Goal: Use online tool/utility

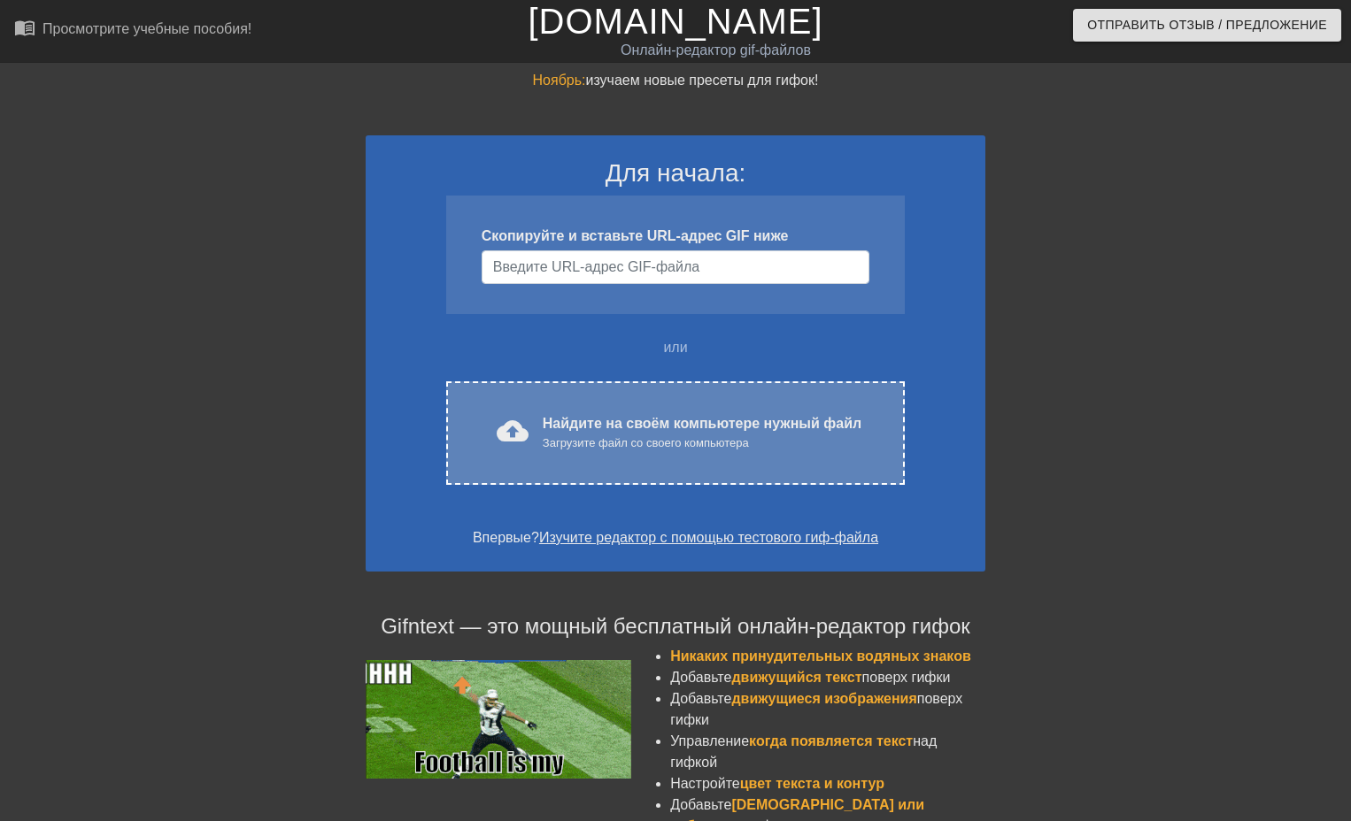
click at [664, 472] on div "cloud_upload загрузить Найдите на своём компьютере нужный файл Загрузите файл с…" at bounding box center [675, 434] width 459 height 104
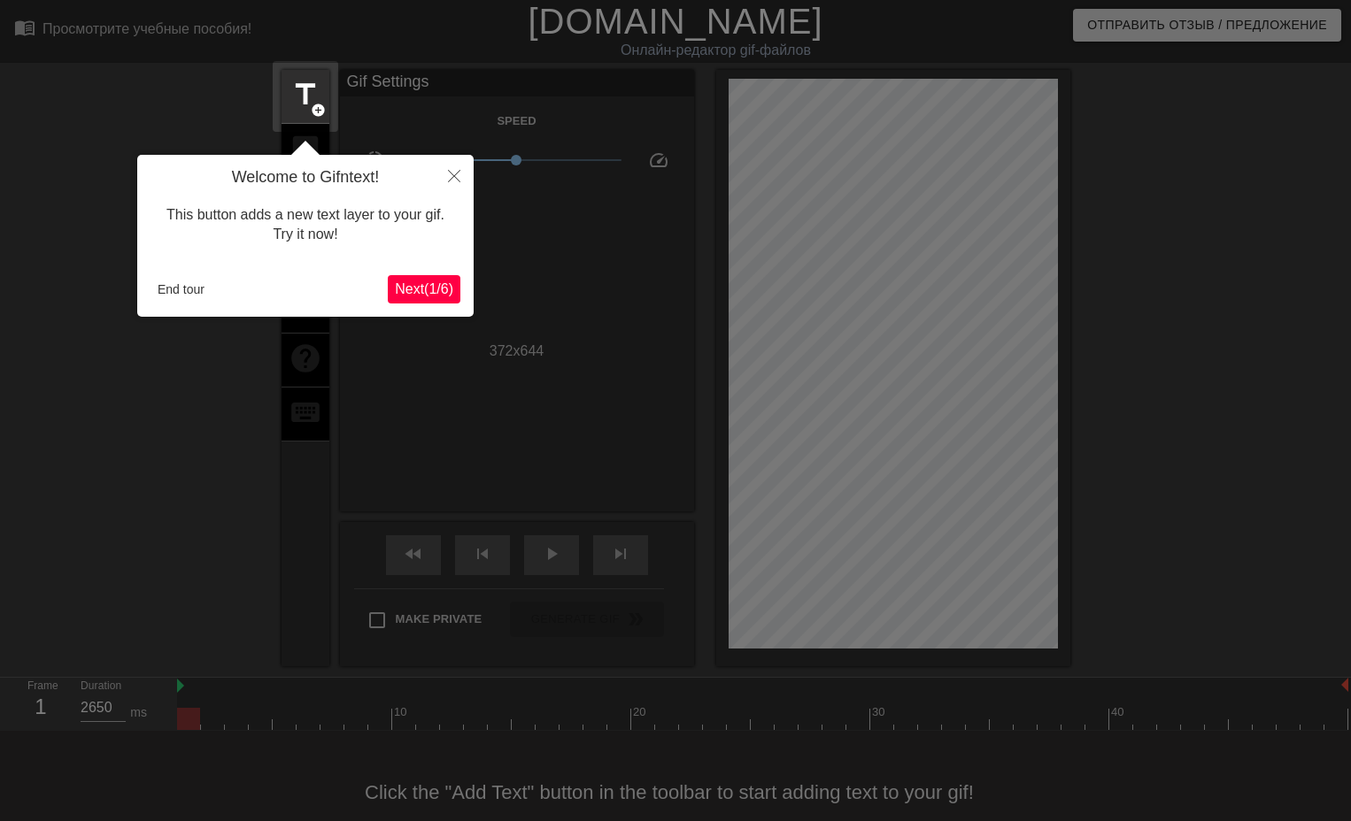
scroll to position [43, 0]
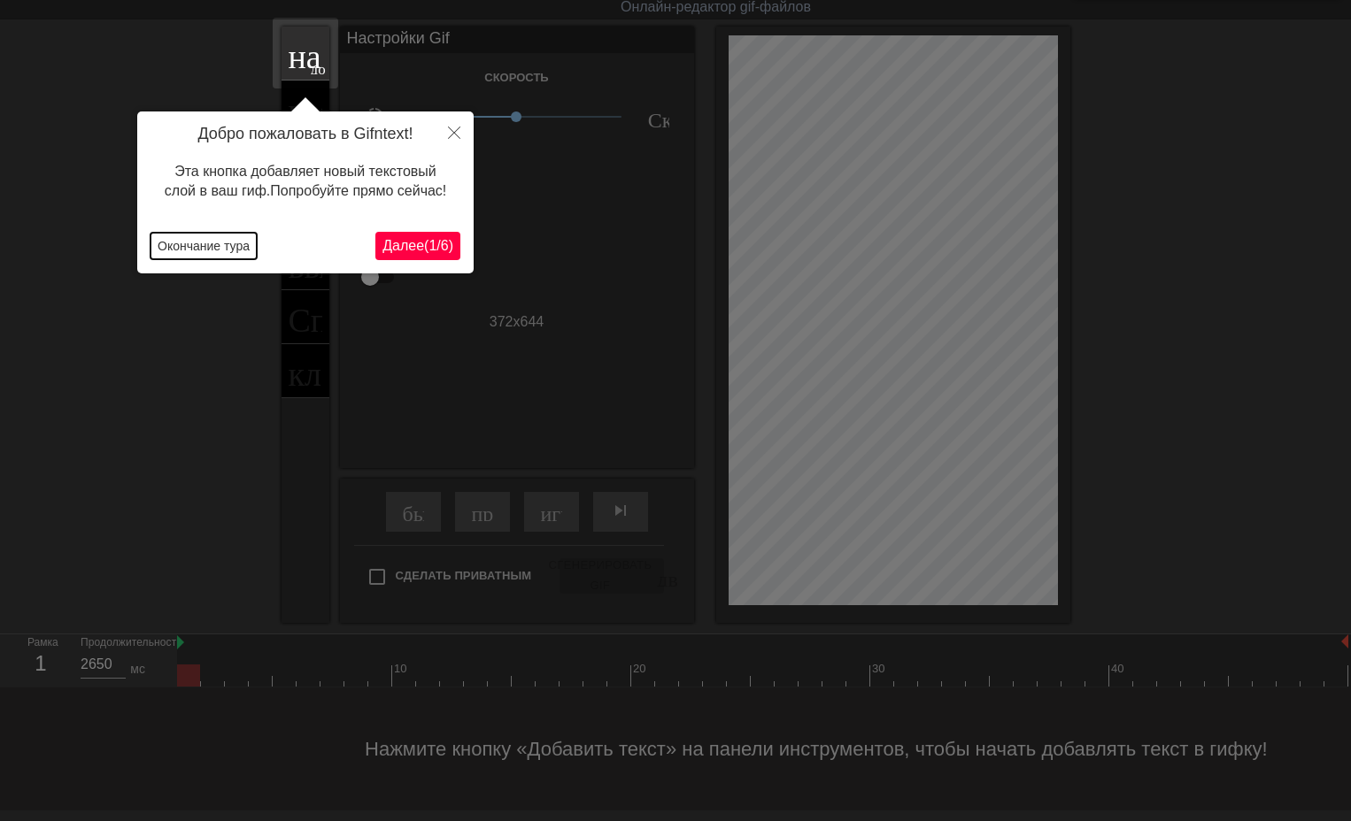
click at [234, 245] on ya-tr-span "Окончание тура" at bounding box center [204, 246] width 92 height 14
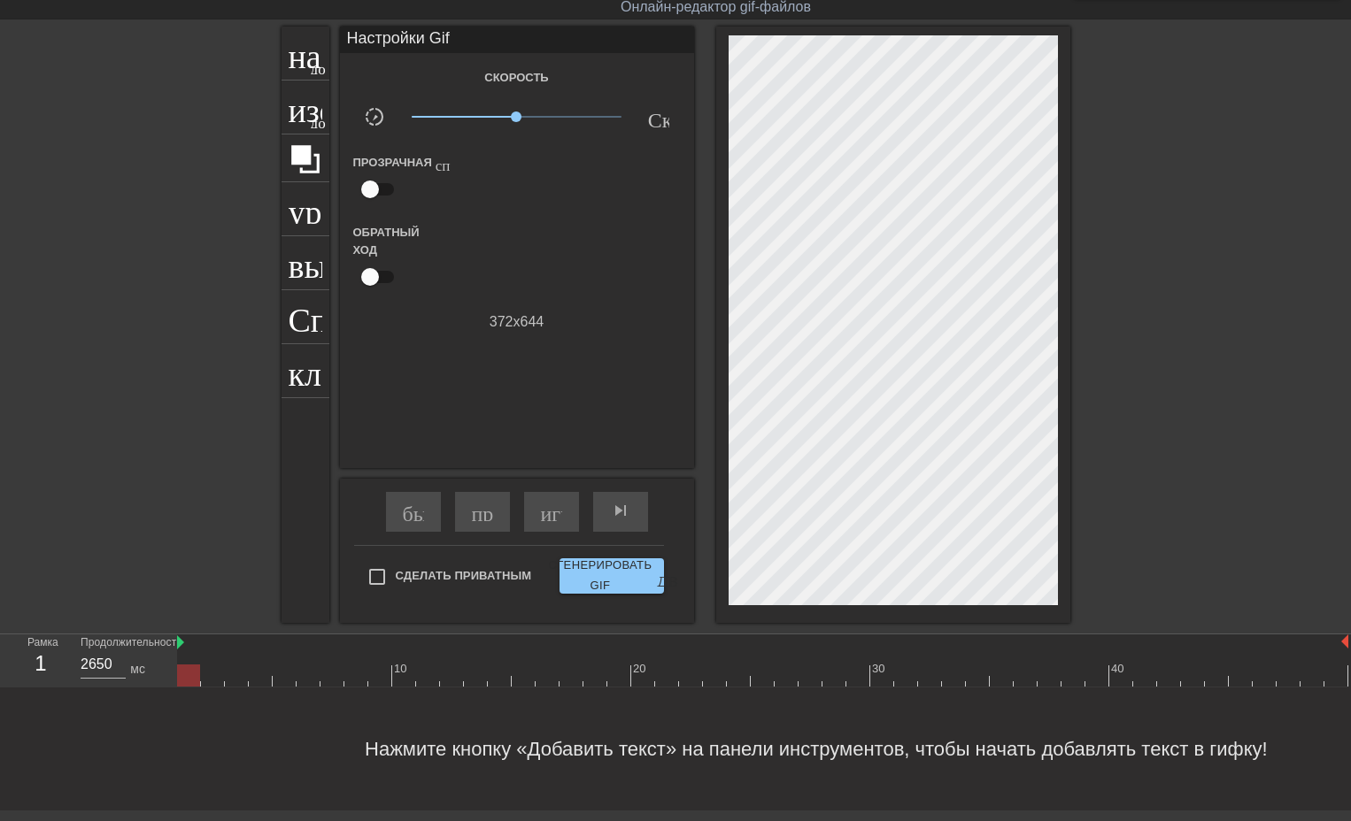
drag, startPoint x: 190, startPoint y: 678, endPoint x: 198, endPoint y: 682, distance: 9.1
click at [198, 682] on div at bounding box center [188, 676] width 23 height 22
drag, startPoint x: 178, startPoint y: 644, endPoint x: 198, endPoint y: 644, distance: 20.4
click at [198, 644] on div "10 20 30 40" at bounding box center [762, 661] width 1171 height 52
click at [544, 523] on div "играй_арроу" at bounding box center [551, 512] width 55 height 40
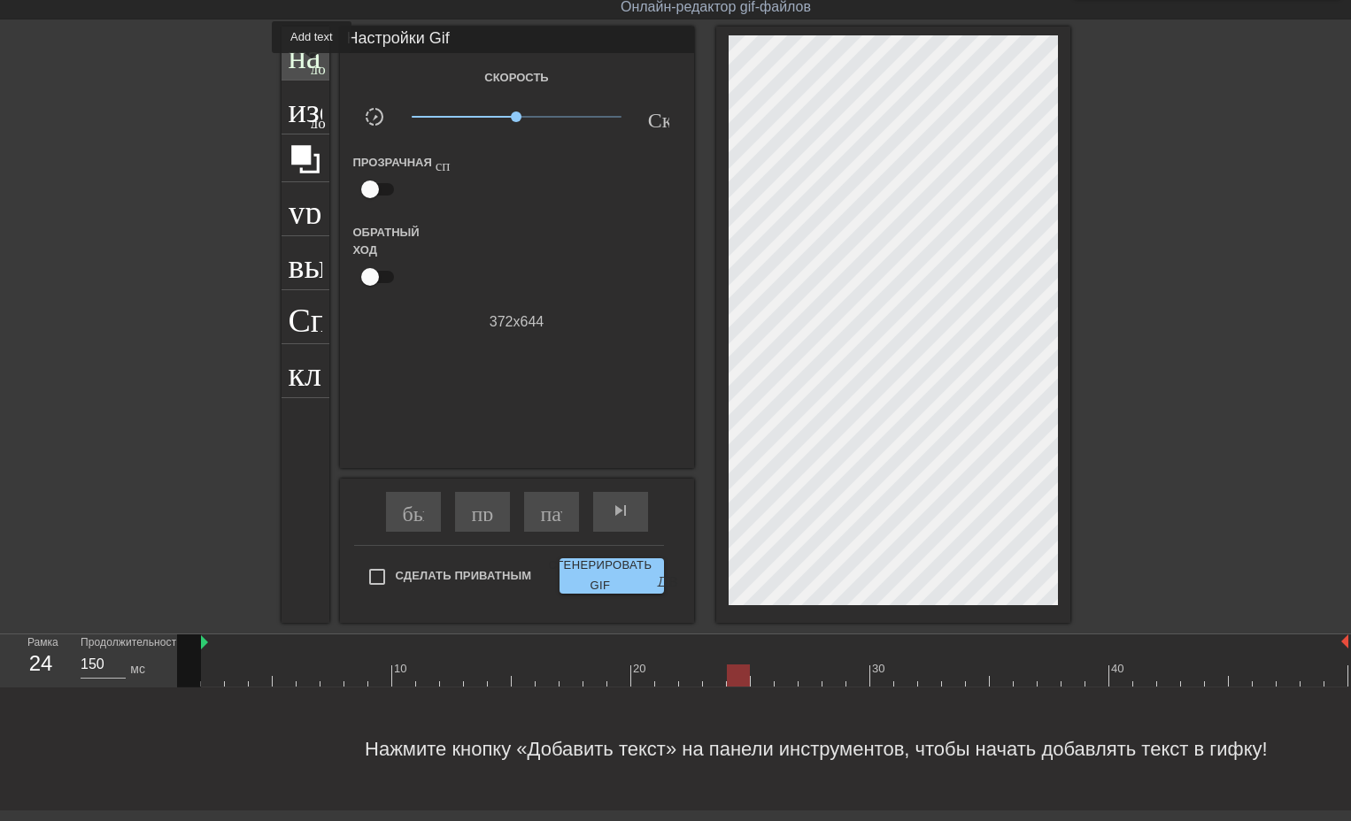
click at [312, 66] on ya-tr-span "добавить_круг" at bounding box center [362, 66] width 102 height 15
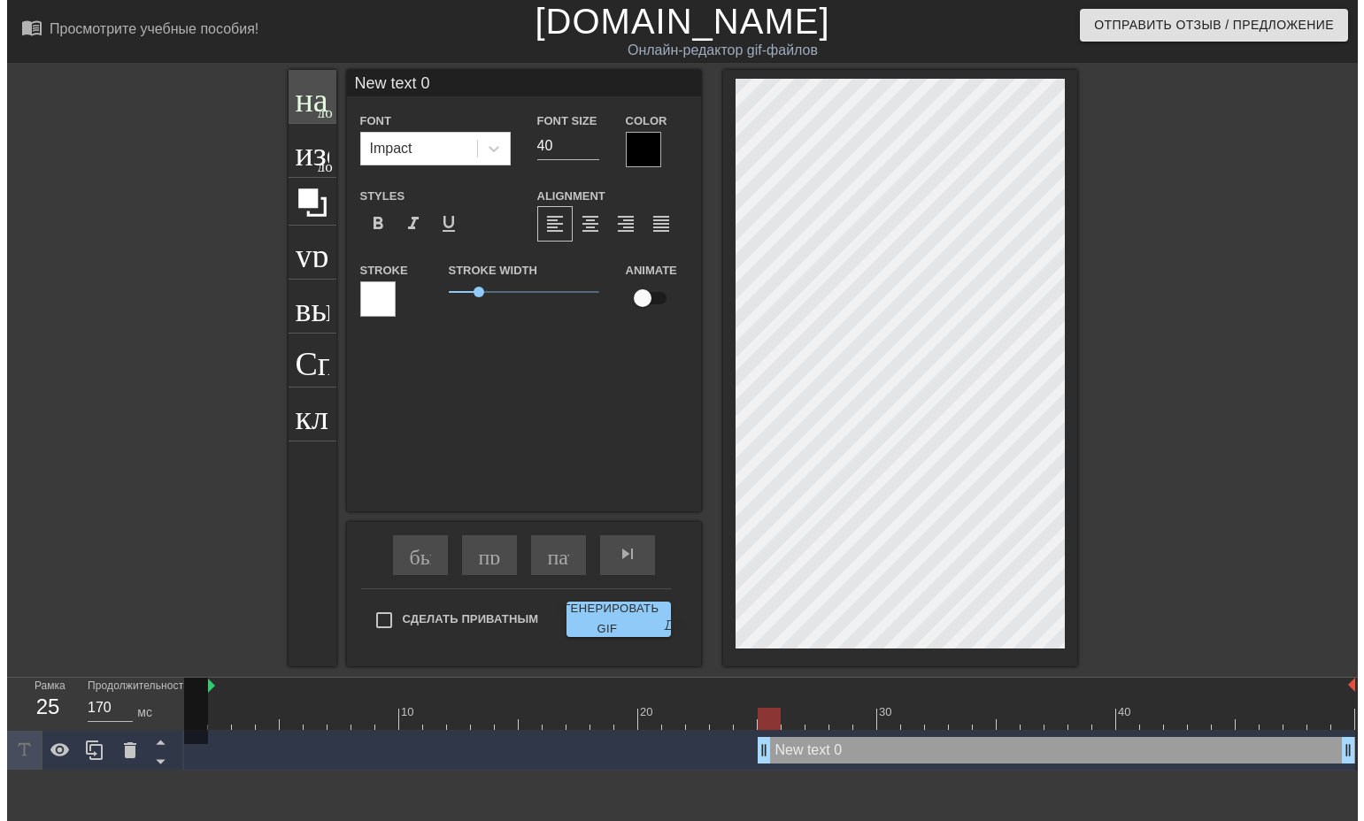
scroll to position [0, 0]
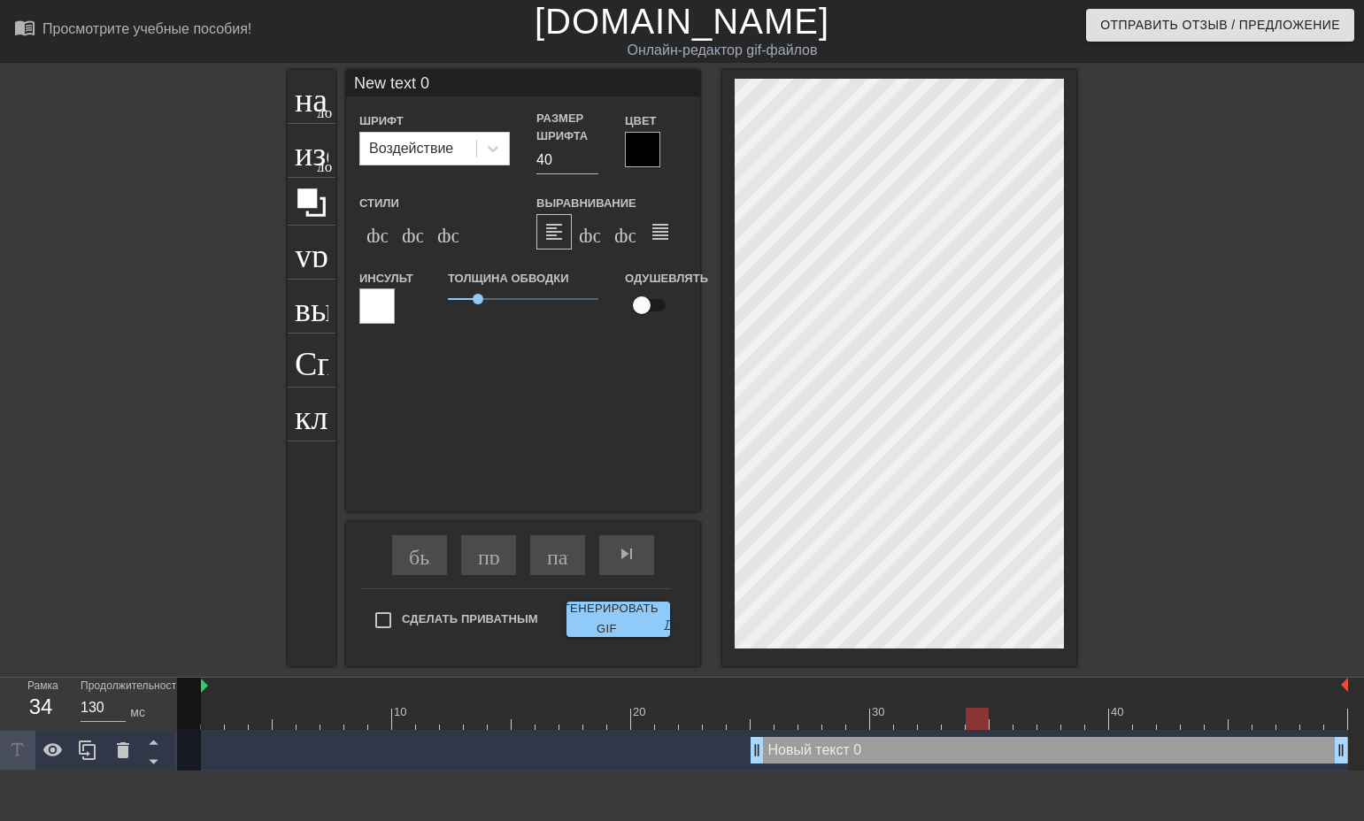
click at [440, 76] on input "New text 0" at bounding box center [523, 83] width 354 height 27
type input "150"
type input "New text"
type input "170"
type input "New text"
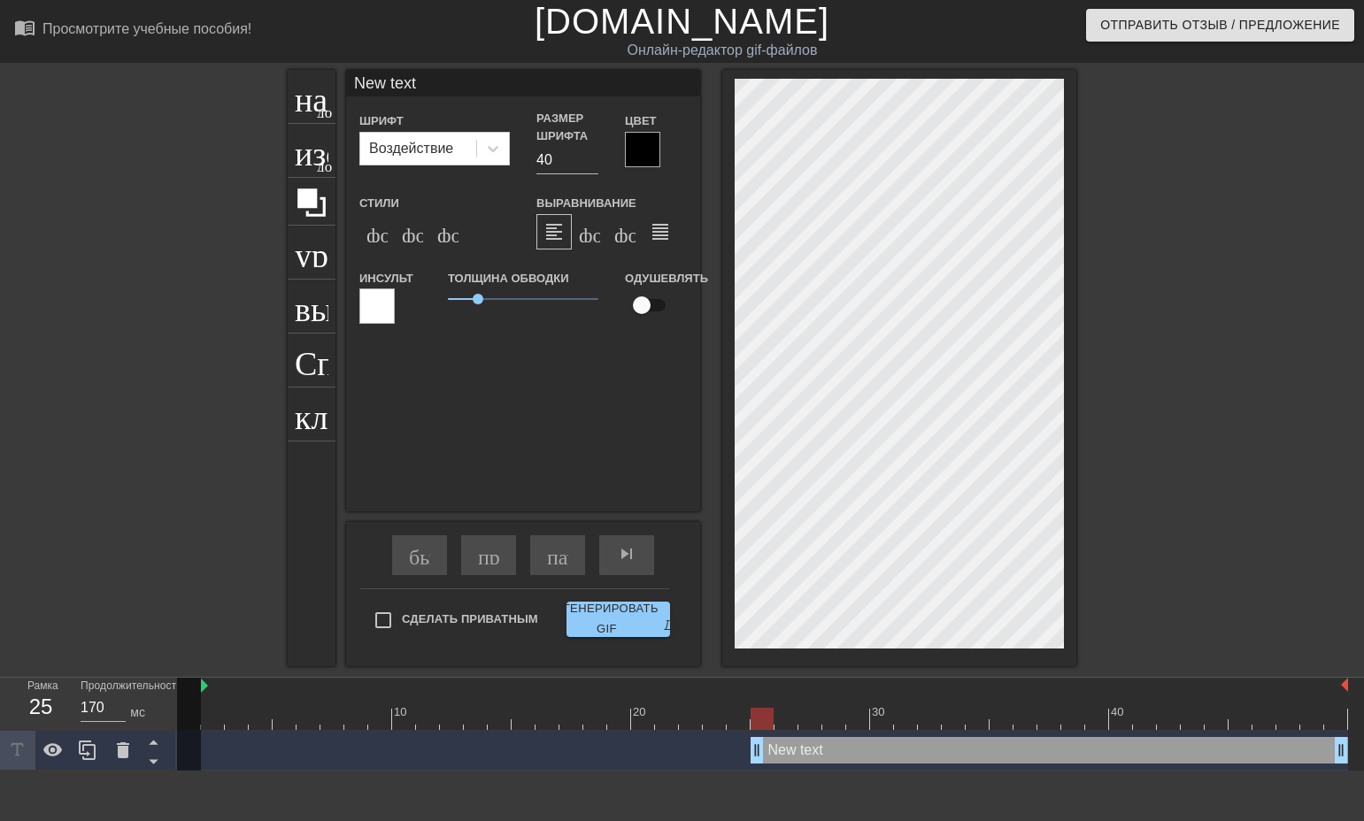
type input "120"
type input "N"
type input "120"
type input "х"
type input "150"
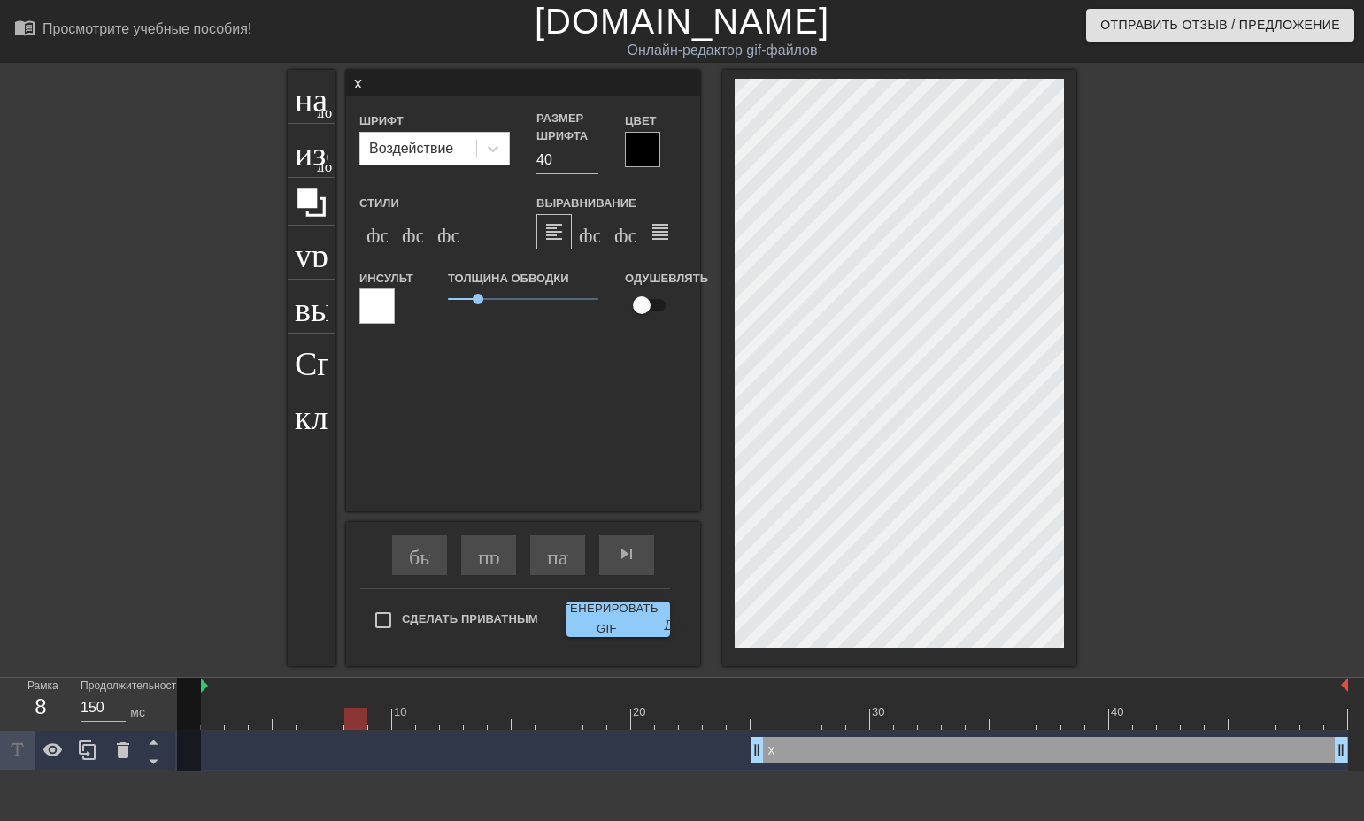
type input "хо"
type input "150"
type input "хох"
type input "150"
type input "хохл"
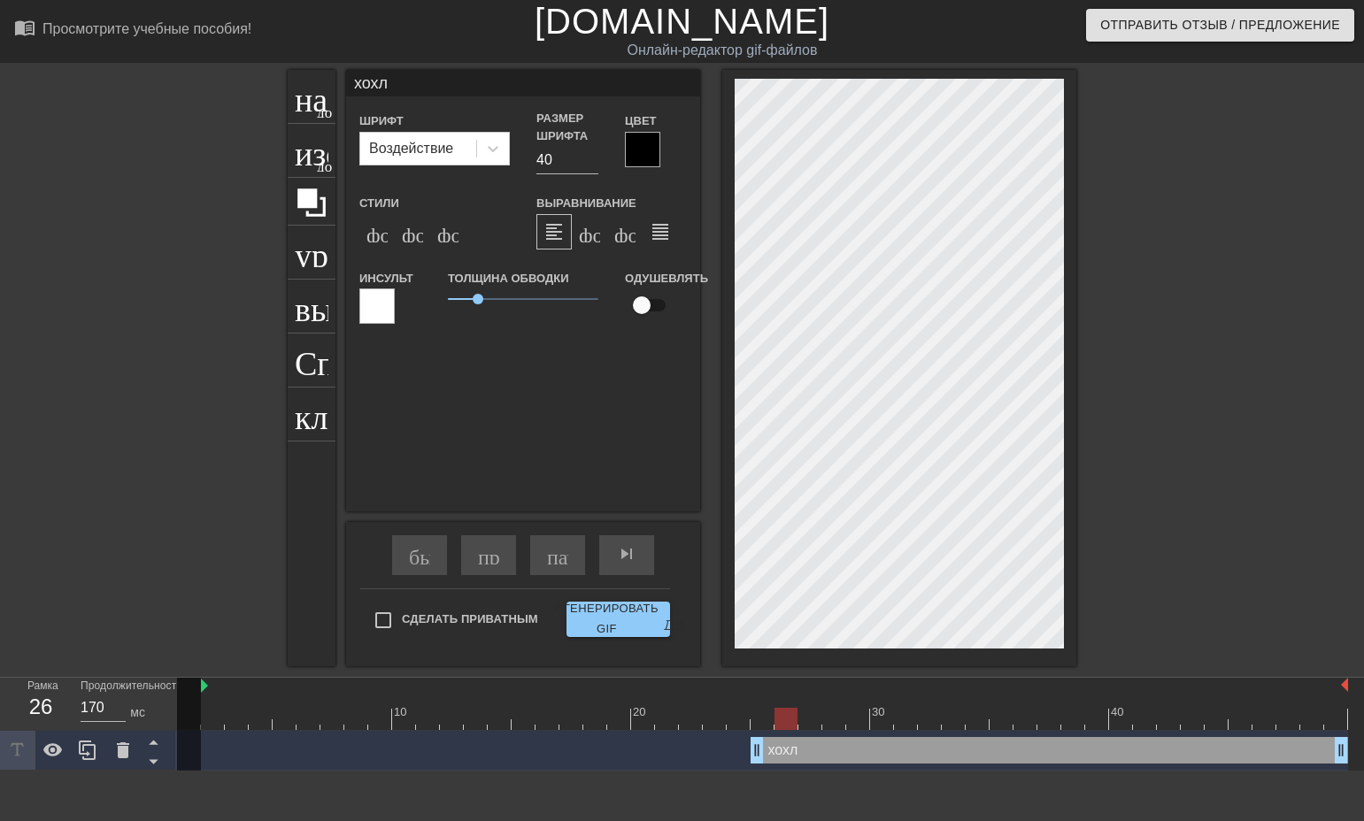
type input "120"
type input "хохлы"
type input "120"
type input "хохлы"
click at [649, 149] on div at bounding box center [642, 149] width 35 height 35
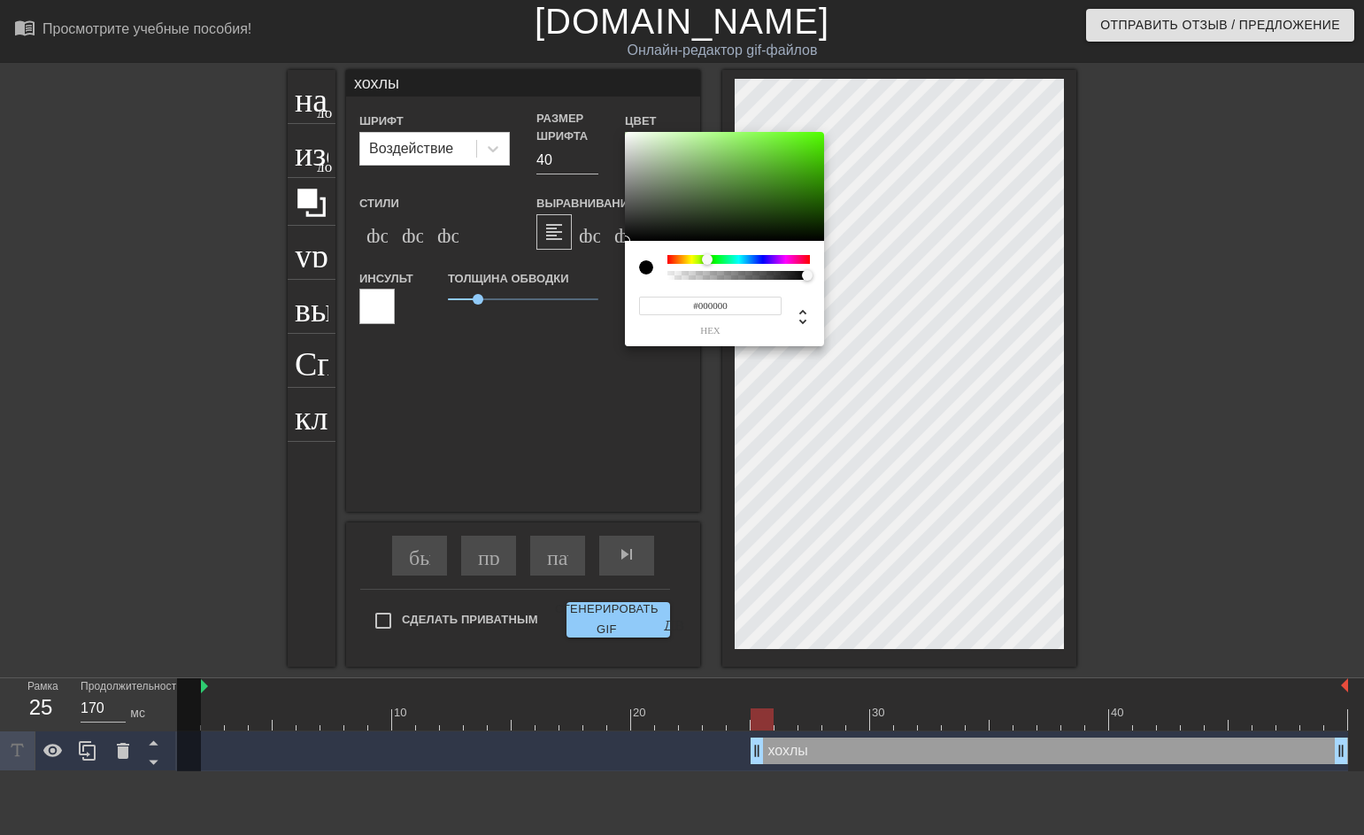
drag, startPoint x: 672, startPoint y: 259, endPoint x: 707, endPoint y: 265, distance: 35.8
click at [707, 265] on div at bounding box center [707, 259] width 11 height 11
type input "120"
type input "#57DD17"
click at [804, 146] on div at bounding box center [724, 187] width 199 height 110
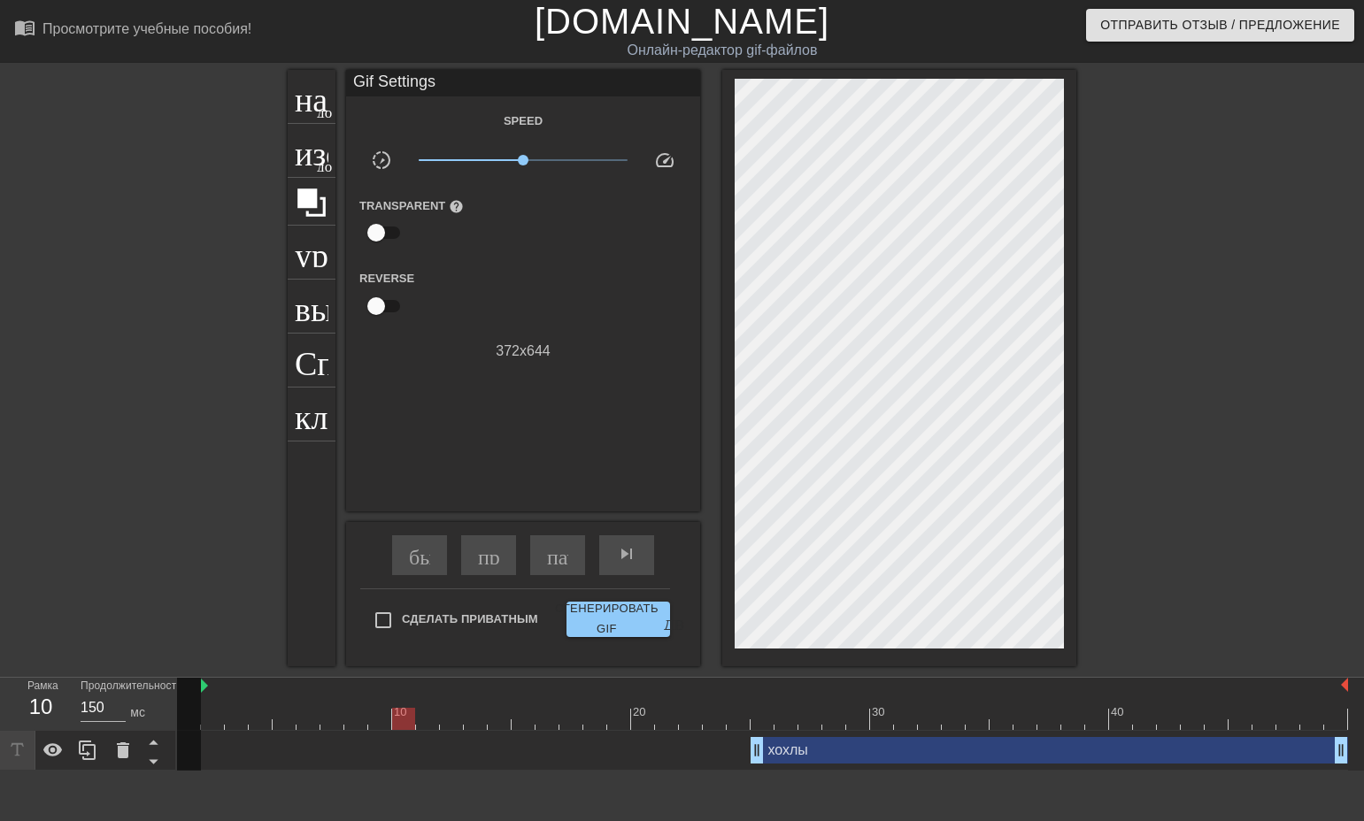
drag, startPoint x: 474, startPoint y: 297, endPoint x: 443, endPoint y: 303, distance: 31.6
type input "120"
click at [542, 558] on div "пауза" at bounding box center [557, 556] width 55 height 40
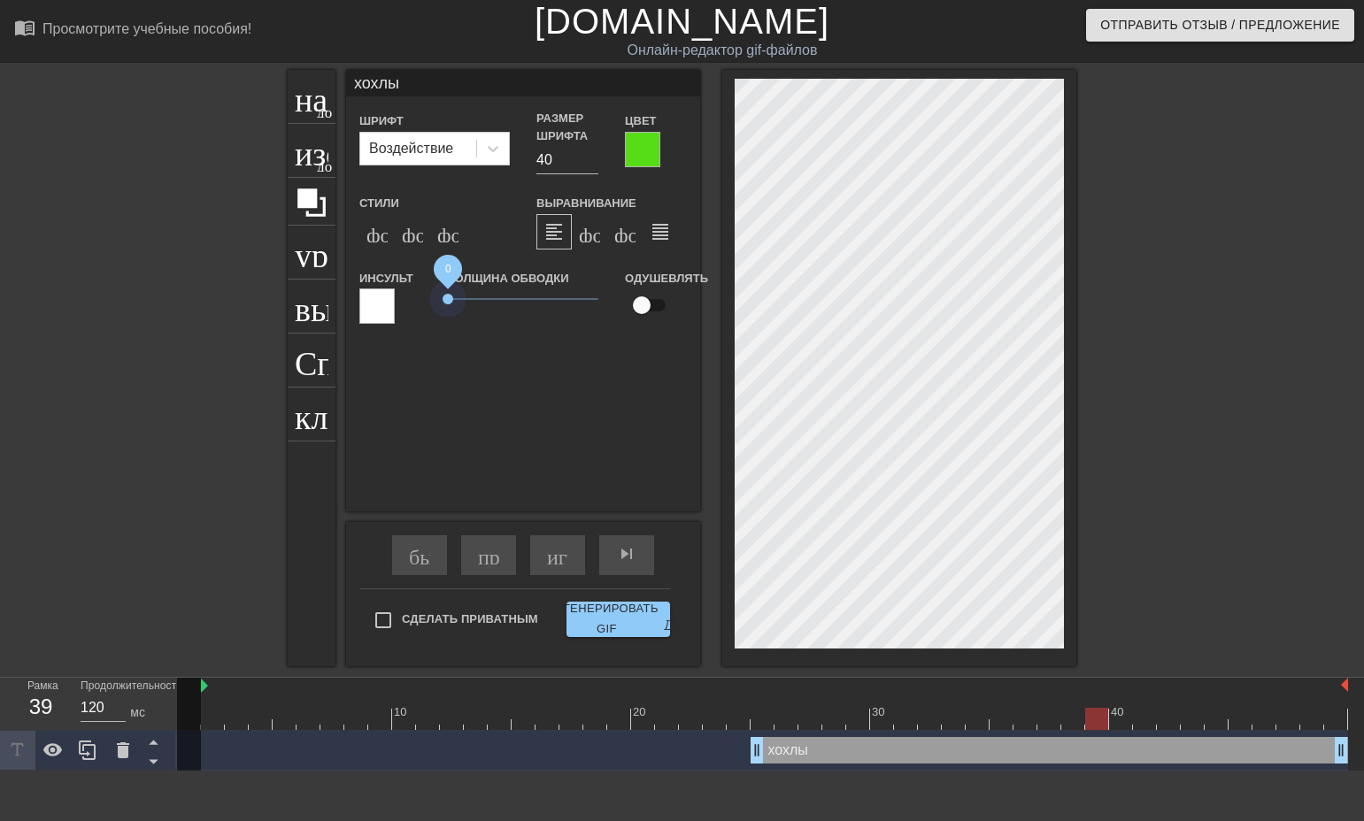
drag, startPoint x: 476, startPoint y: 297, endPoint x: 432, endPoint y: 306, distance: 45.3
click at [432, 306] on div "Инсульт Толщина обводки 0 Одушевлять" at bounding box center [523, 303] width 354 height 73
drag, startPoint x: 644, startPoint y: 307, endPoint x: 670, endPoint y: 312, distance: 26.2
click at [670, 312] on input "checkbox" at bounding box center [641, 306] width 101 height 34
drag, startPoint x: 659, startPoint y: 308, endPoint x: 638, endPoint y: 307, distance: 20.4
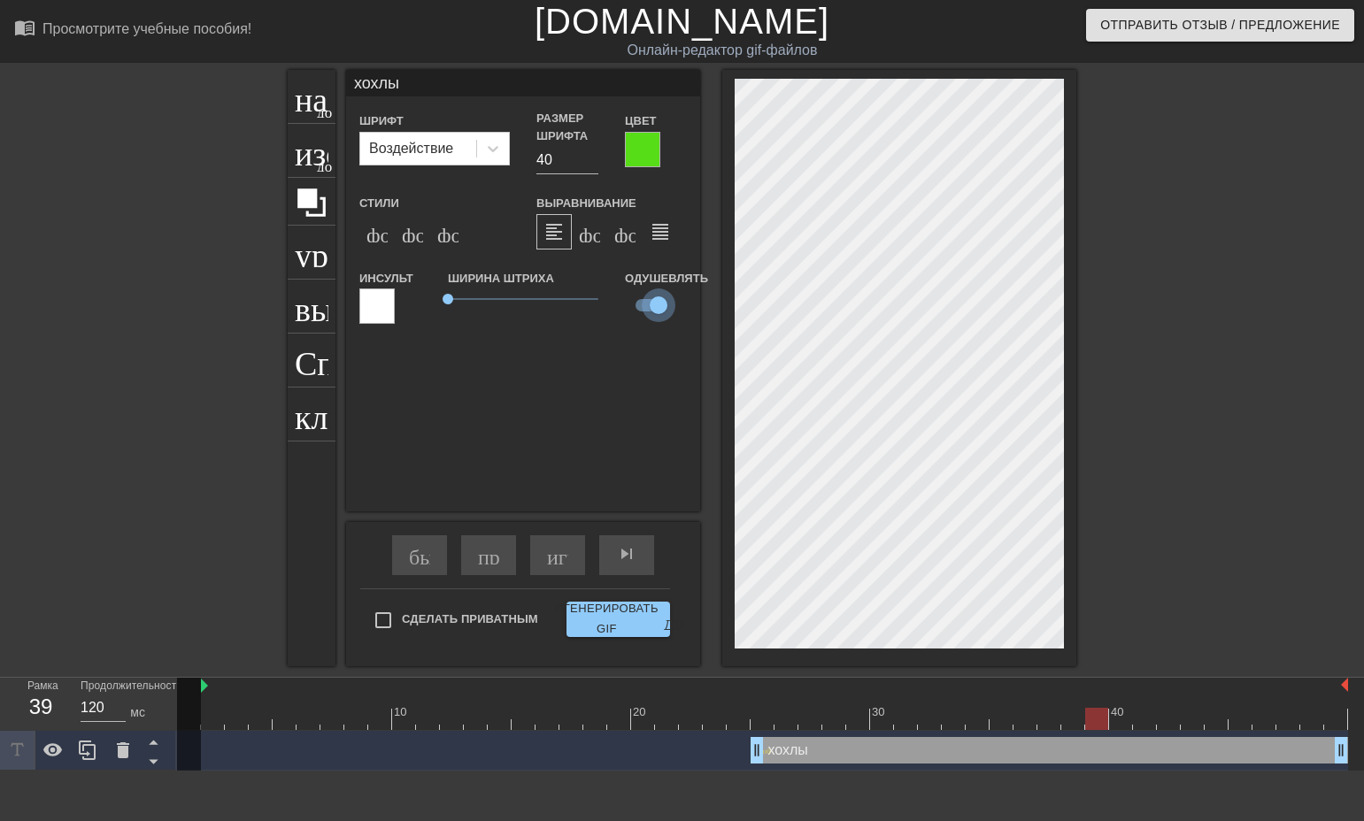
click at [638, 307] on input "checkbox" at bounding box center [658, 306] width 101 height 34
checkbox input "false"
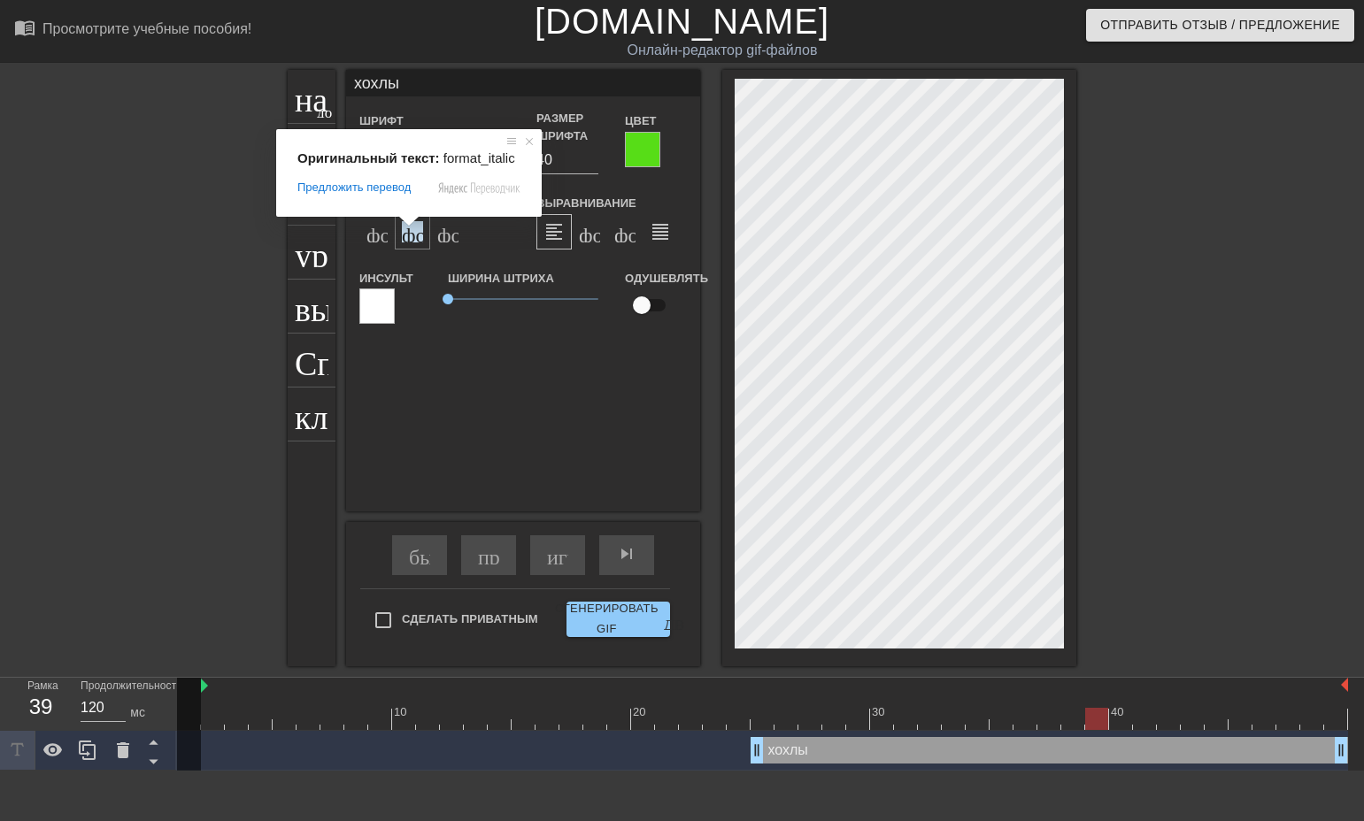
click at [406, 239] on ya-tr-span "формат_italic" at bounding box center [509, 231] width 215 height 21
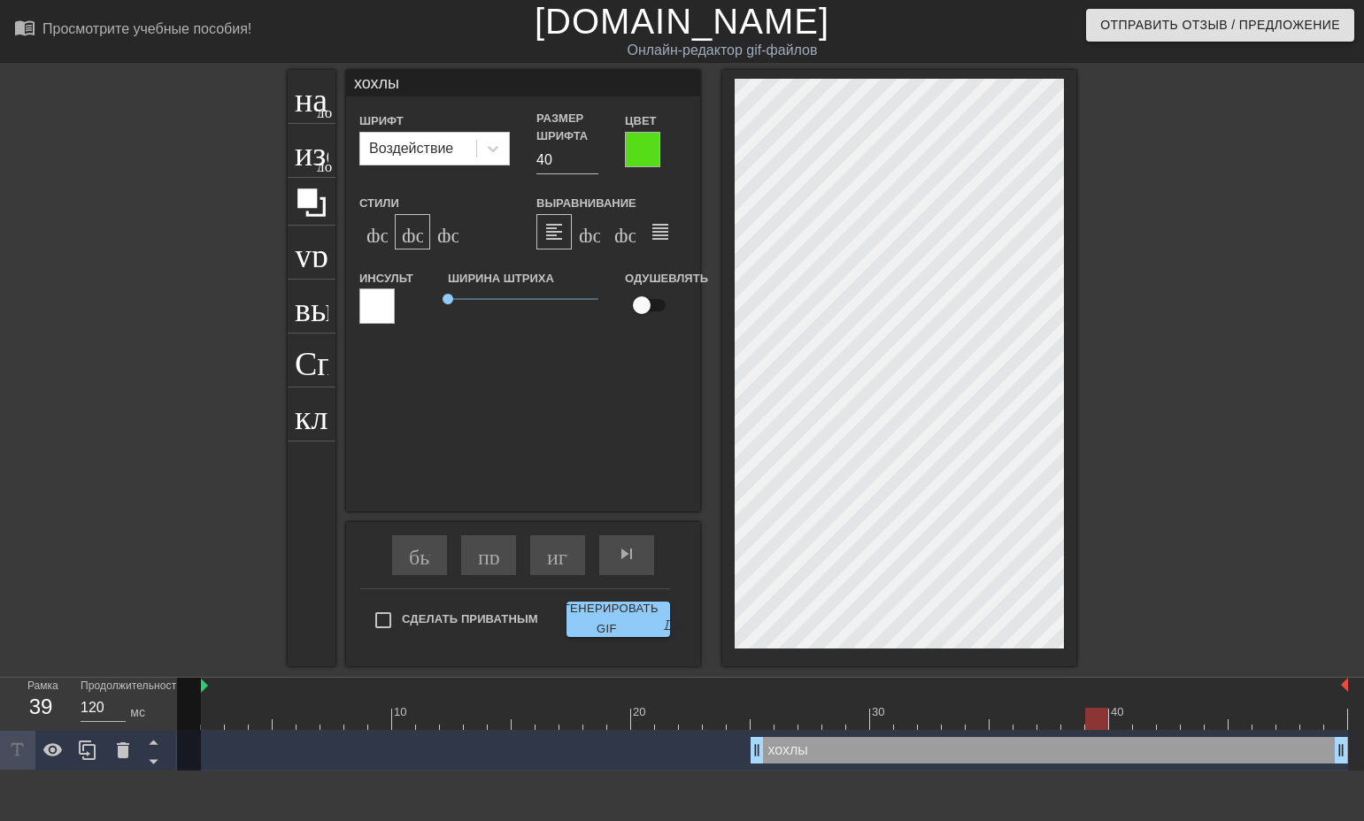
scroll to position [3, 2]
click at [456, 305] on span "0.25" at bounding box center [523, 299] width 150 height 21
click at [441, 236] on ya-tr-span "формат_подстрочный" at bounding box center [540, 231] width 207 height 21
click at [499, 150] on icon at bounding box center [493, 149] width 18 height 18
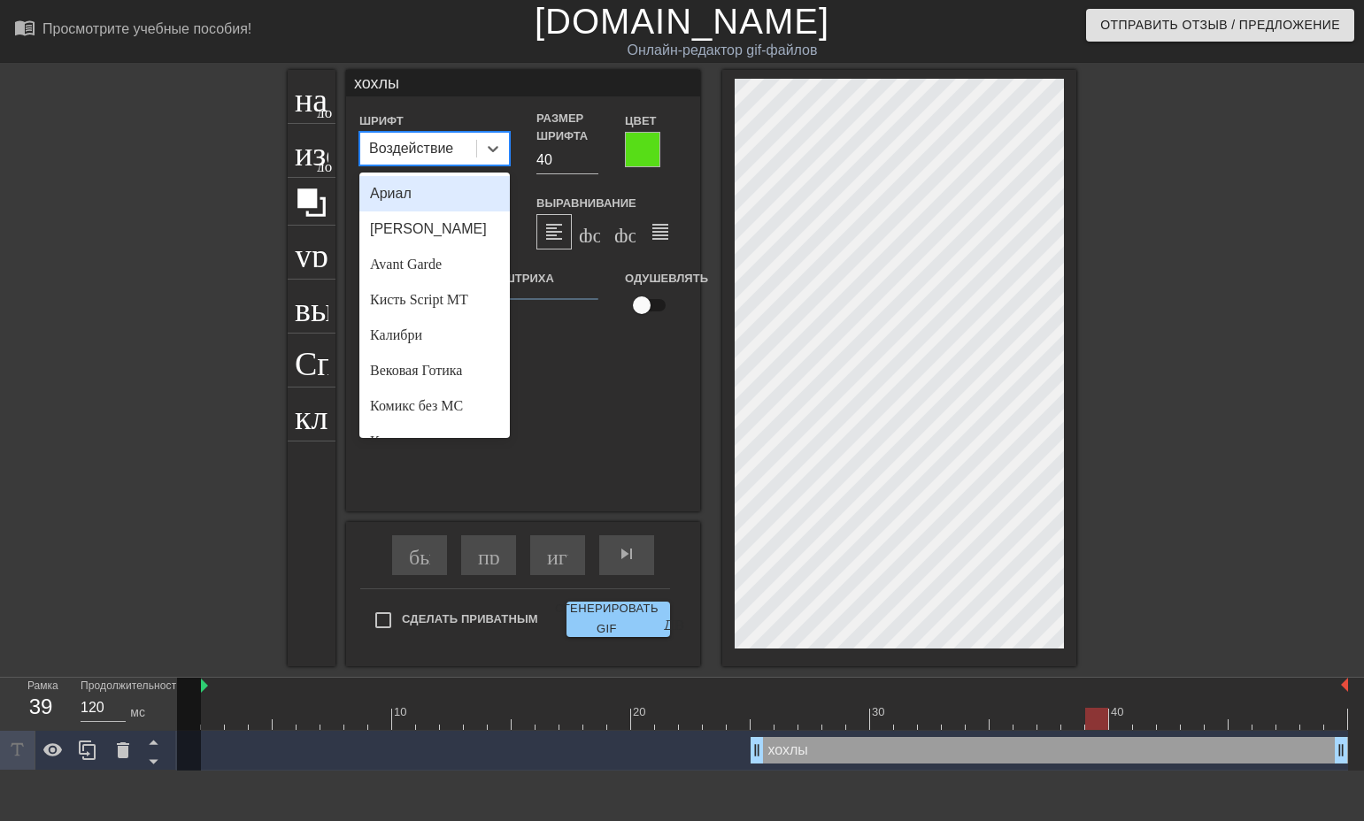
click at [456, 192] on div "Ариал" at bounding box center [434, 193] width 150 height 35
click at [498, 158] on div at bounding box center [493, 149] width 32 height 32
click at [462, 370] on ya-tr-span "Вековая Готика" at bounding box center [416, 370] width 92 height 15
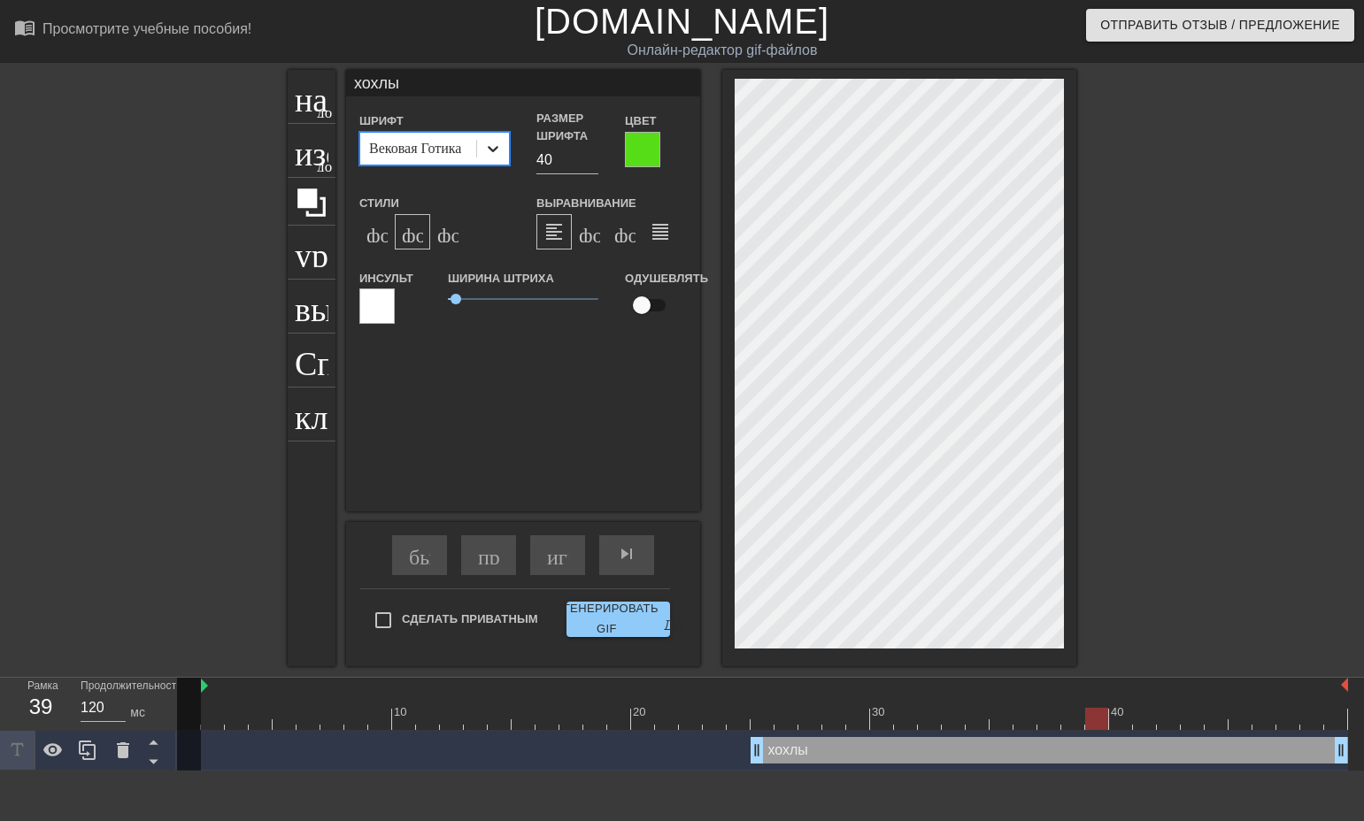
click at [496, 143] on icon at bounding box center [493, 149] width 18 height 18
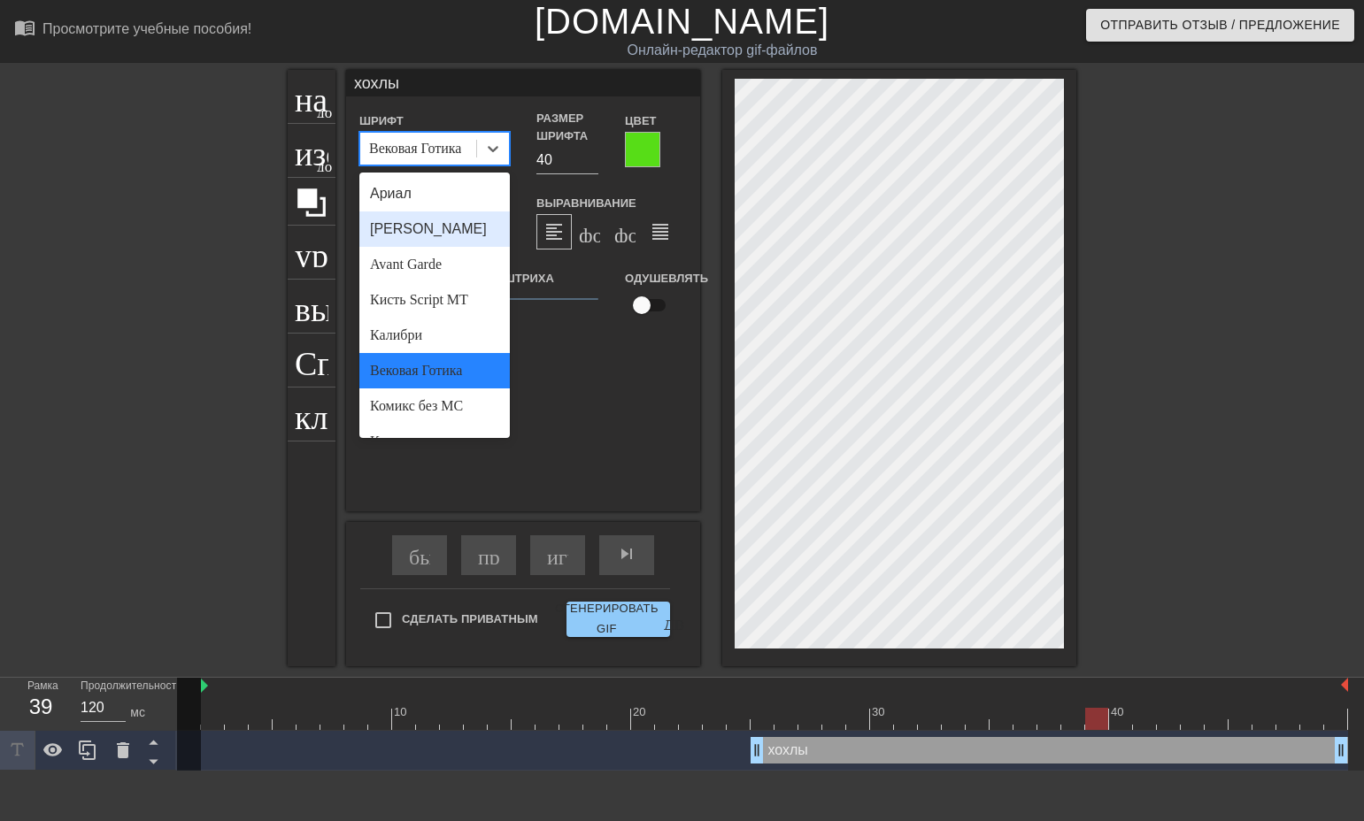
scroll to position [266, 0]
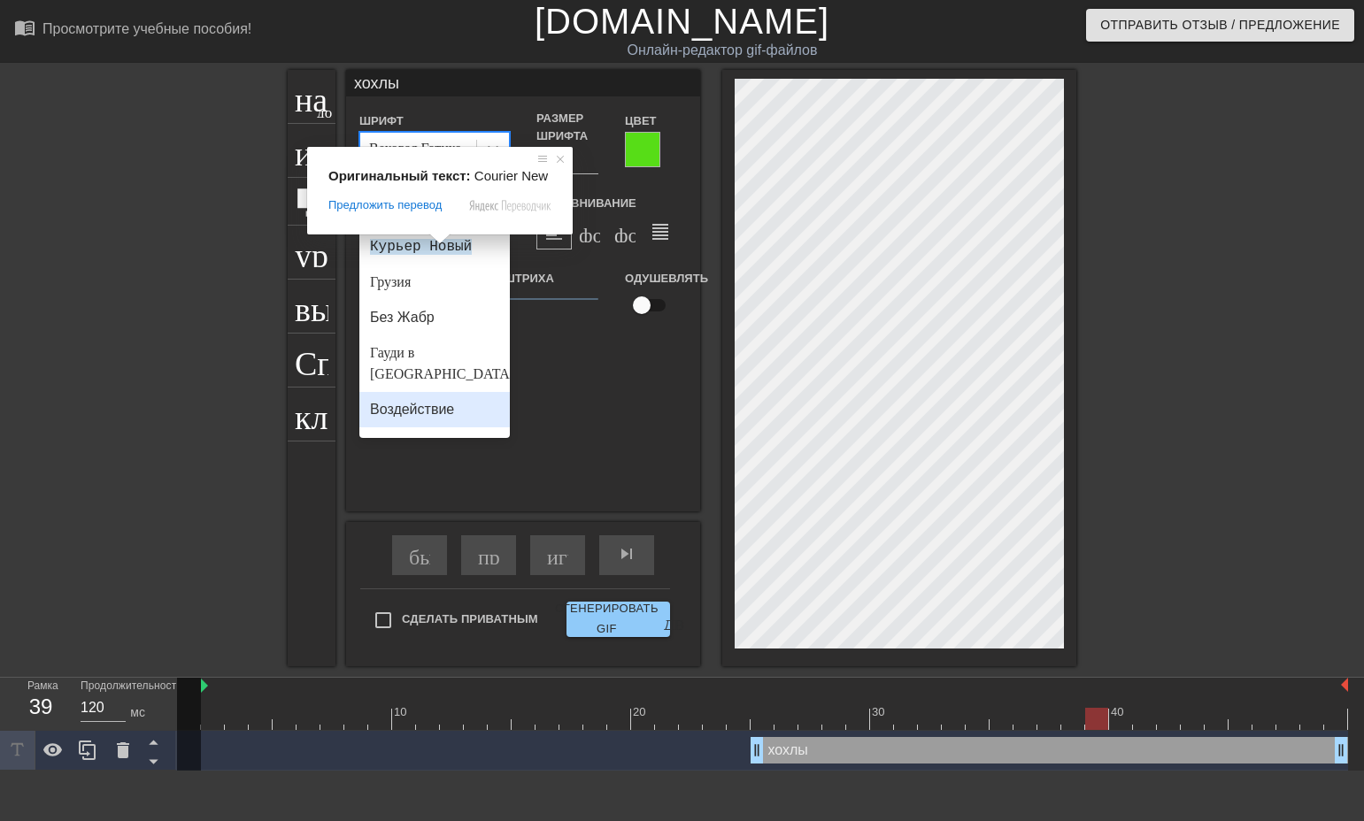
click at [429, 408] on body "menu_book_бук меню Просмотрите учебные пособия! [DOMAIN_NAME] Онлайн-редактор g…" at bounding box center [682, 385] width 1364 height 771
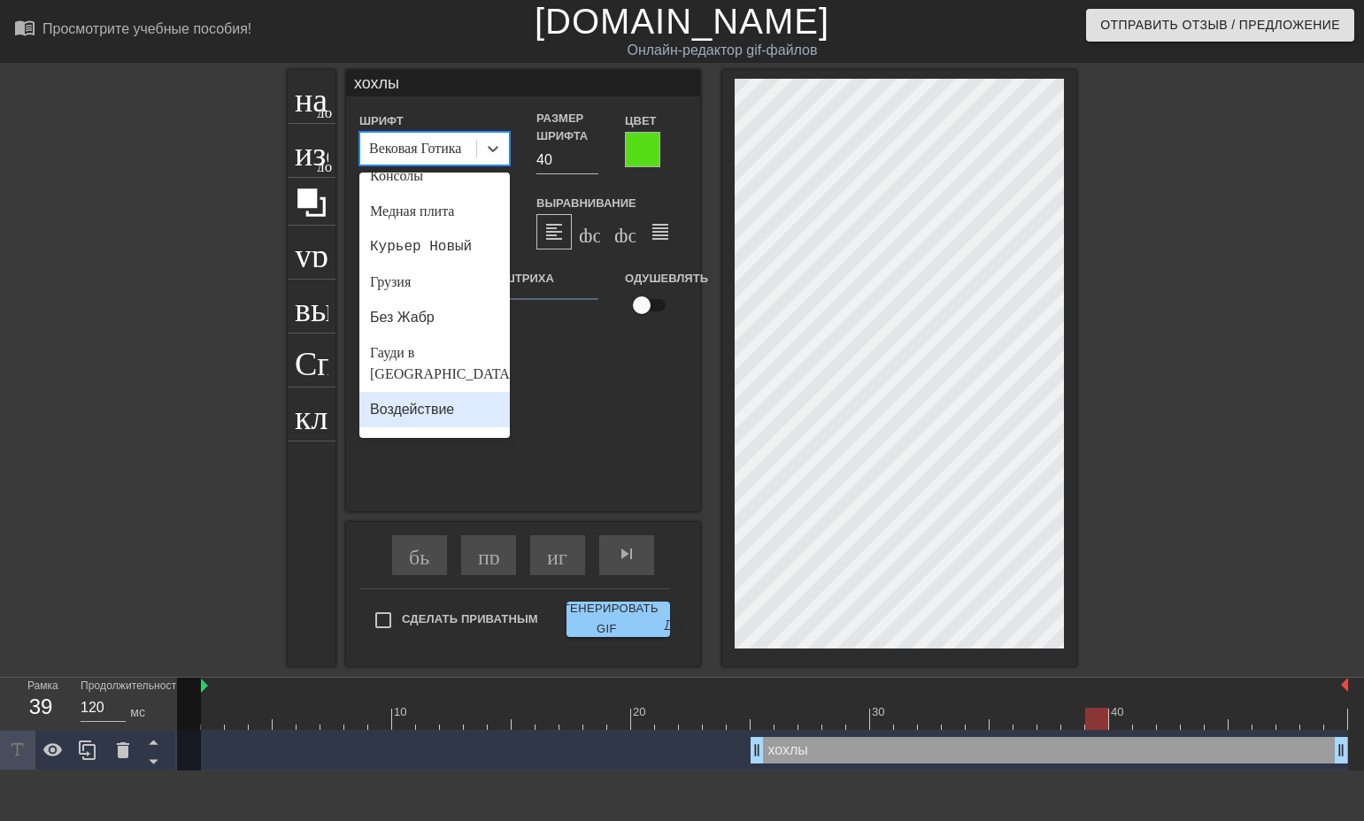
click at [450, 407] on body "menu_book_бук меню Просмотрите учебные пособия! [DOMAIN_NAME] Онлайн-редактор g…" at bounding box center [682, 385] width 1364 height 771
click at [446, 359] on ya-tr-span "Гауди в [GEOGRAPHIC_DATA]" at bounding box center [442, 363] width 144 height 36
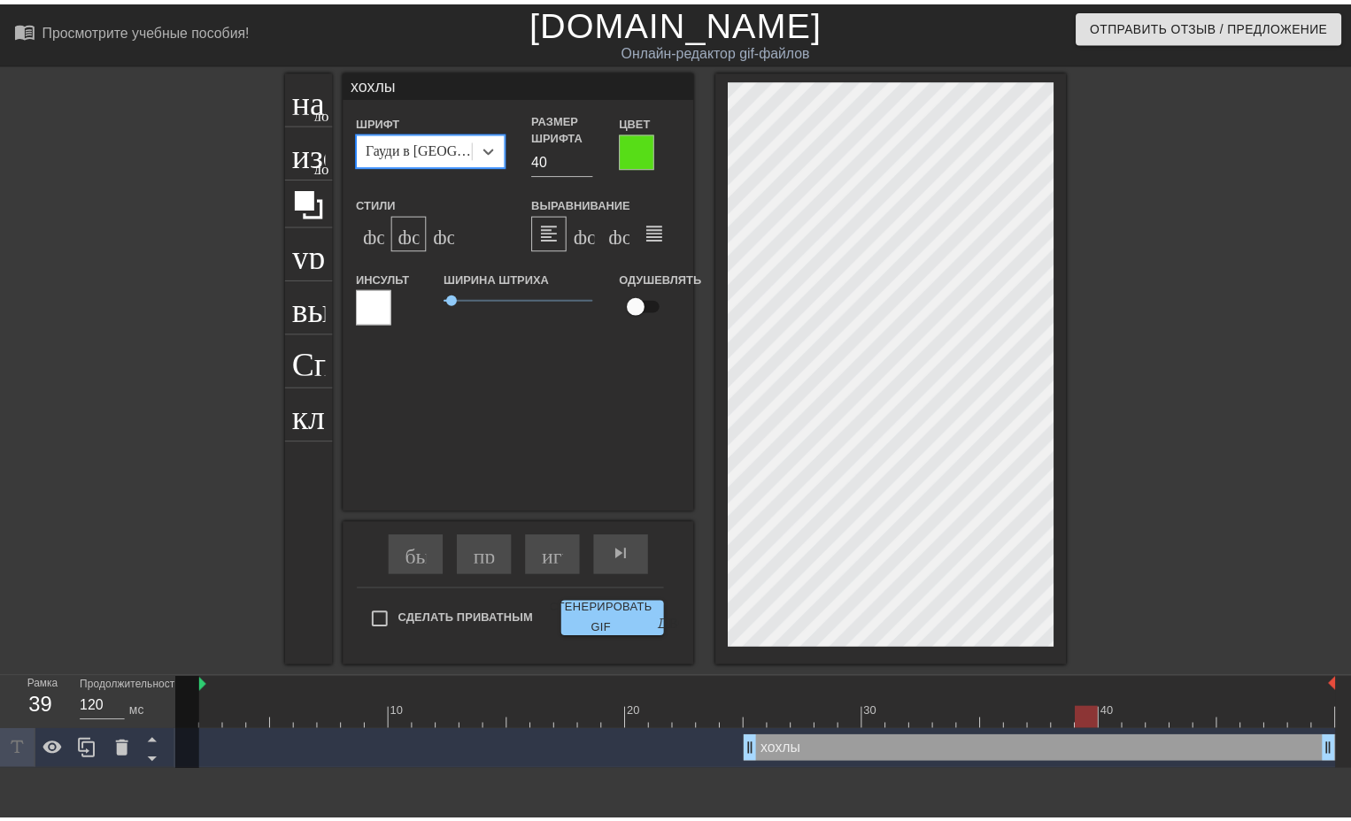
scroll to position [3, 3]
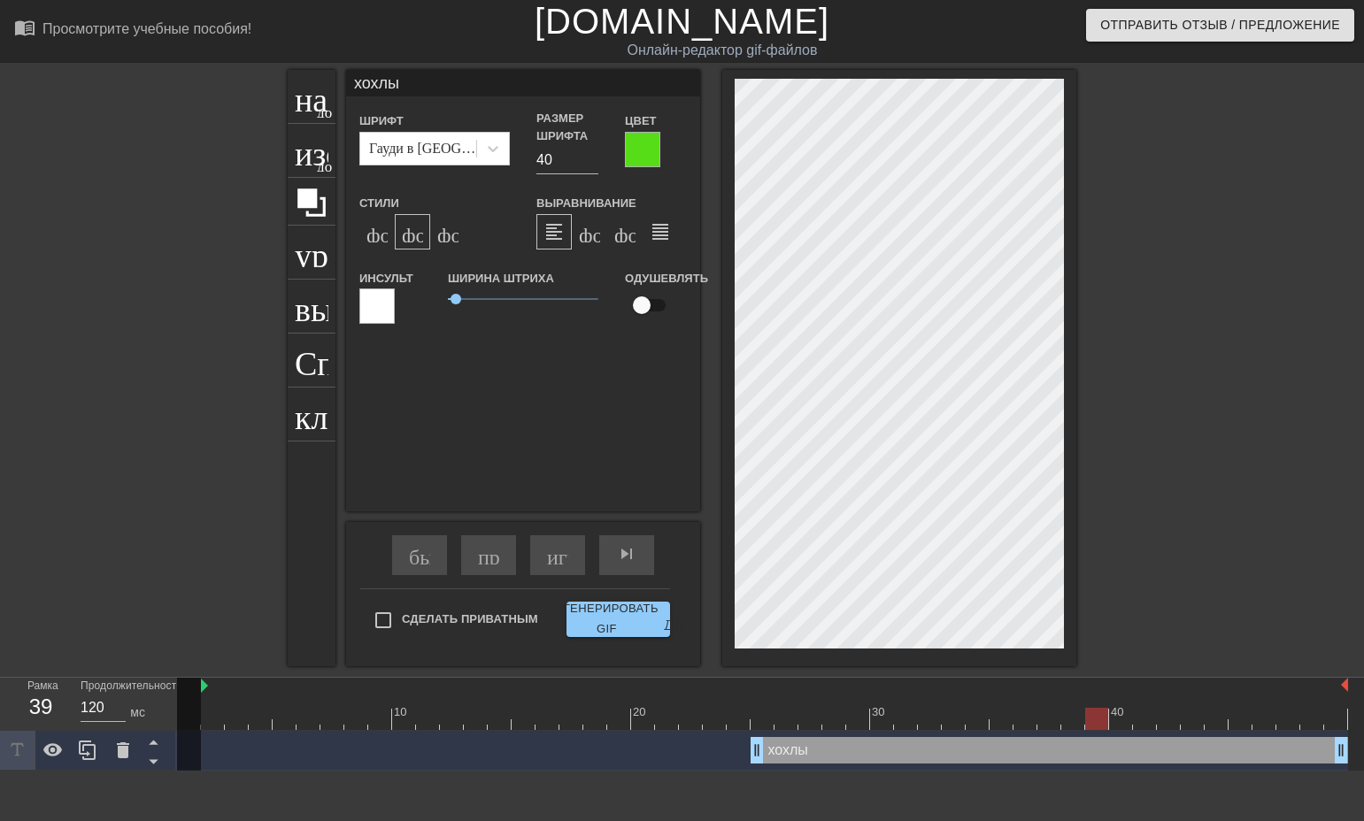
click at [1176, 551] on div at bounding box center [1231, 335] width 266 height 531
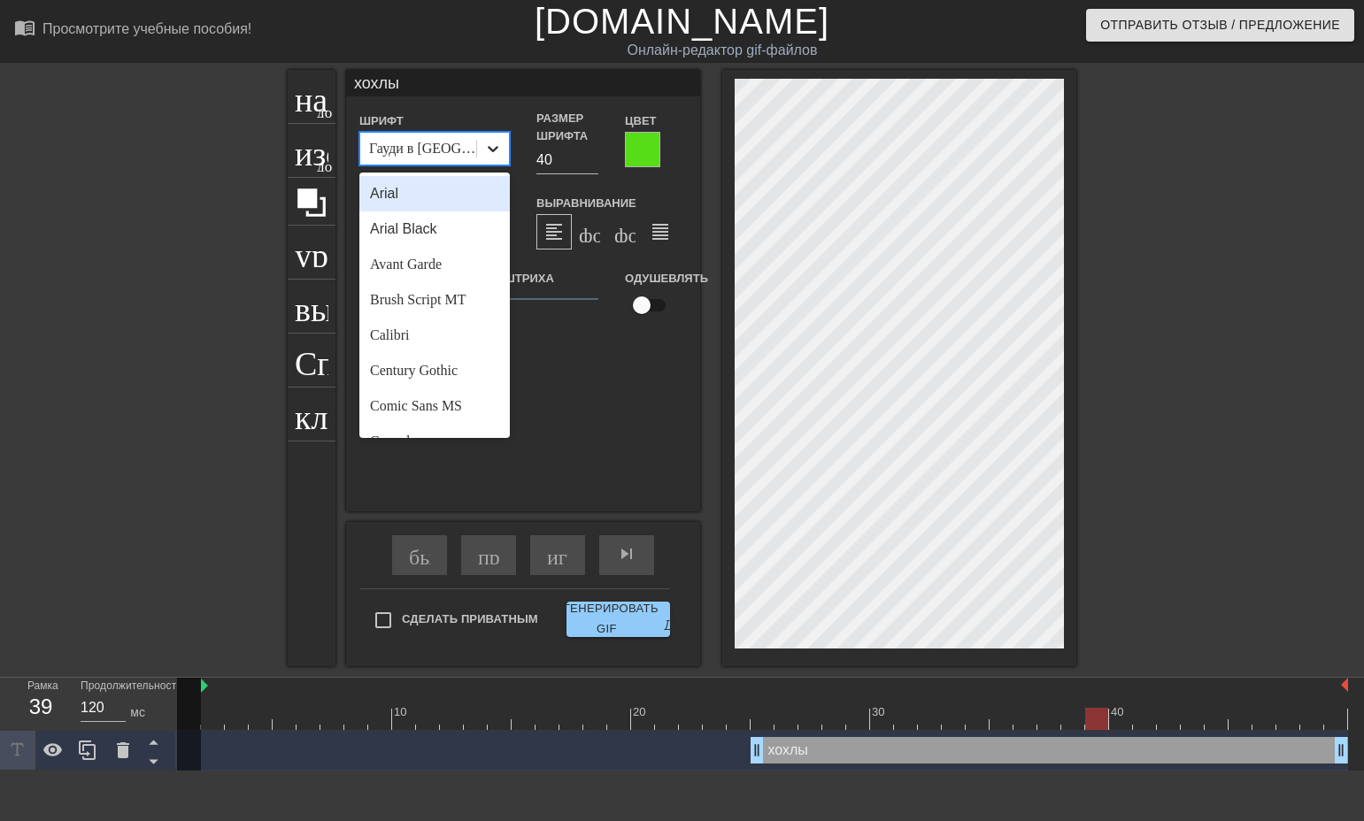
click at [498, 147] on icon at bounding box center [493, 149] width 18 height 18
click at [417, 229] on ya-tr-span "[PERSON_NAME]" at bounding box center [428, 228] width 117 height 15
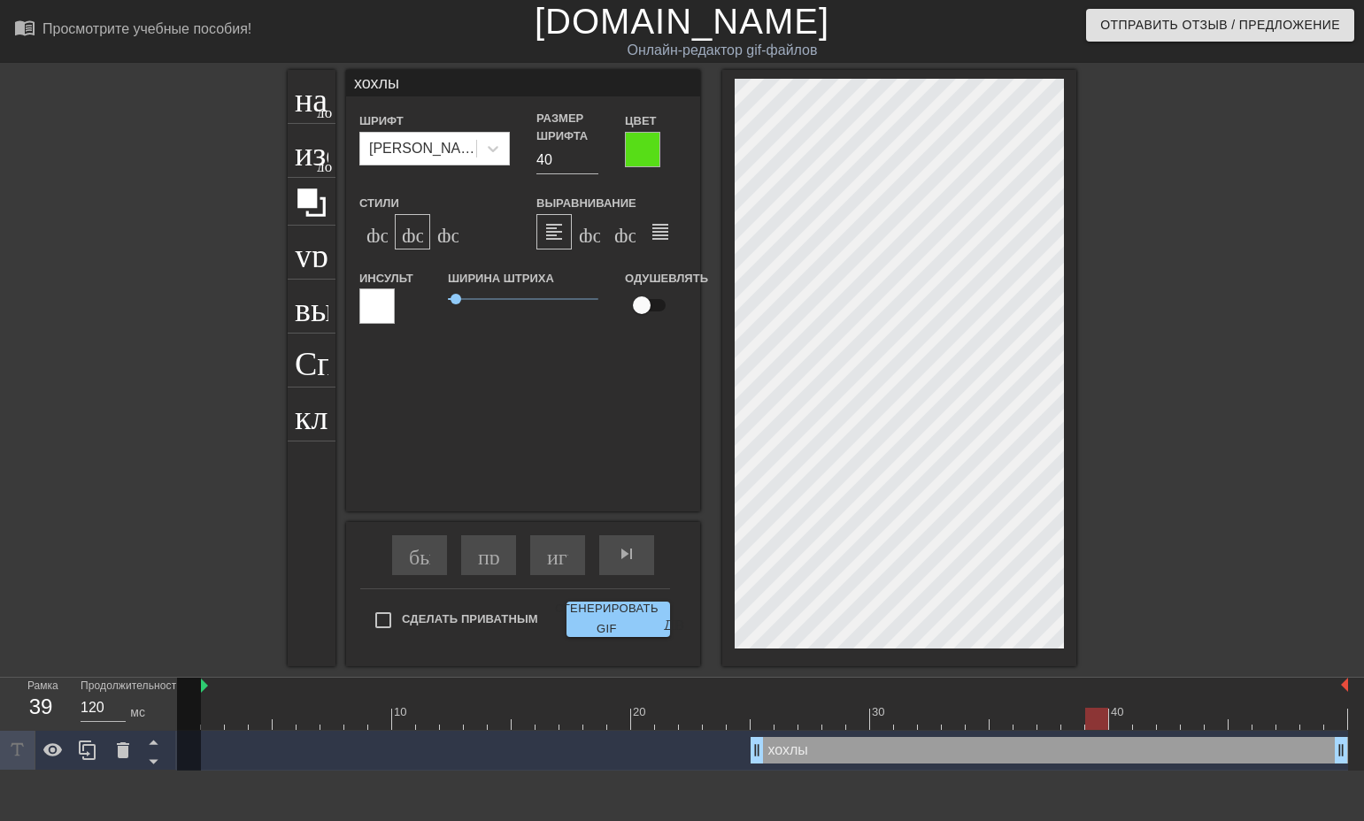
click at [644, 148] on div at bounding box center [642, 149] width 35 height 35
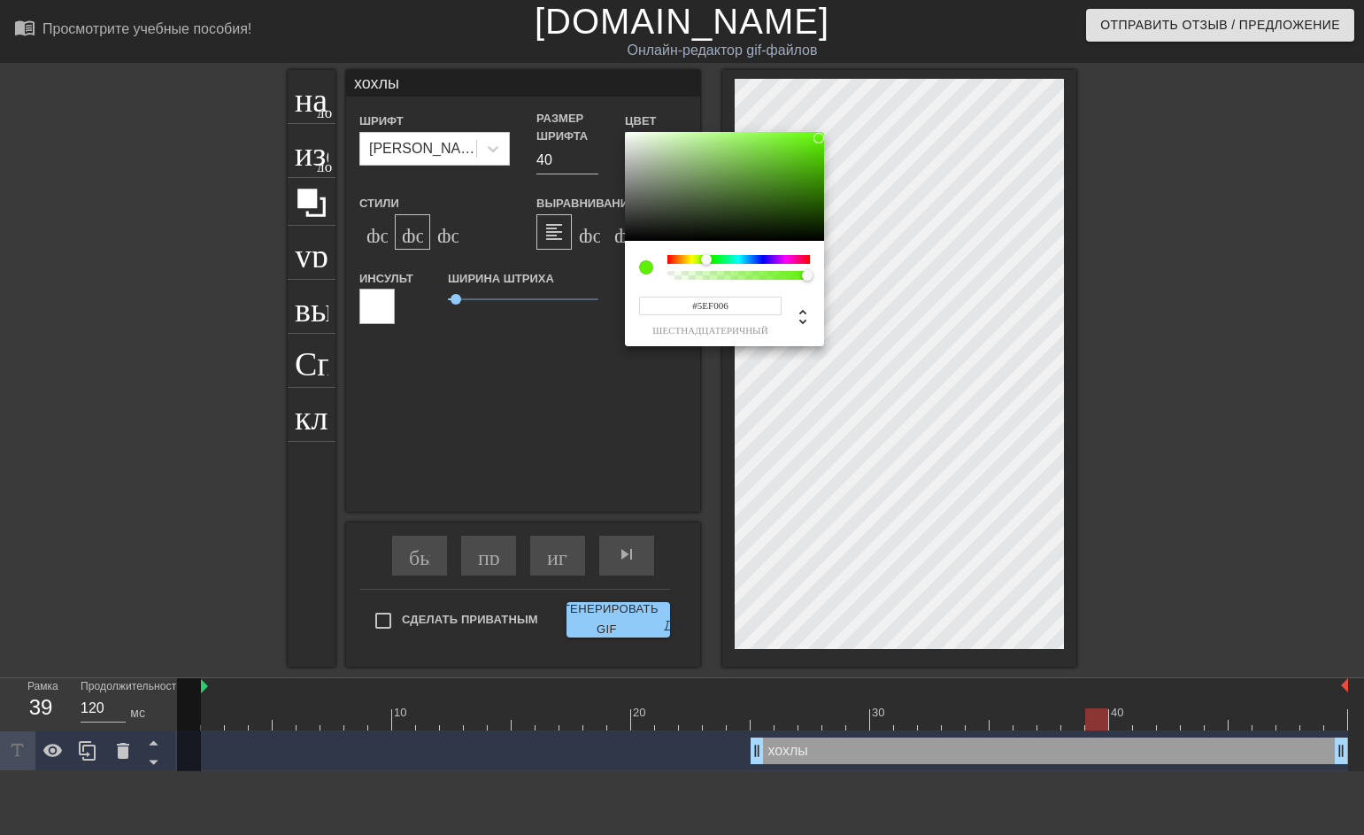
drag, startPoint x: 805, startPoint y: 147, endPoint x: 819, endPoint y: 138, distance: 16.7
click at [819, 138] on div at bounding box center [818, 138] width 11 height 11
click at [704, 260] on div at bounding box center [703, 259] width 11 height 11
type input "116"
type input "1"
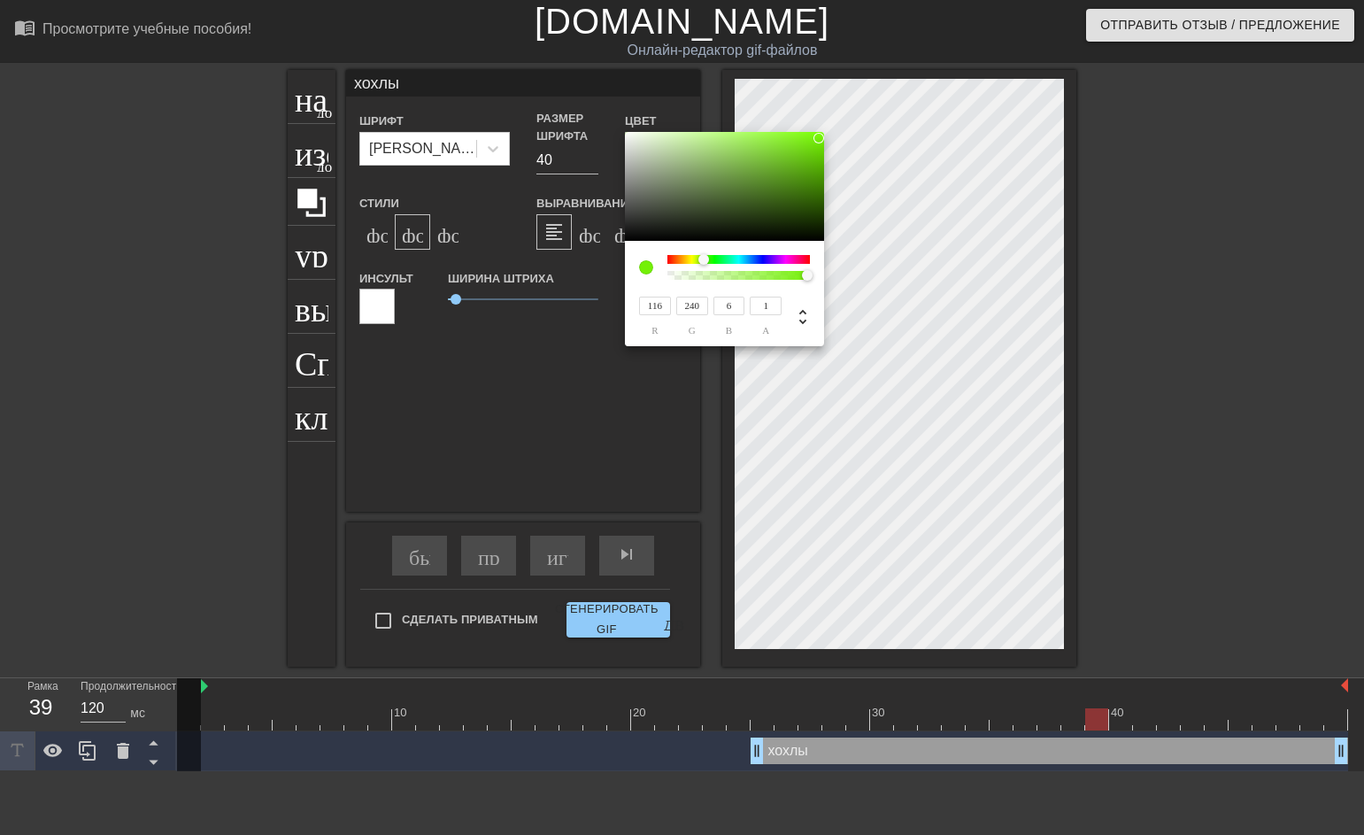
click at [810, 275] on div at bounding box center [807, 275] width 11 height 11
type input "237"
type input "7"
type input "115"
type input "235"
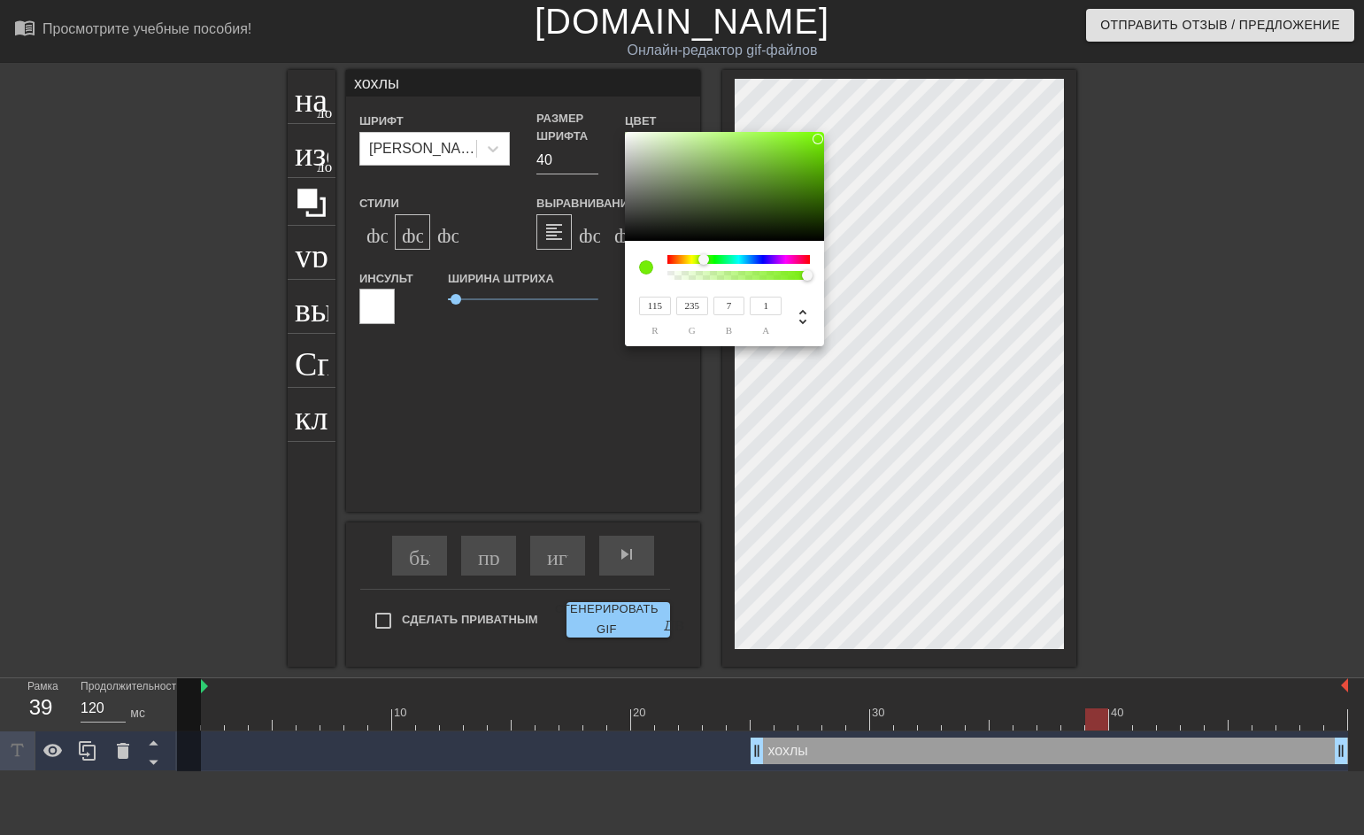
type input "110"
type input "225"
type input "105"
type input "215"
type input "102"
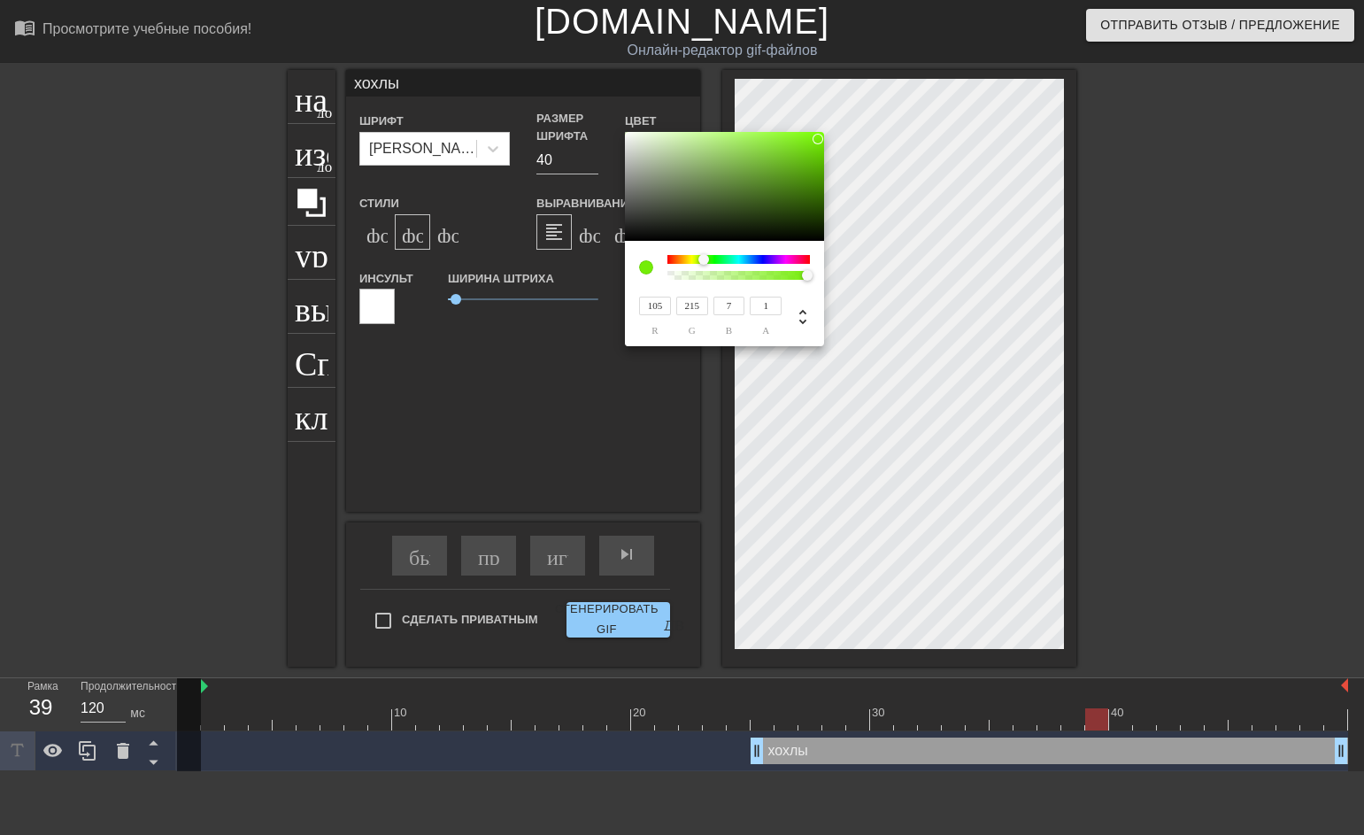
type input "209"
type input "6"
type input "99"
type input "202"
type input "96"
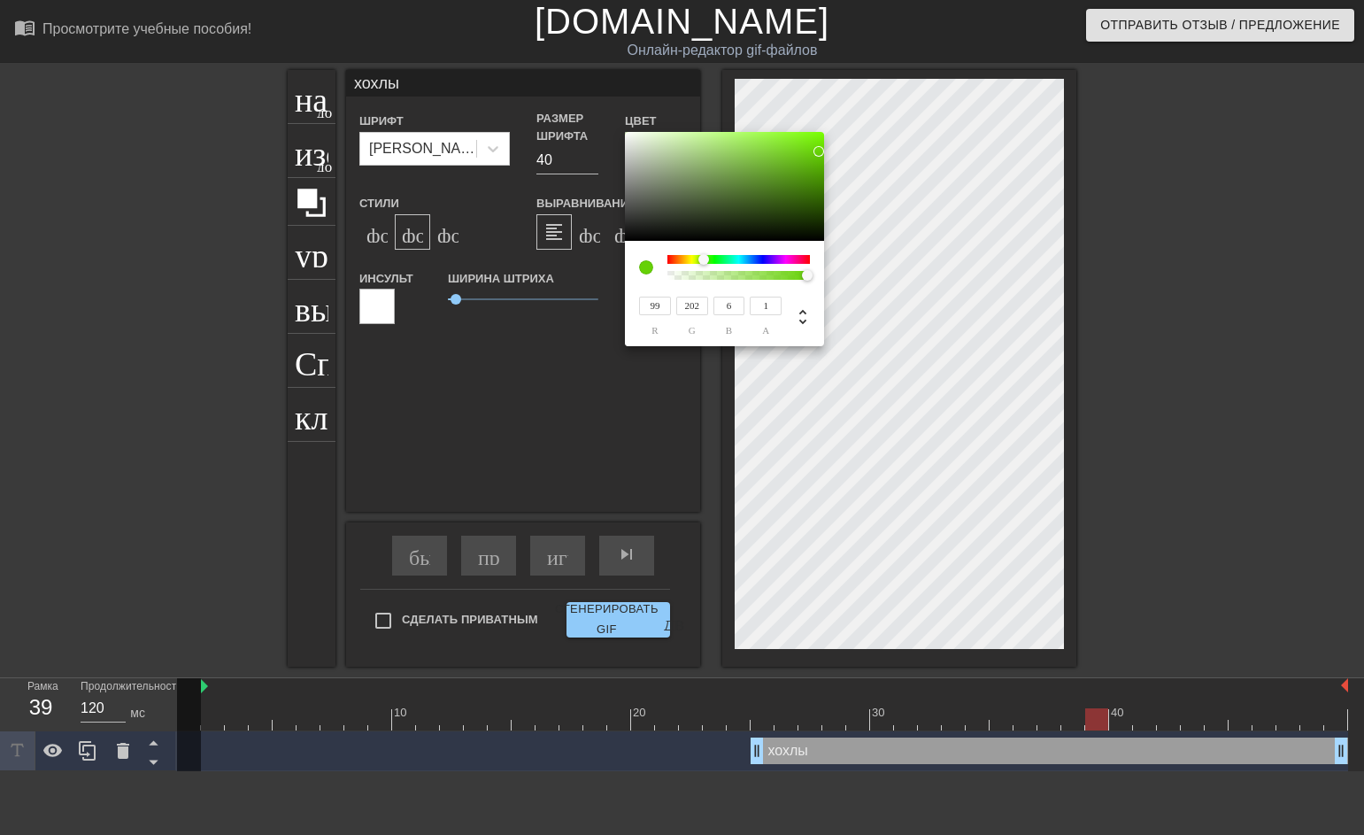
type input "196"
type input "93"
type input "190"
type input "91"
type input "186"
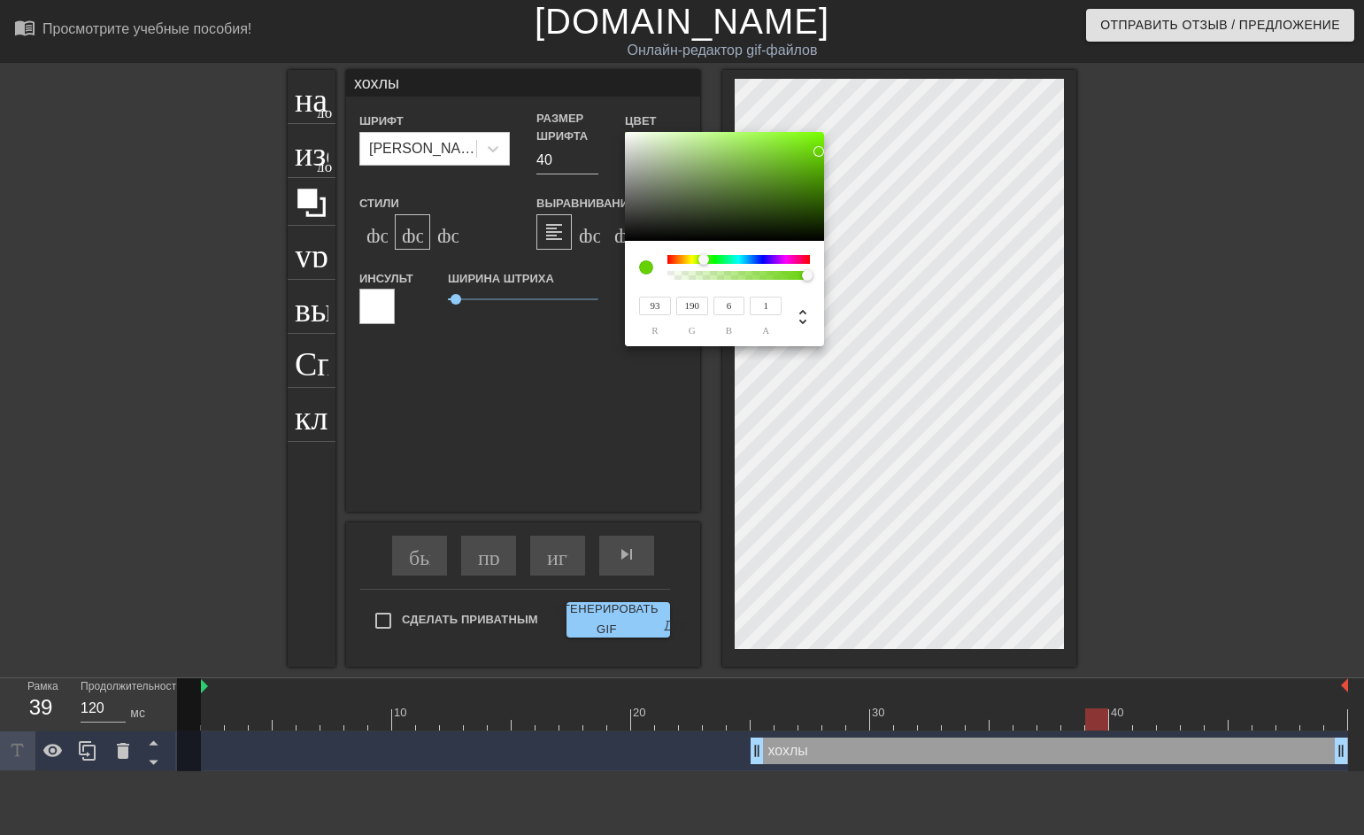
type input "5"
type input "93"
type input "190"
type input "98"
type input "198"
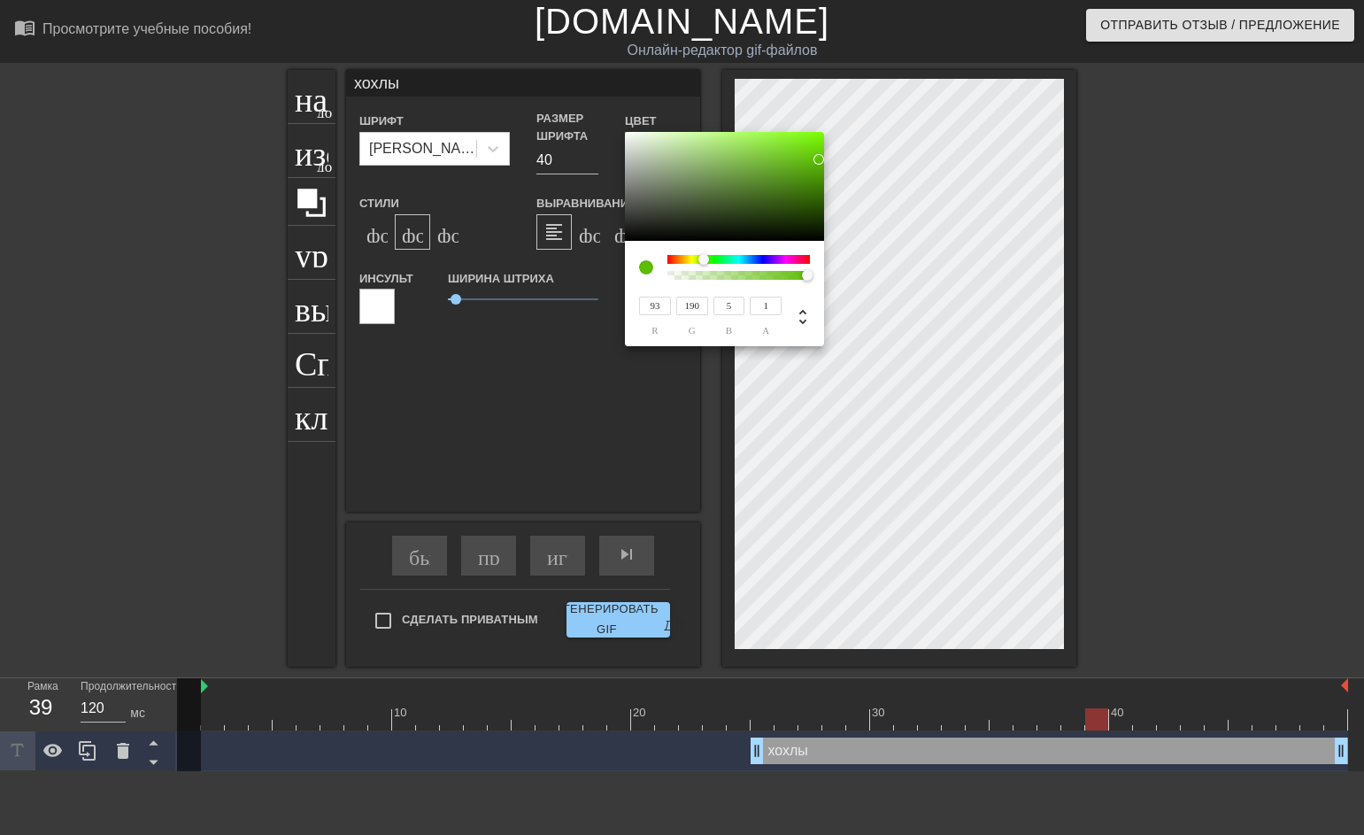
type input "6"
type input "103"
type input "209"
type input "106"
type input "215"
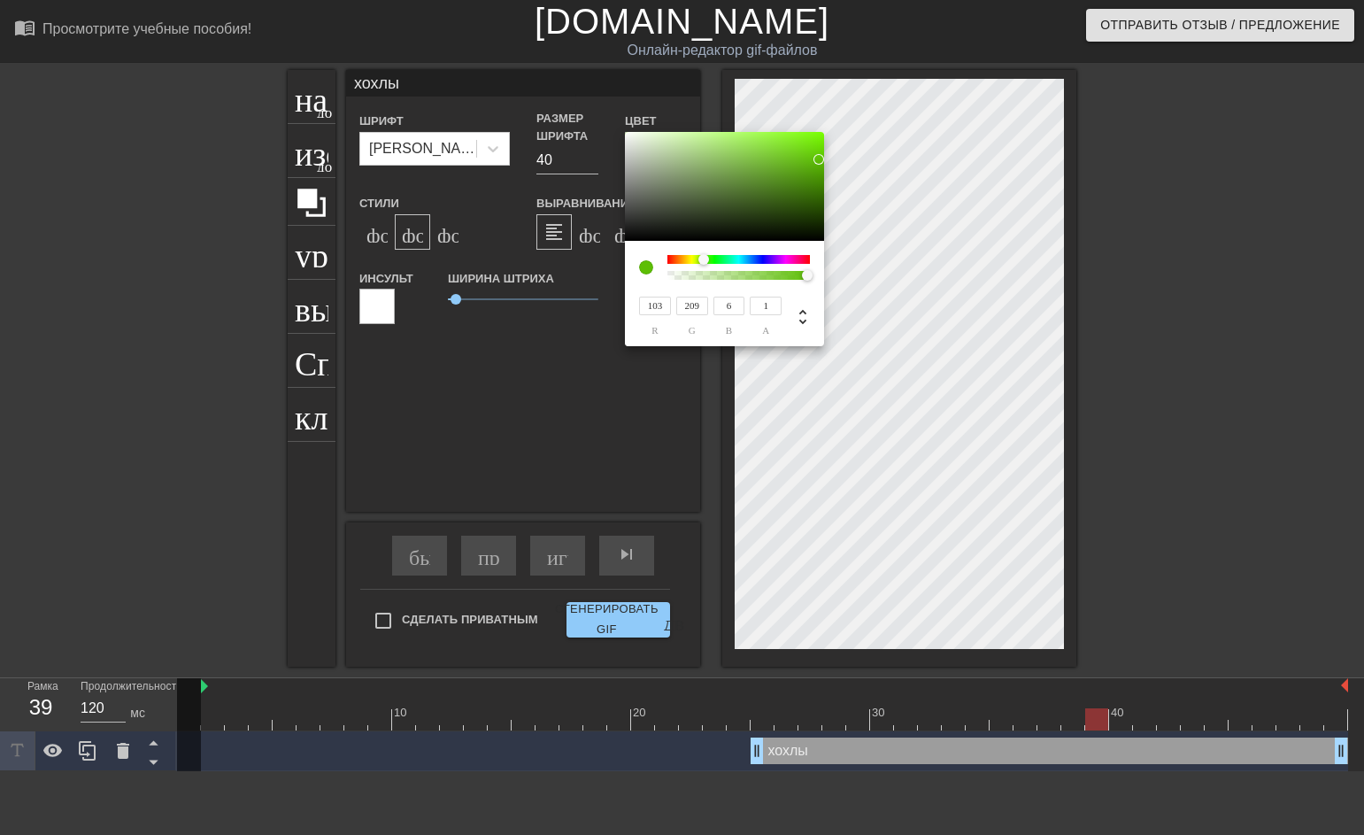
type input "7"
type input "109"
type input "221"
type input "110"
type input "223"
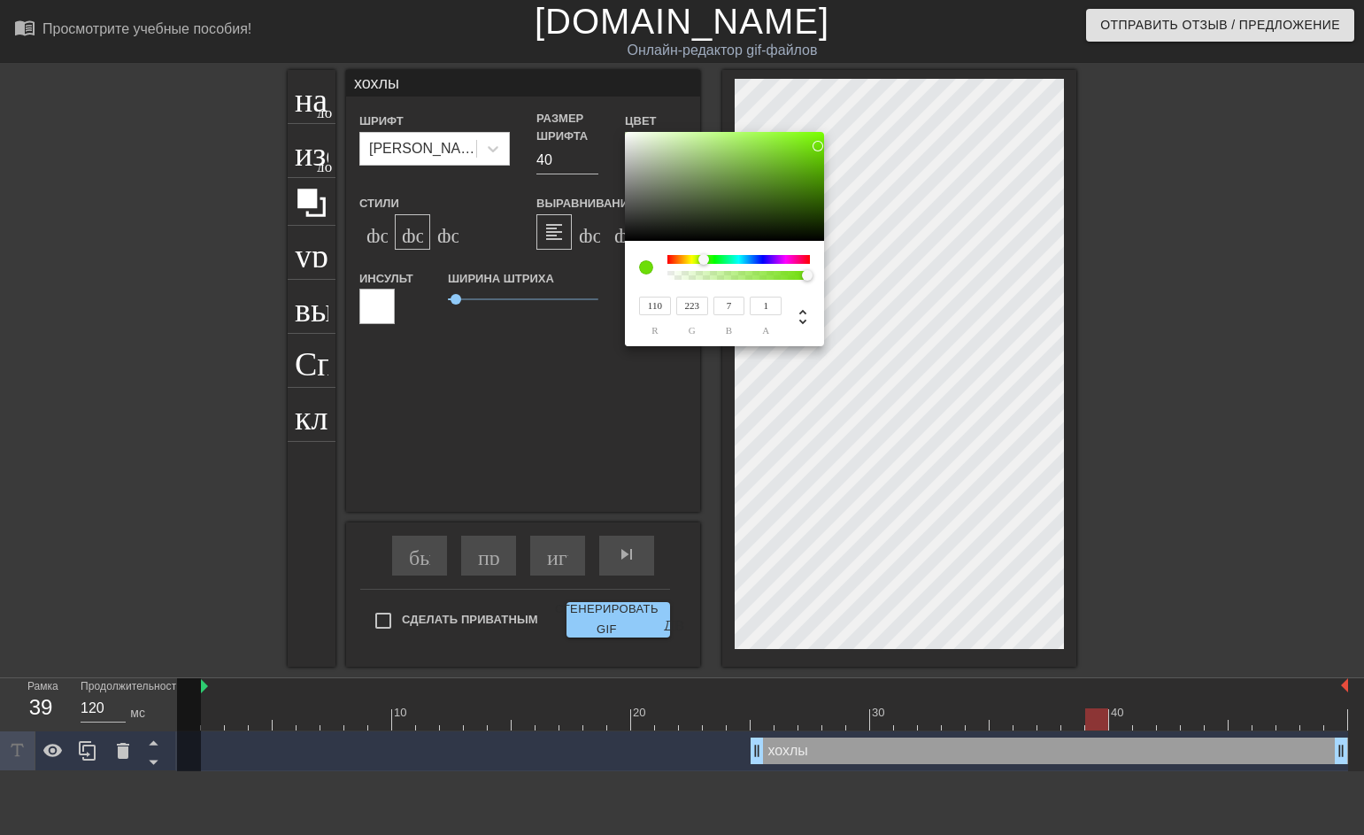
type input "112"
type input "225"
type input "8"
type input "113"
type input "9"
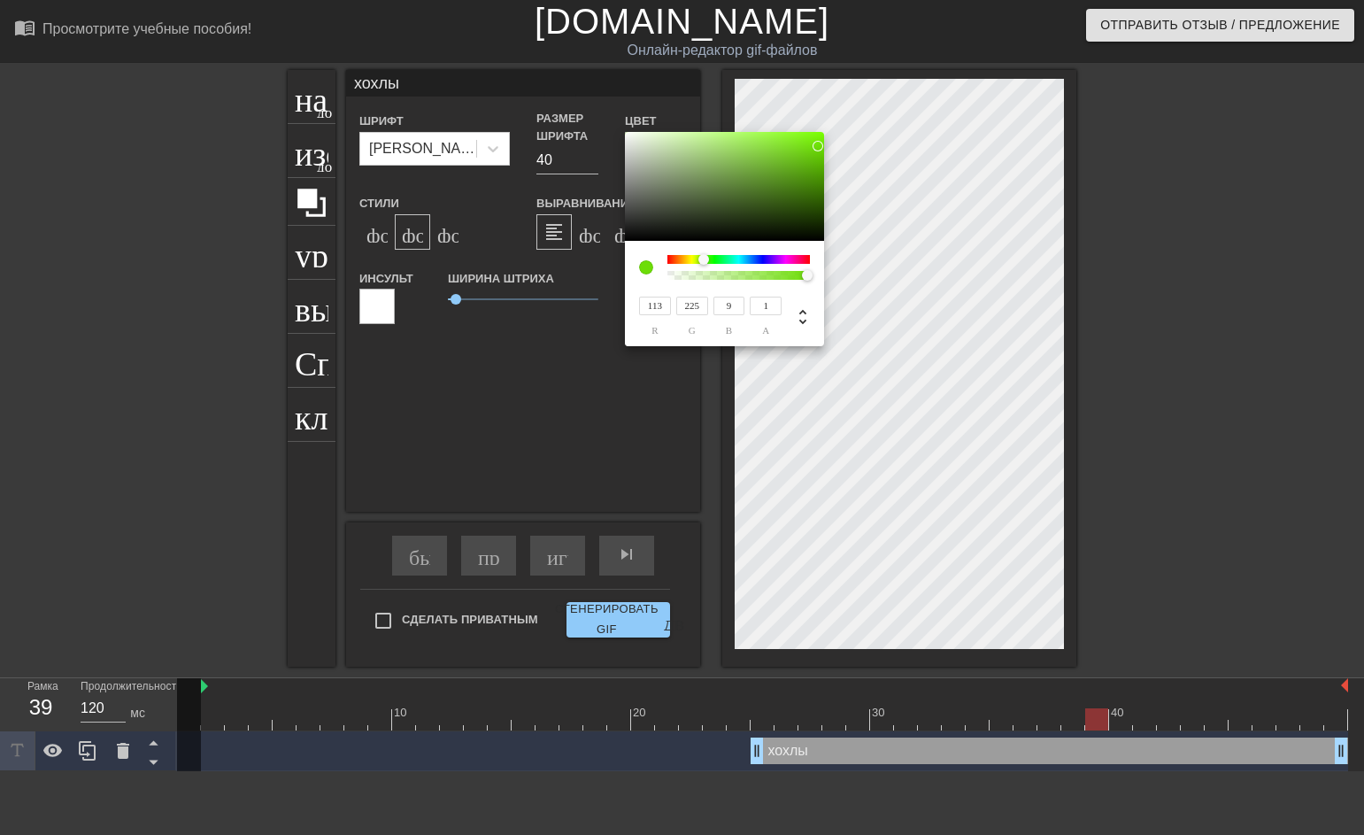
type input "114"
type input "227"
type input "115"
type input "229"
type input "117"
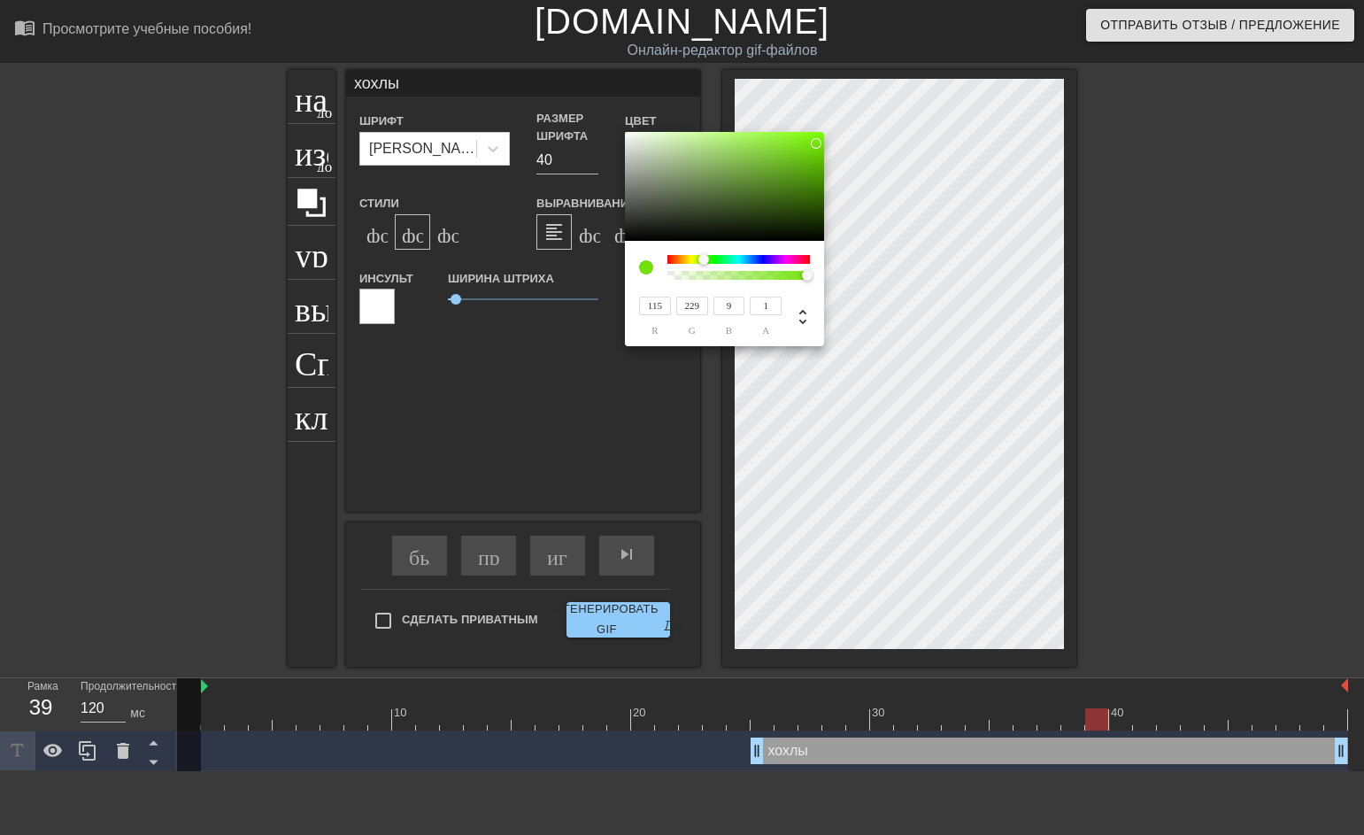
type input "231"
type input "10"
type input "124"
type input "244"
type input "11"
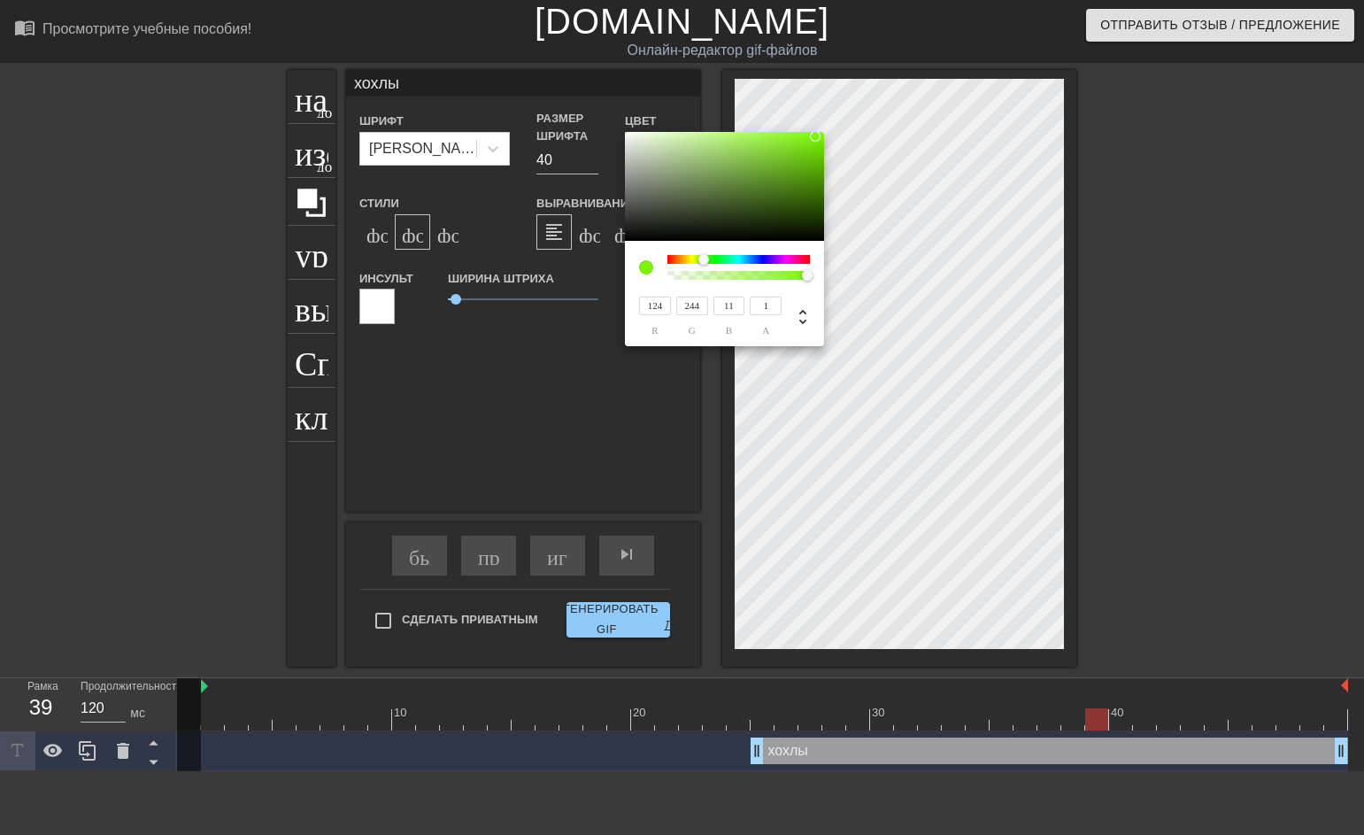
type input "126"
type input "248"
type input "12"
type input "127"
type input "250"
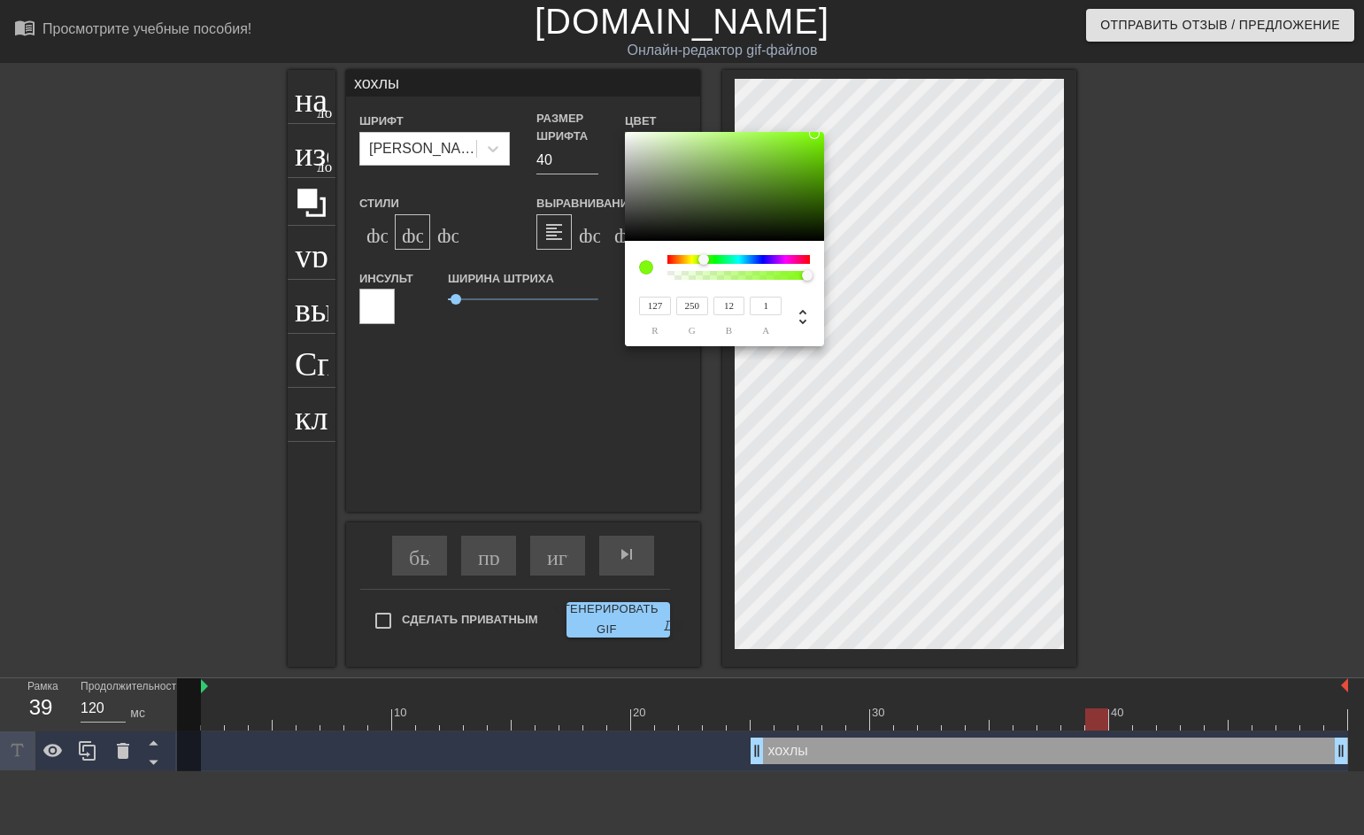
click at [814, 134] on div at bounding box center [814, 133] width 11 height 11
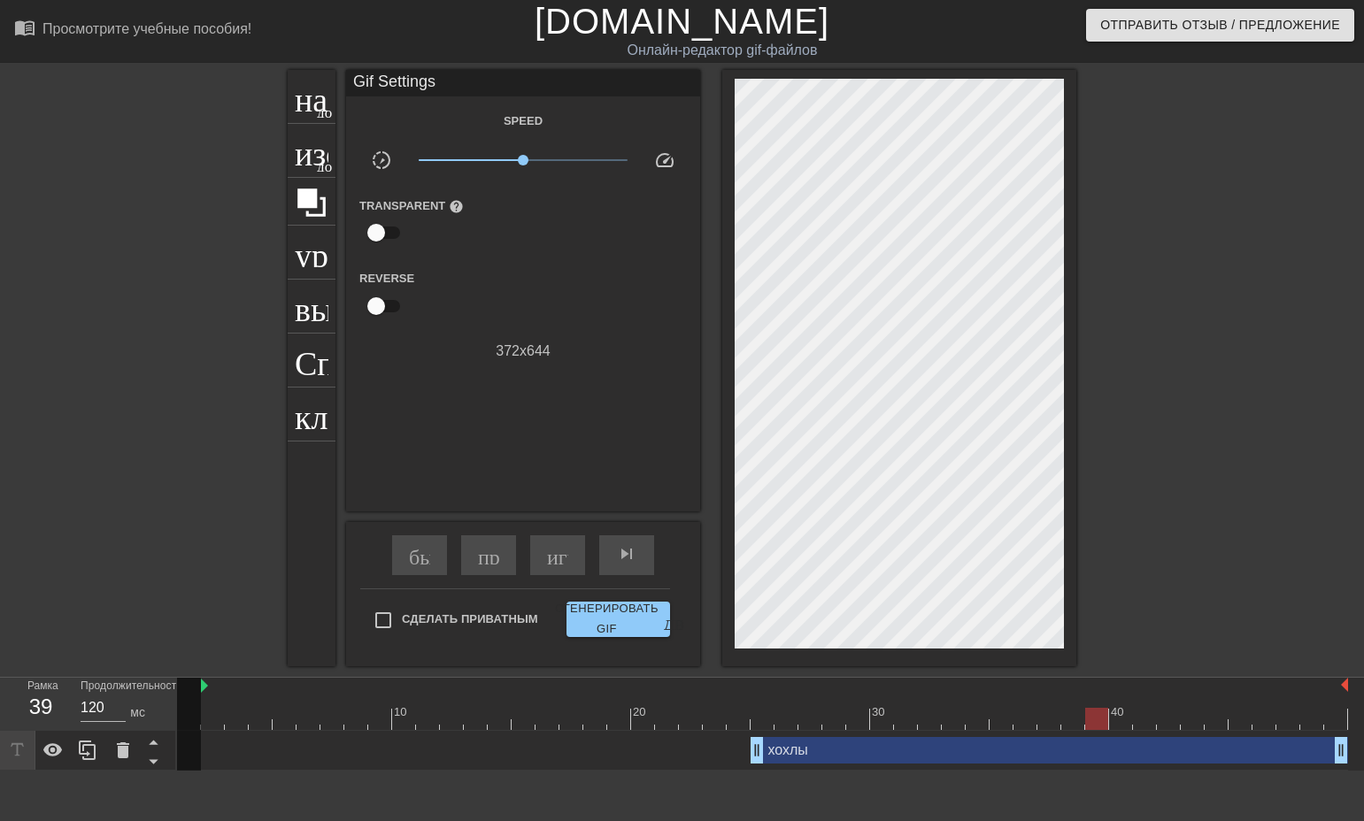
drag, startPoint x: 457, startPoint y: 301, endPoint x: 442, endPoint y: 303, distance: 15.2
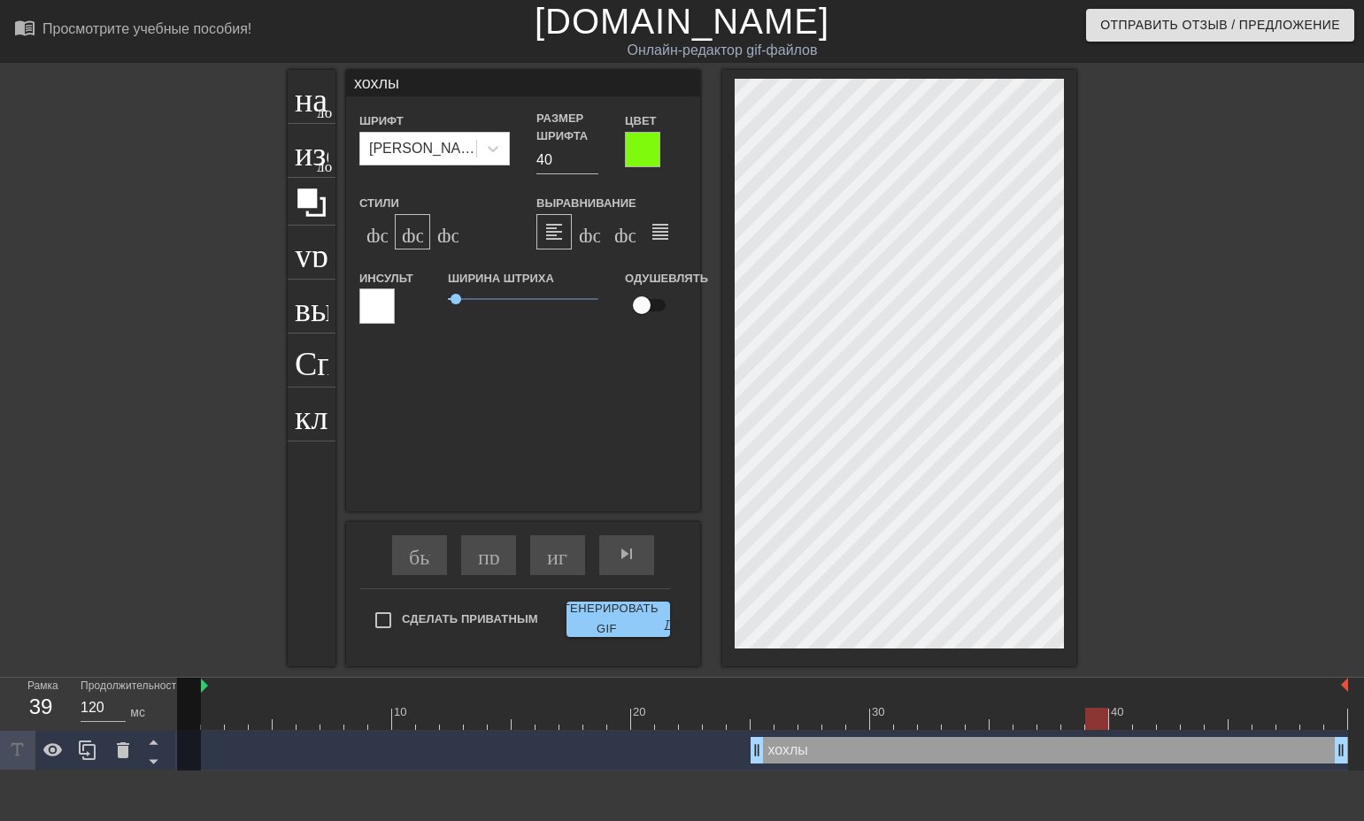
click at [636, 151] on div at bounding box center [642, 149] width 35 height 35
click at [389, 297] on div at bounding box center [376, 306] width 35 height 35
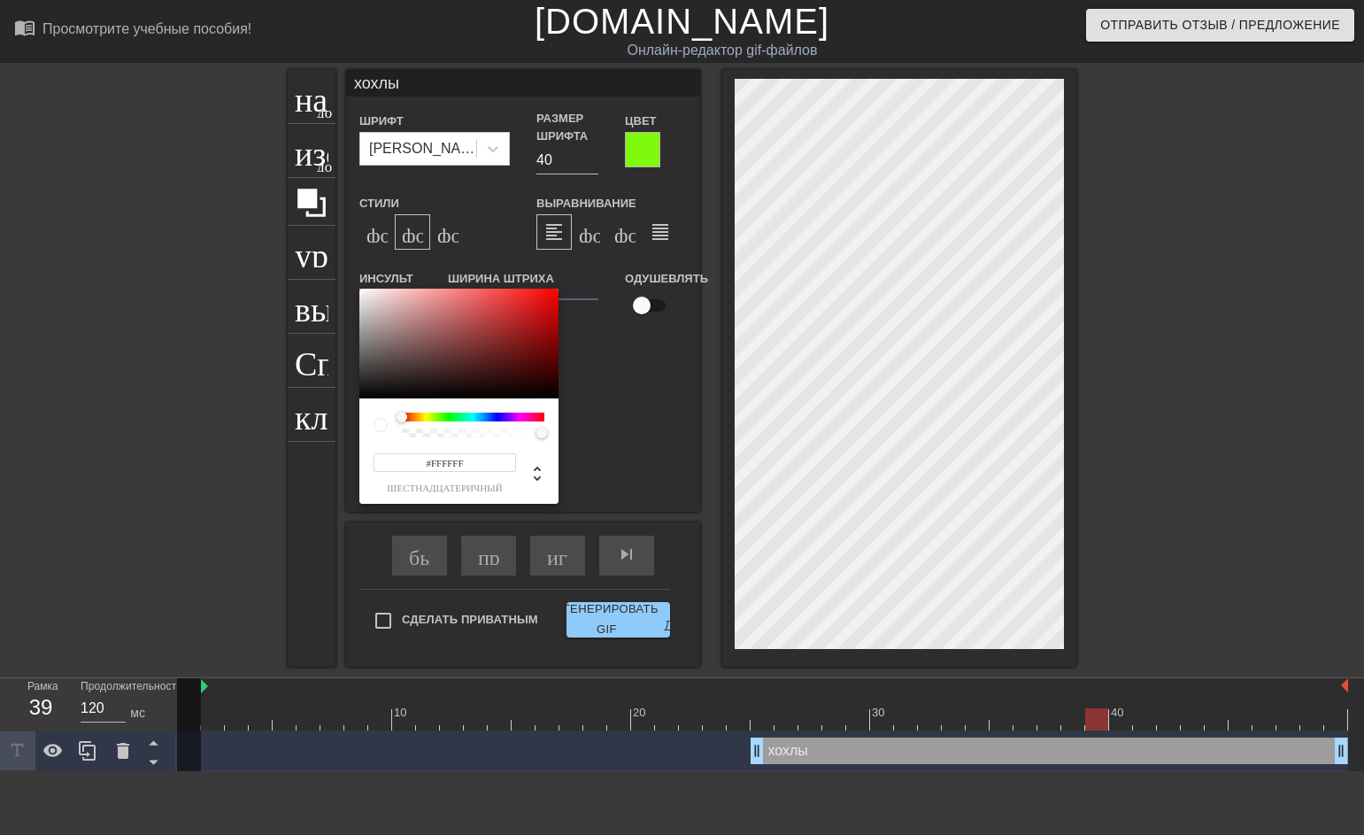
type input "255"
type input "0.61"
drag, startPoint x: 542, startPoint y: 432, endPoint x: 488, endPoint y: 437, distance: 54.3
click at [488, 437] on div at bounding box center [485, 433] width 11 height 11
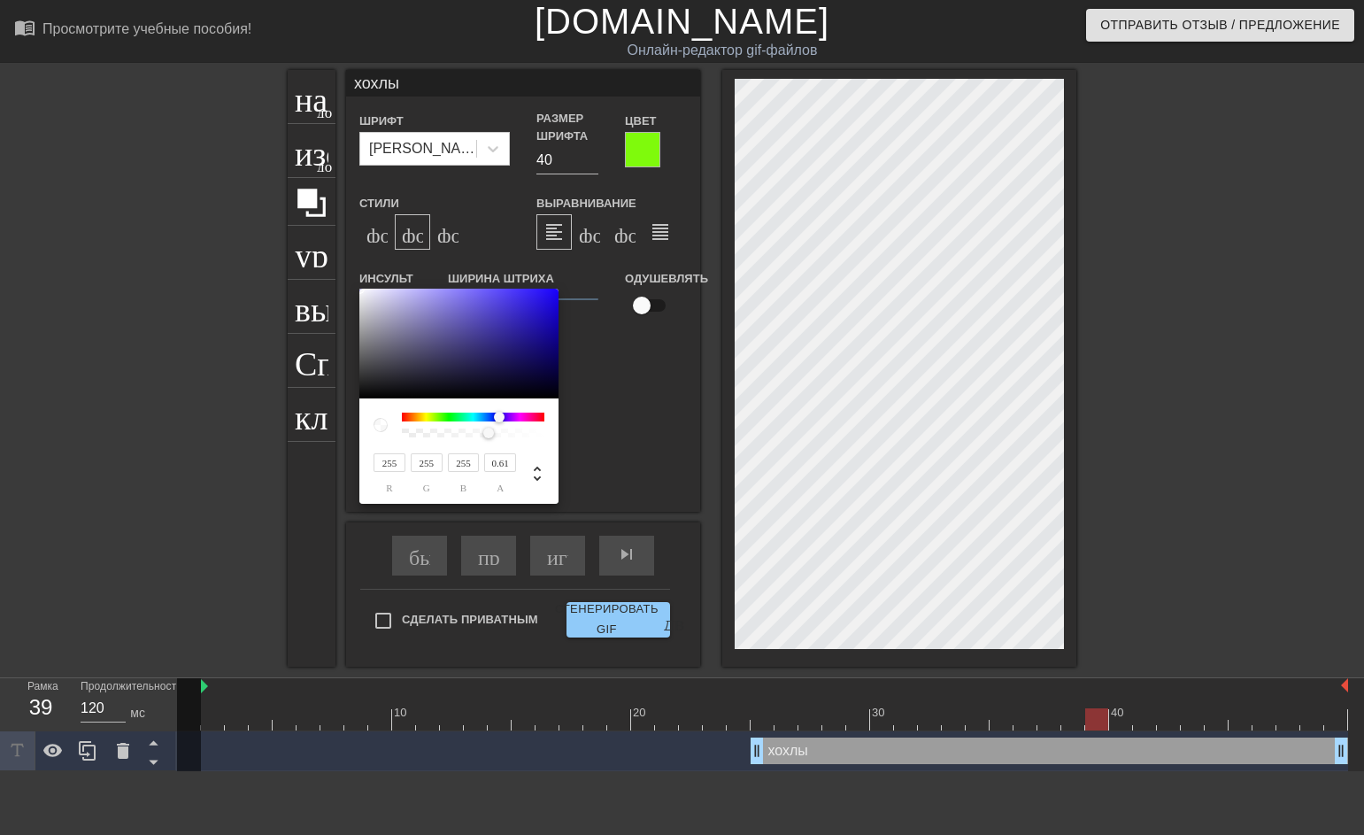
drag, startPoint x: 402, startPoint y: 414, endPoint x: 499, endPoint y: 418, distance: 97.4
click at [499, 418] on div at bounding box center [499, 417] width 11 height 11
type input "53"
type input "33"
type input "232"
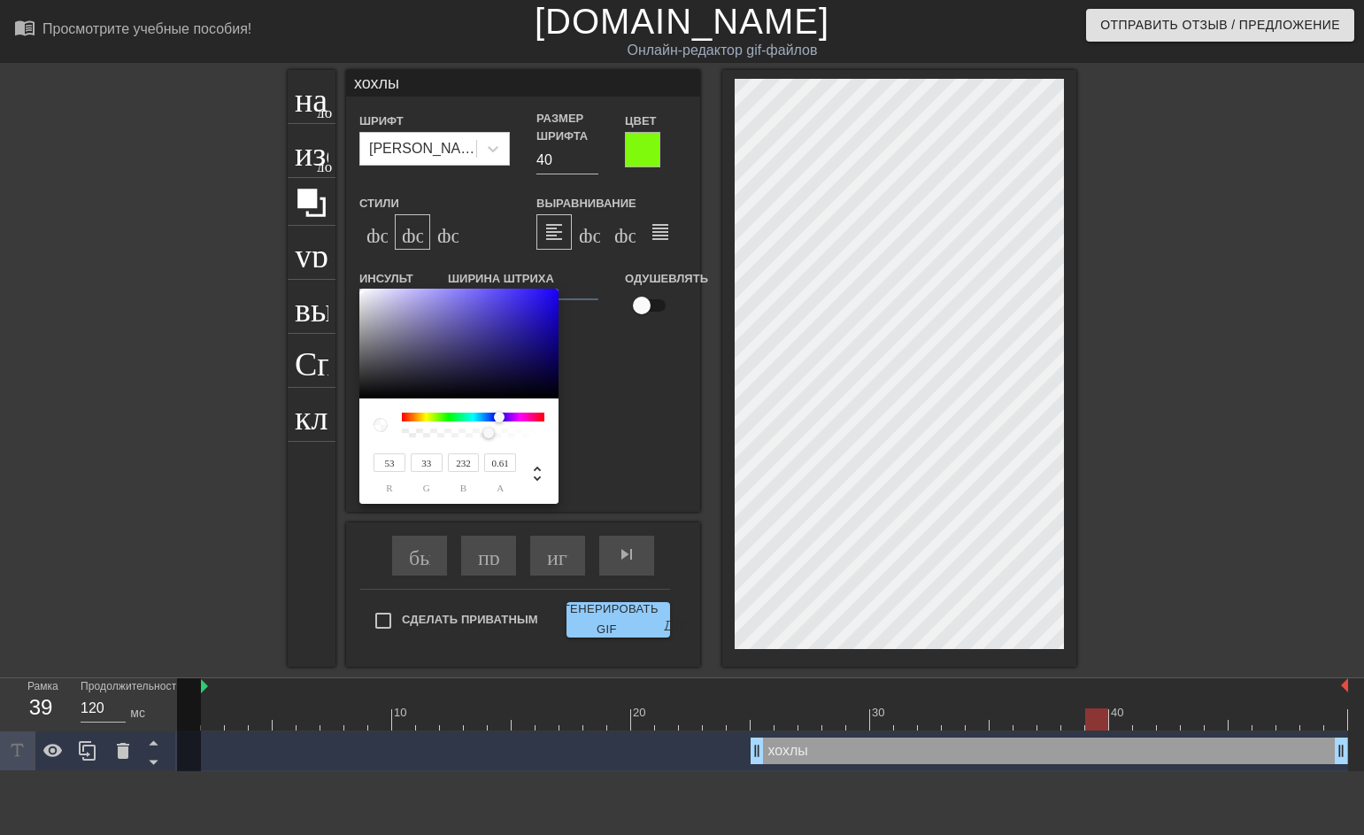
click at [530, 298] on div at bounding box center [458, 344] width 199 height 110
type input "55"
type input "35"
type input "228"
type input "34"
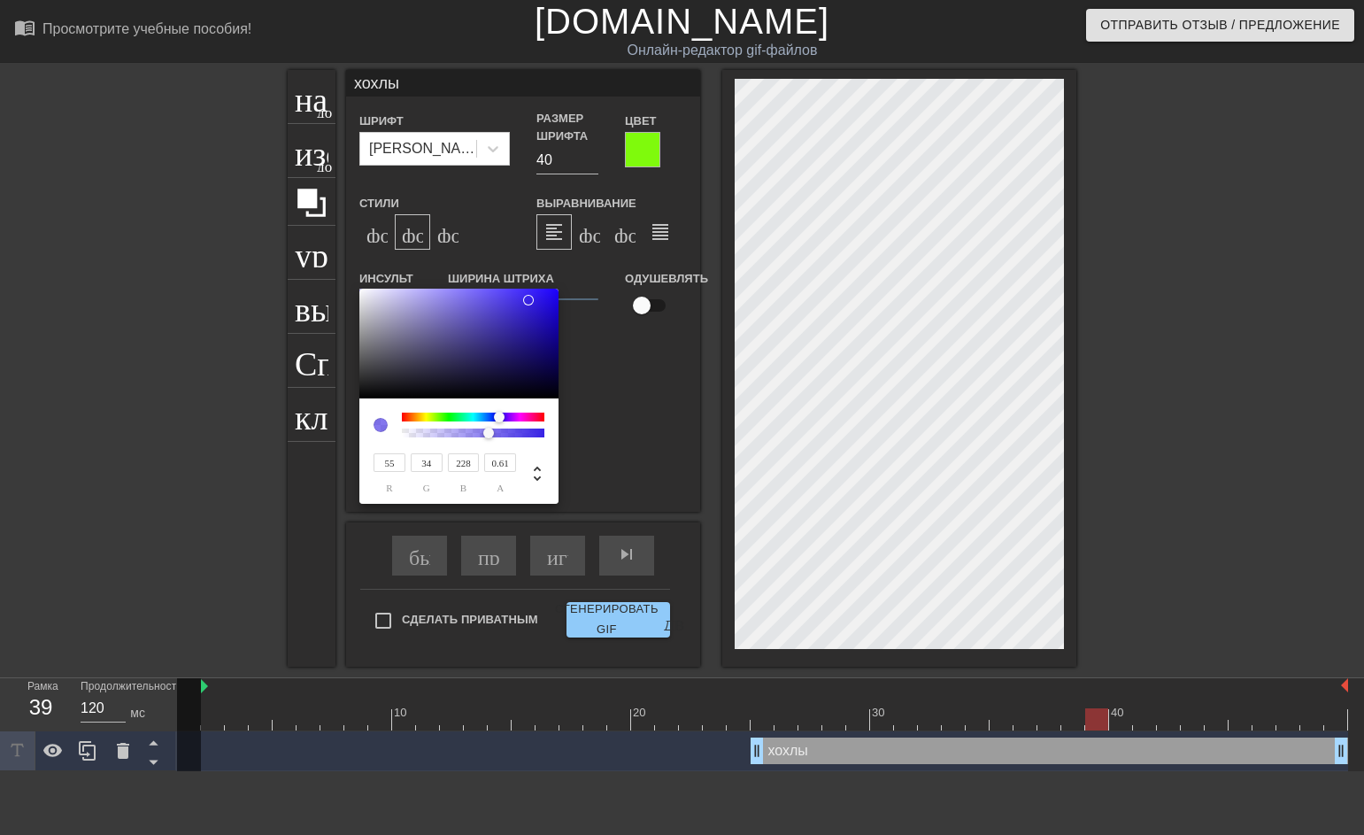
type input "51"
type input "29"
type input "45"
type input "21"
type input "230"
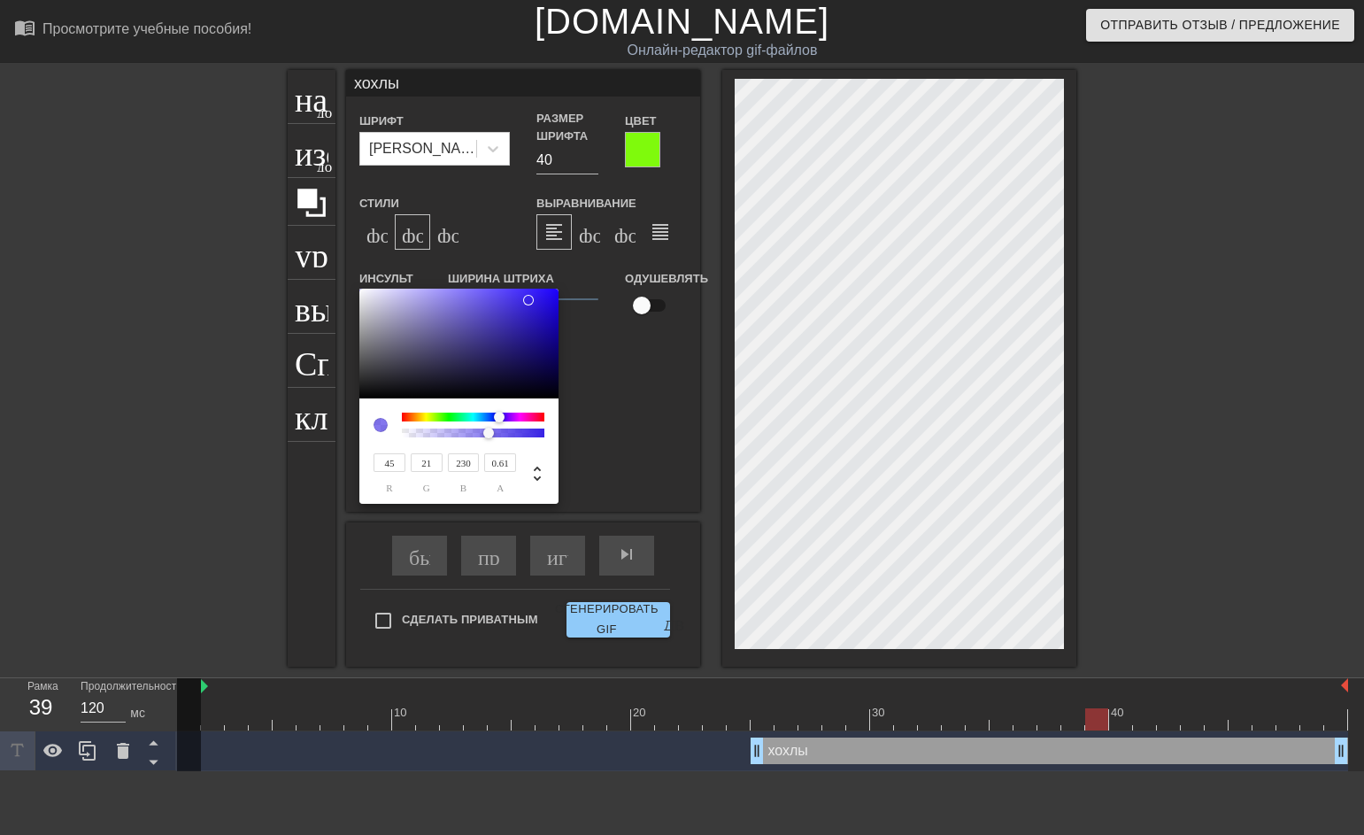
type input "39"
type input "14"
type input "232"
type input "32"
type input "6"
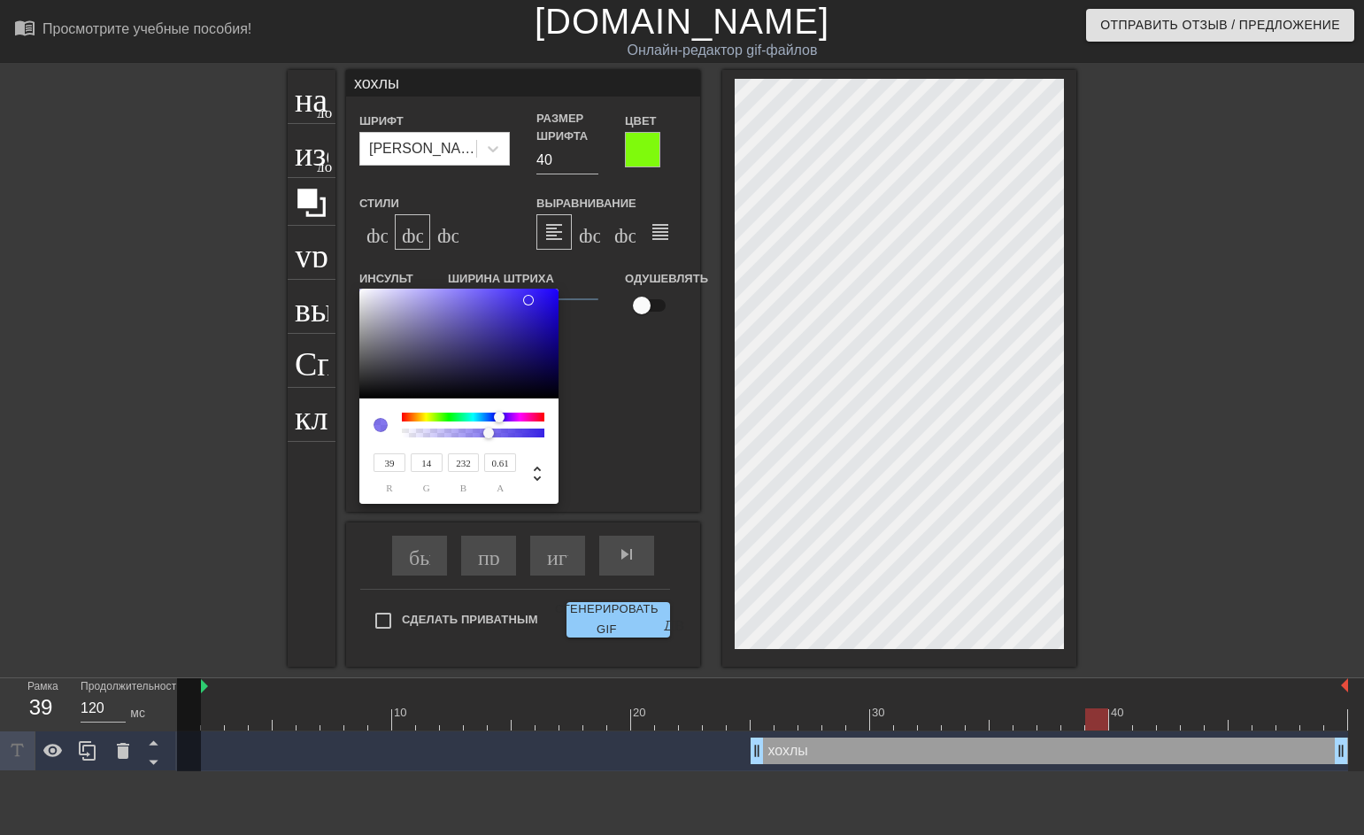
type input "234"
type input "30"
type input "3"
type input "236"
type input "31"
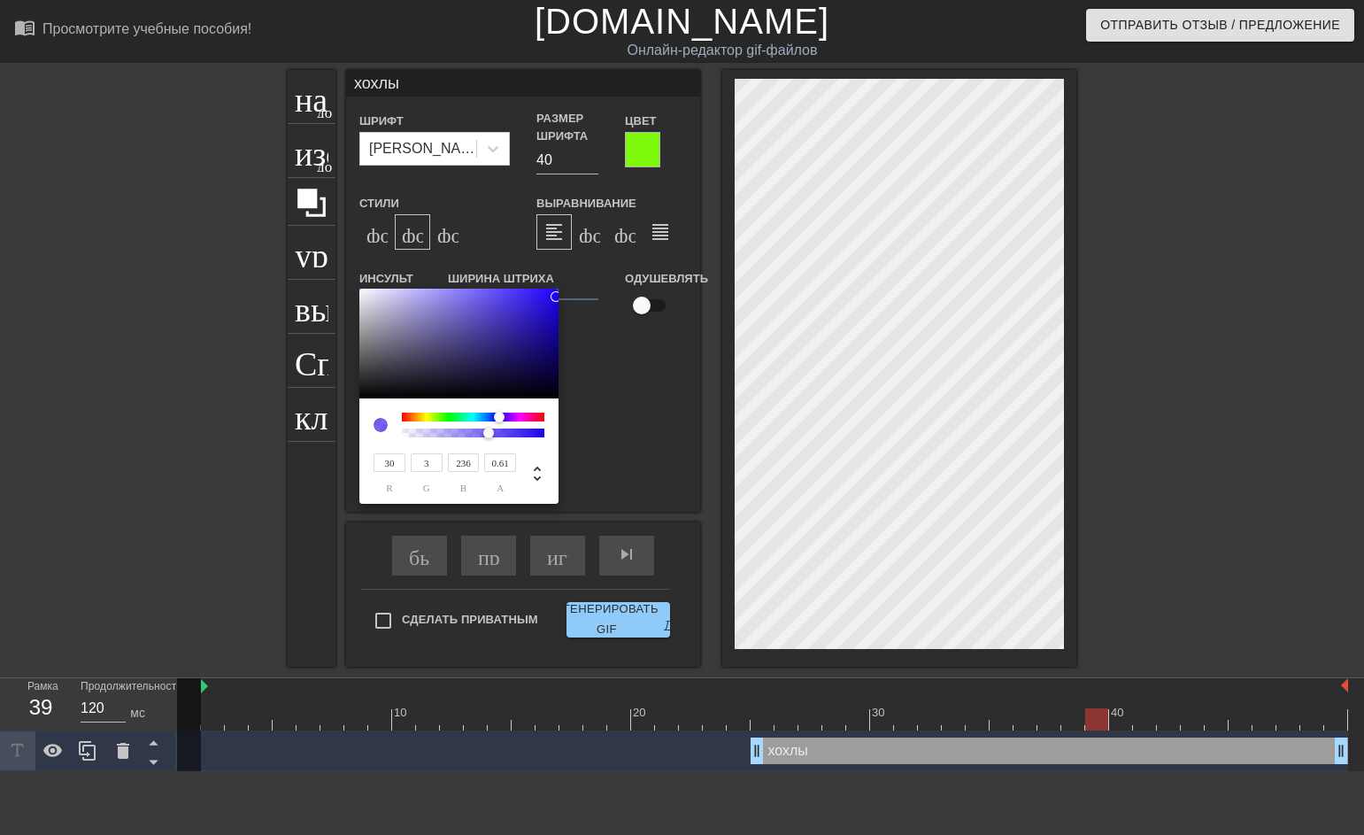
type input "4"
type input "32"
type input "5"
type input "33"
type input "6"
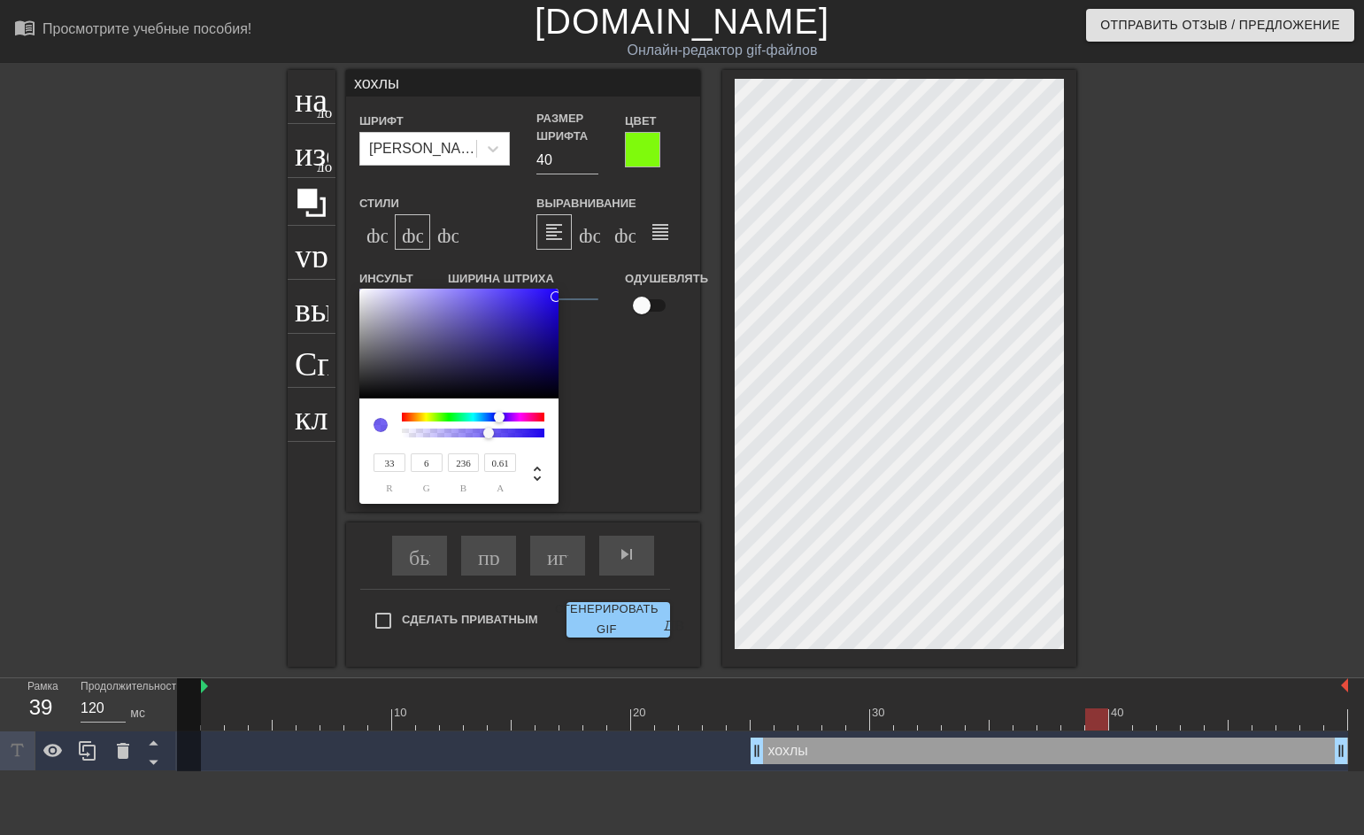
type input "34"
type input "7"
type input "234"
drag, startPoint x: 528, startPoint y: 300, endPoint x: 551, endPoint y: 298, distance: 24.0
click at [551, 297] on div at bounding box center [552, 297] width 11 height 11
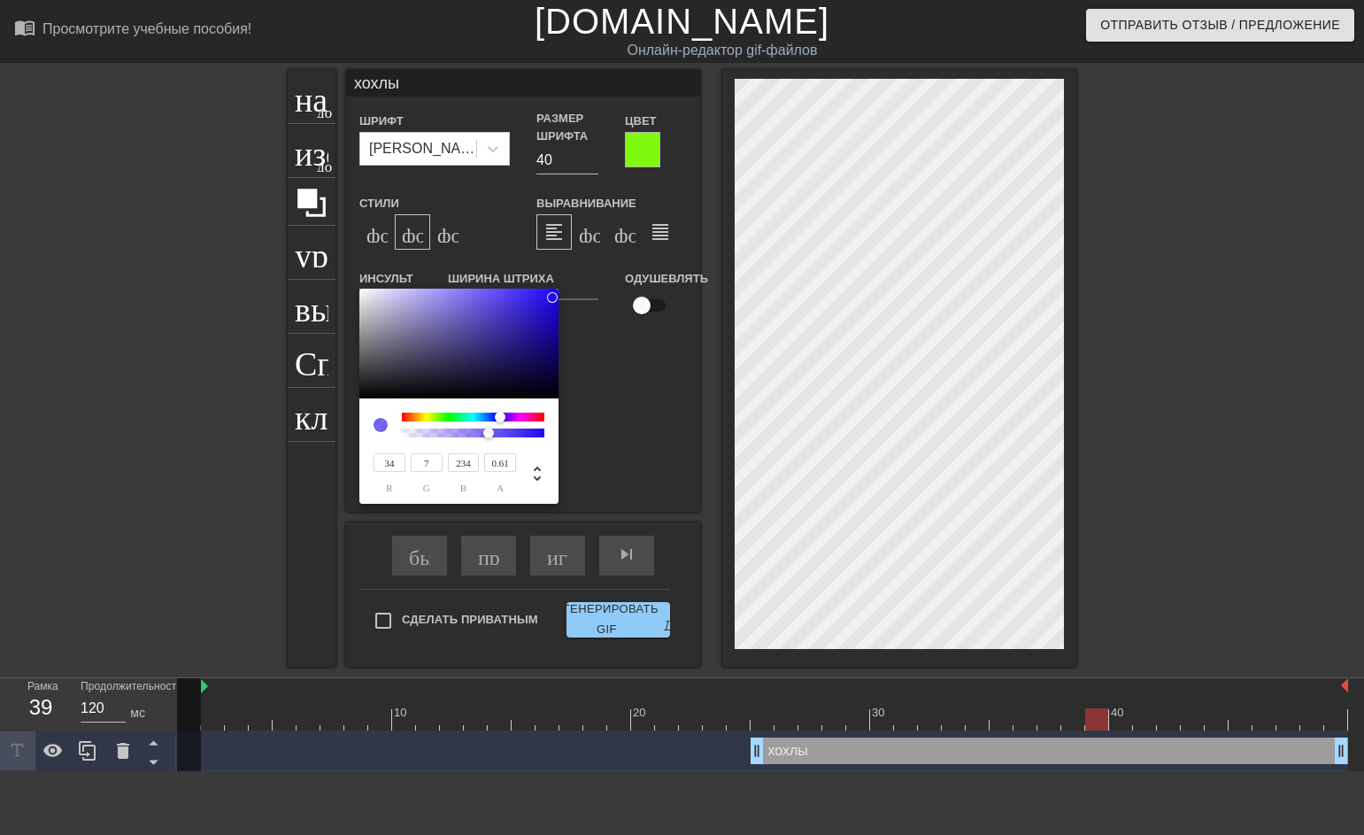
type input "35"
type input "8"
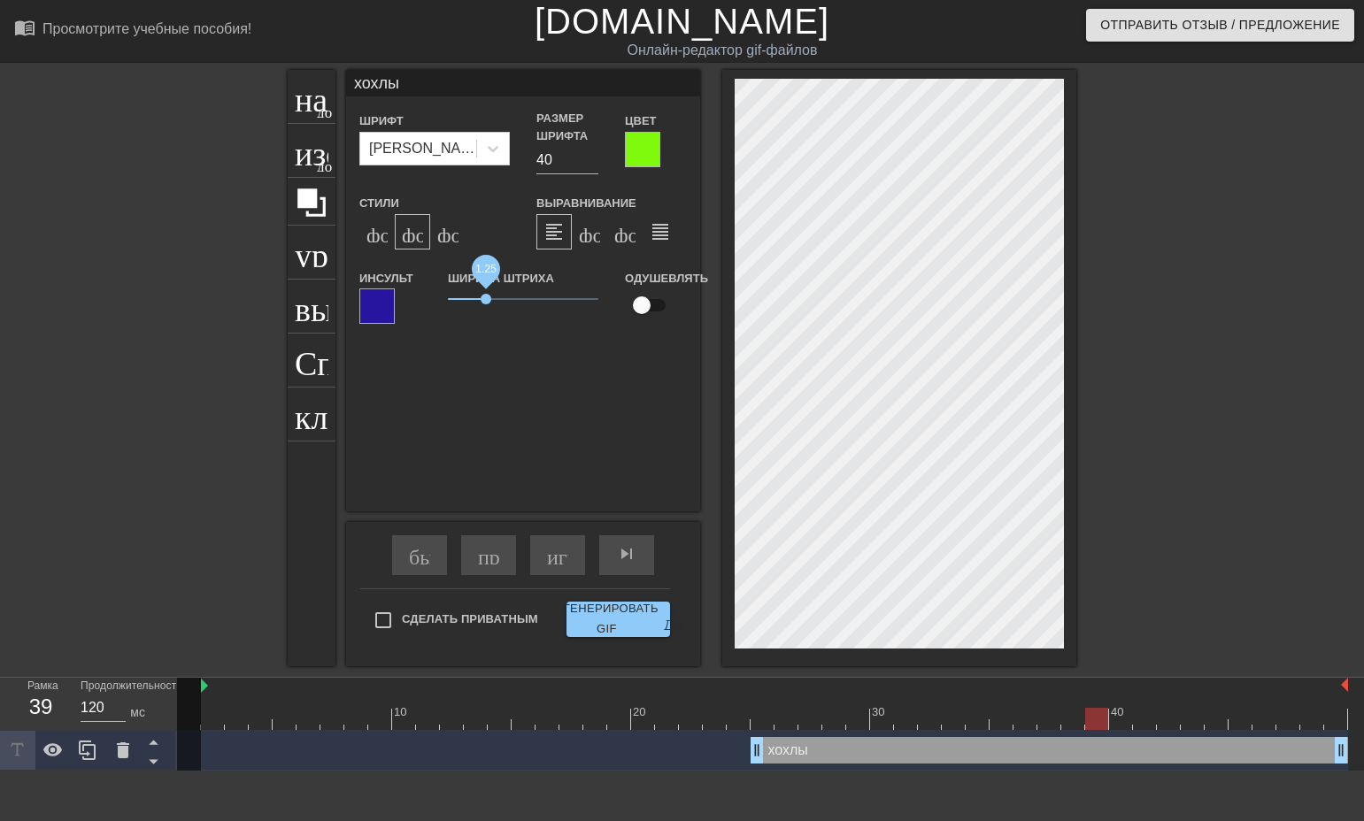
drag, startPoint x: 454, startPoint y: 296, endPoint x: 486, endPoint y: 300, distance: 32.2
click at [486, 300] on span "1.25" at bounding box center [486, 299] width 11 height 11
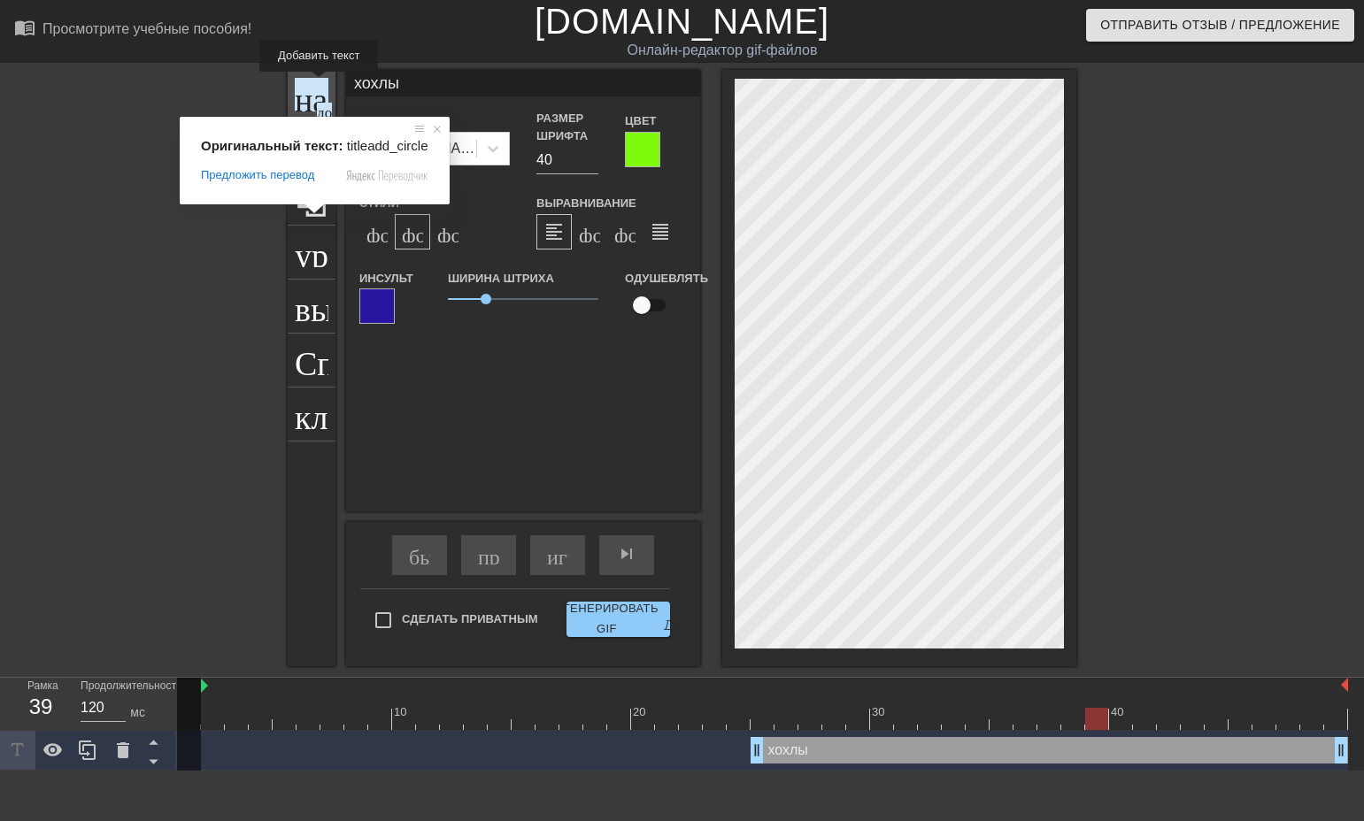
click at [318, 84] on ya-tr-span "название" at bounding box center [358, 95] width 127 height 34
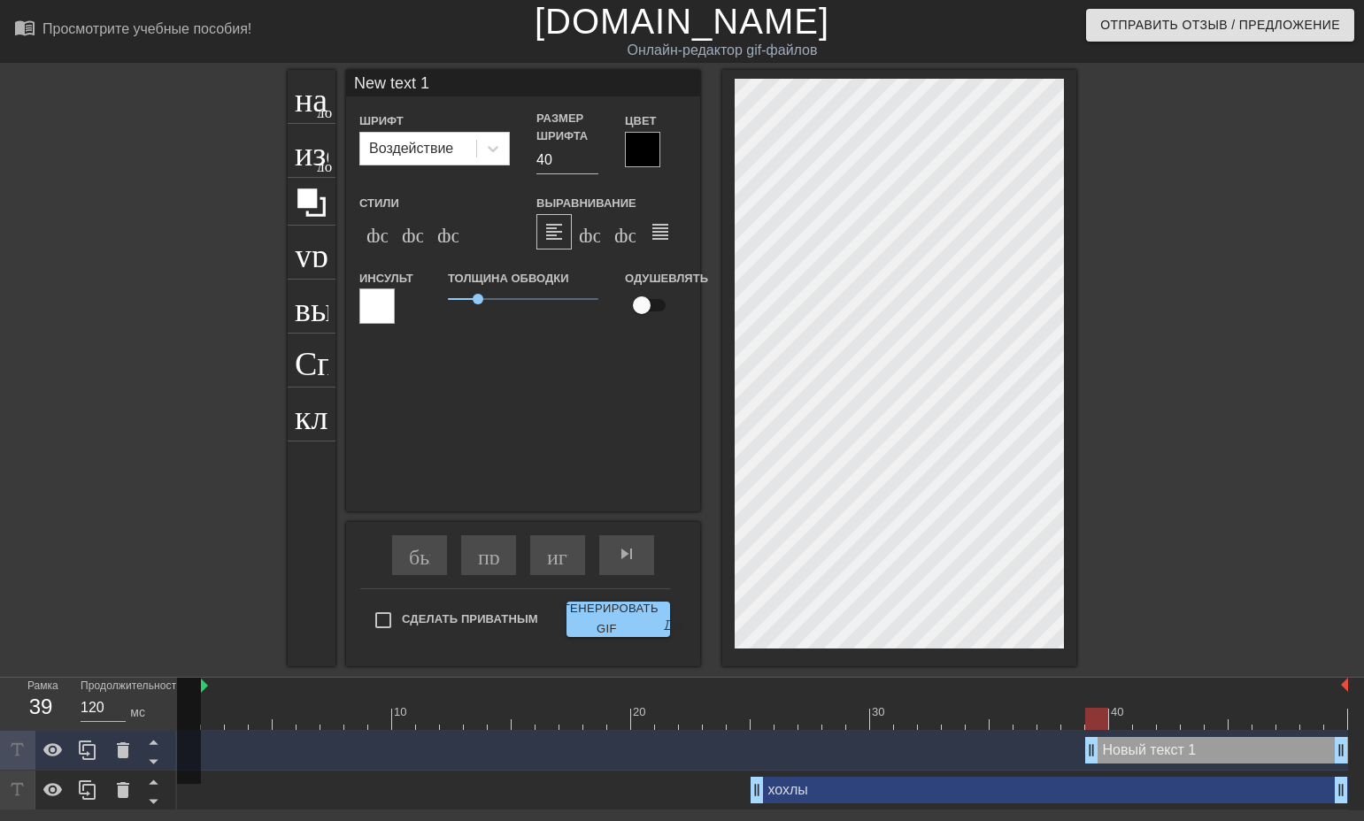
click at [430, 84] on input "New text 1" at bounding box center [523, 83] width 354 height 27
type input "N"
click at [641, 149] on div at bounding box center [642, 149] width 35 height 35
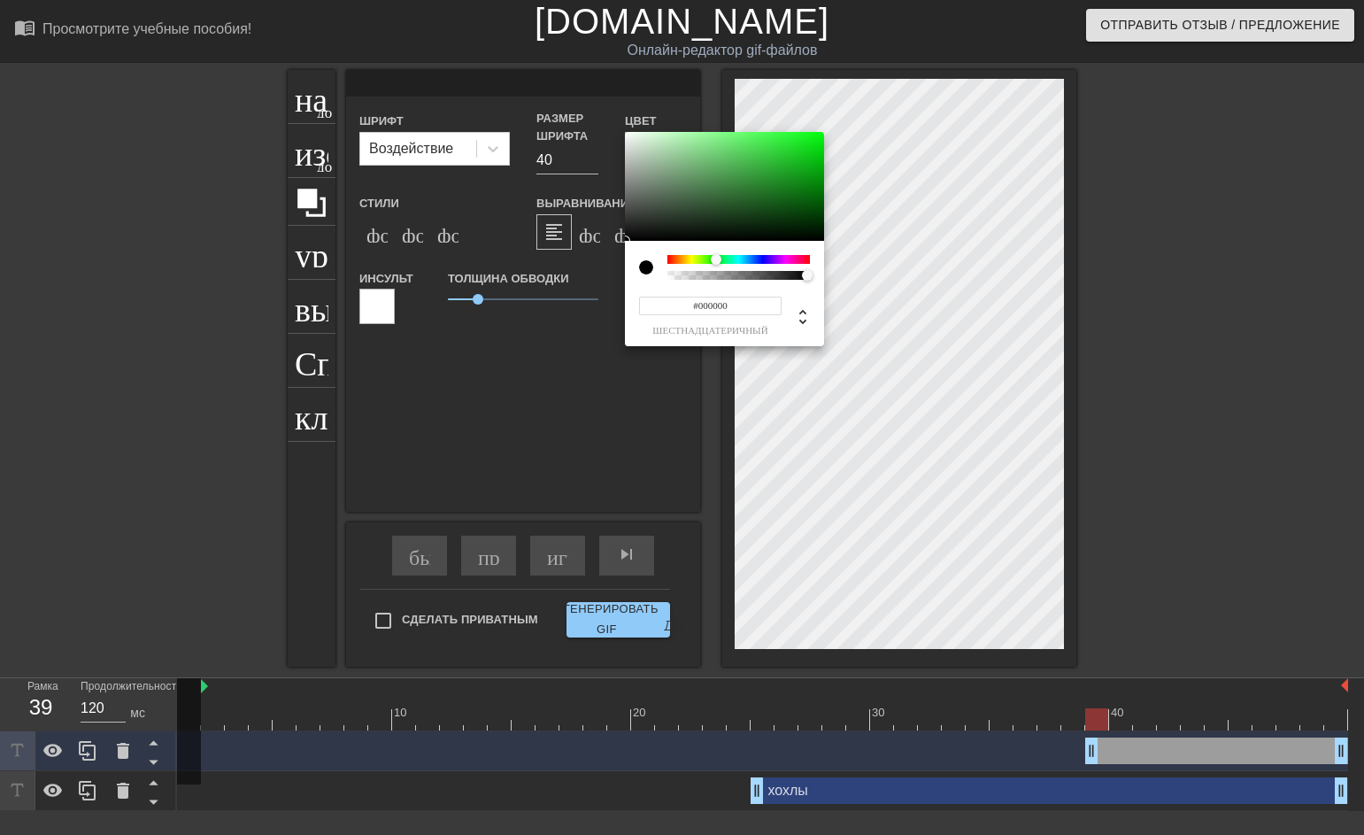
drag, startPoint x: 669, startPoint y: 263, endPoint x: 716, endPoint y: 263, distance: 46.9
click at [716, 263] on div at bounding box center [716, 259] width 11 height 11
type input "#13DB1D"
click at [806, 147] on div at bounding box center [724, 187] width 199 height 110
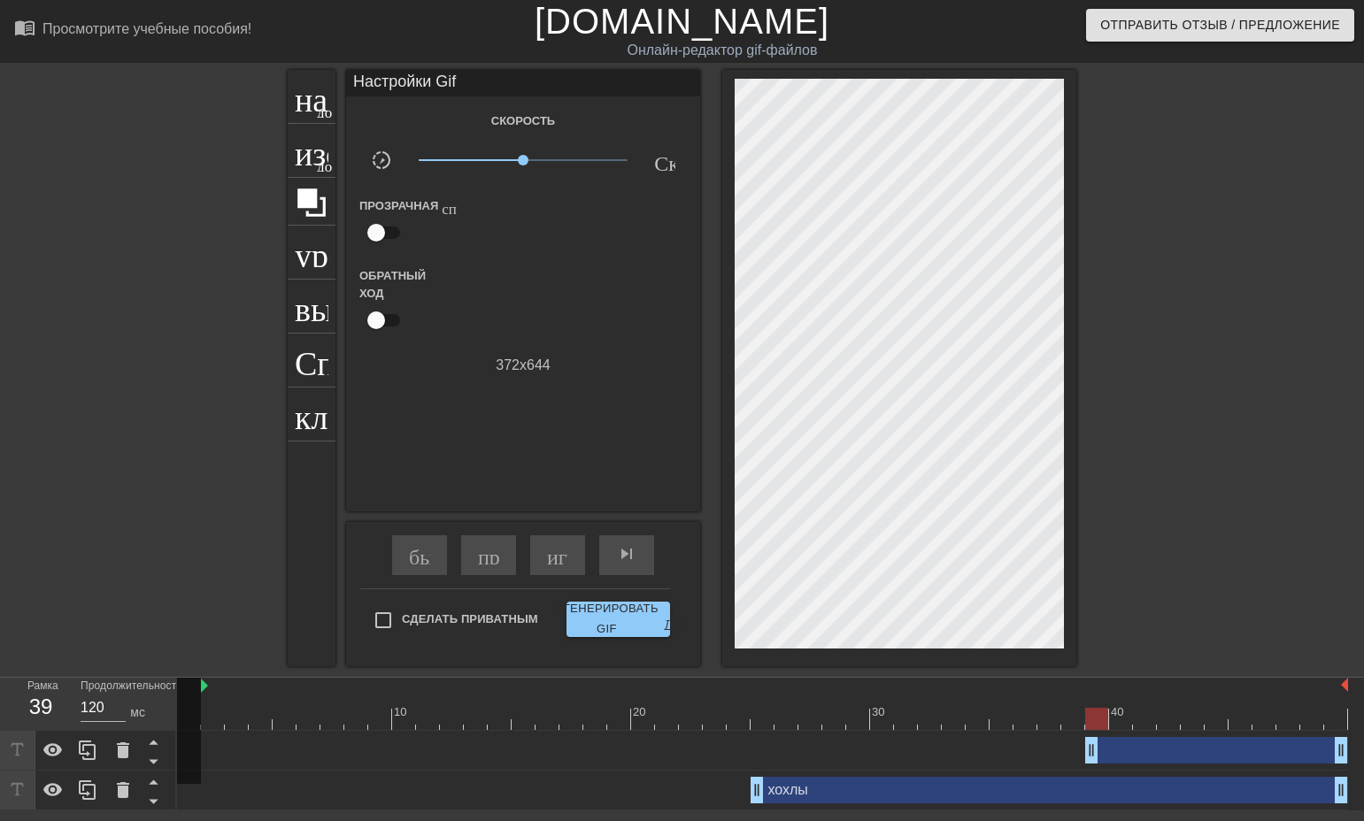
click at [1176, 754] on div "drag_handle - ручка перетаскивания drag_handle - ручка перетаскивания" at bounding box center [1216, 750] width 263 height 27
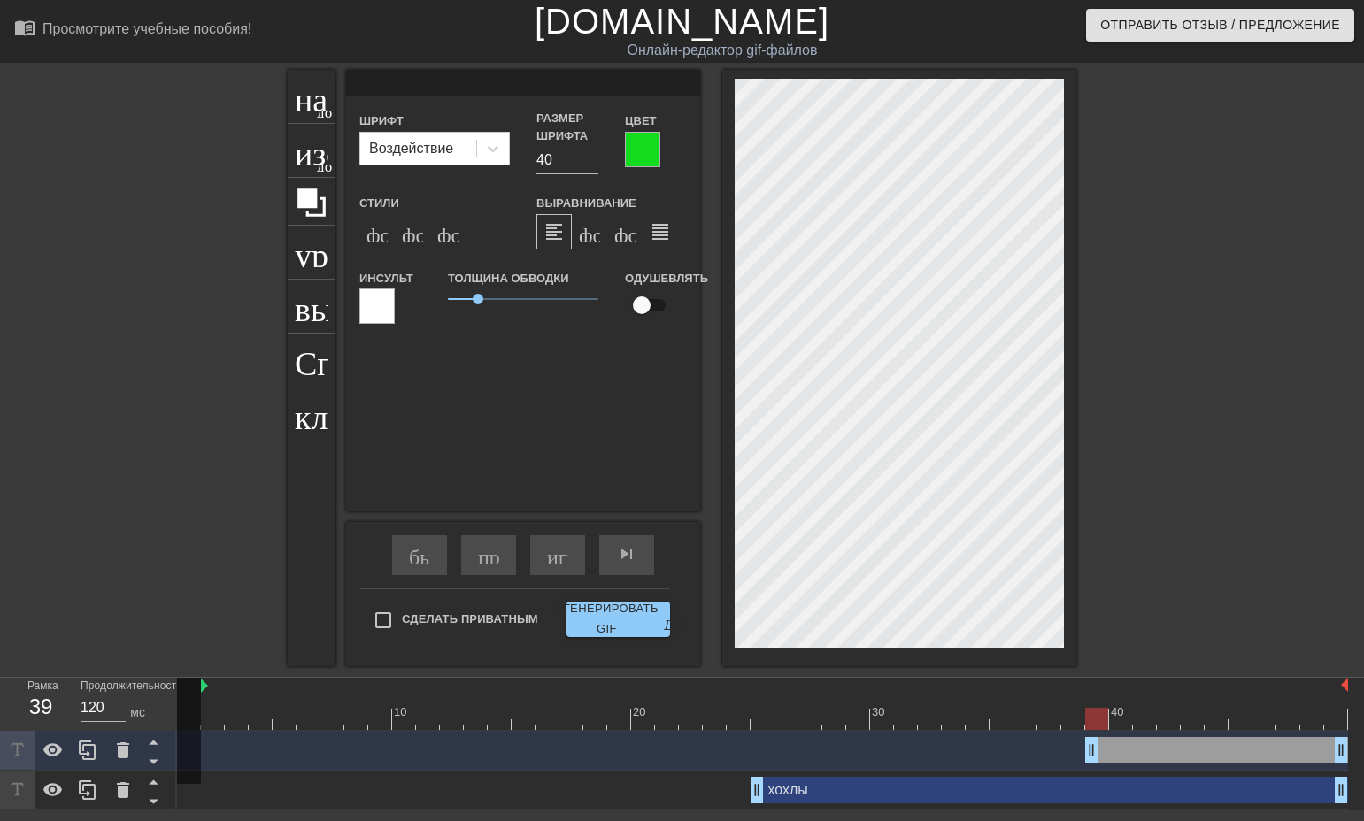
click at [516, 87] on input at bounding box center [523, 83] width 354 height 27
type input "реально затупки"
click at [420, 238] on ya-tr-span "формат_italic" at bounding box center [509, 231] width 215 height 21
click at [898, 656] on div at bounding box center [899, 368] width 354 height 597
drag, startPoint x: 474, startPoint y: 299, endPoint x: 443, endPoint y: 306, distance: 31.8
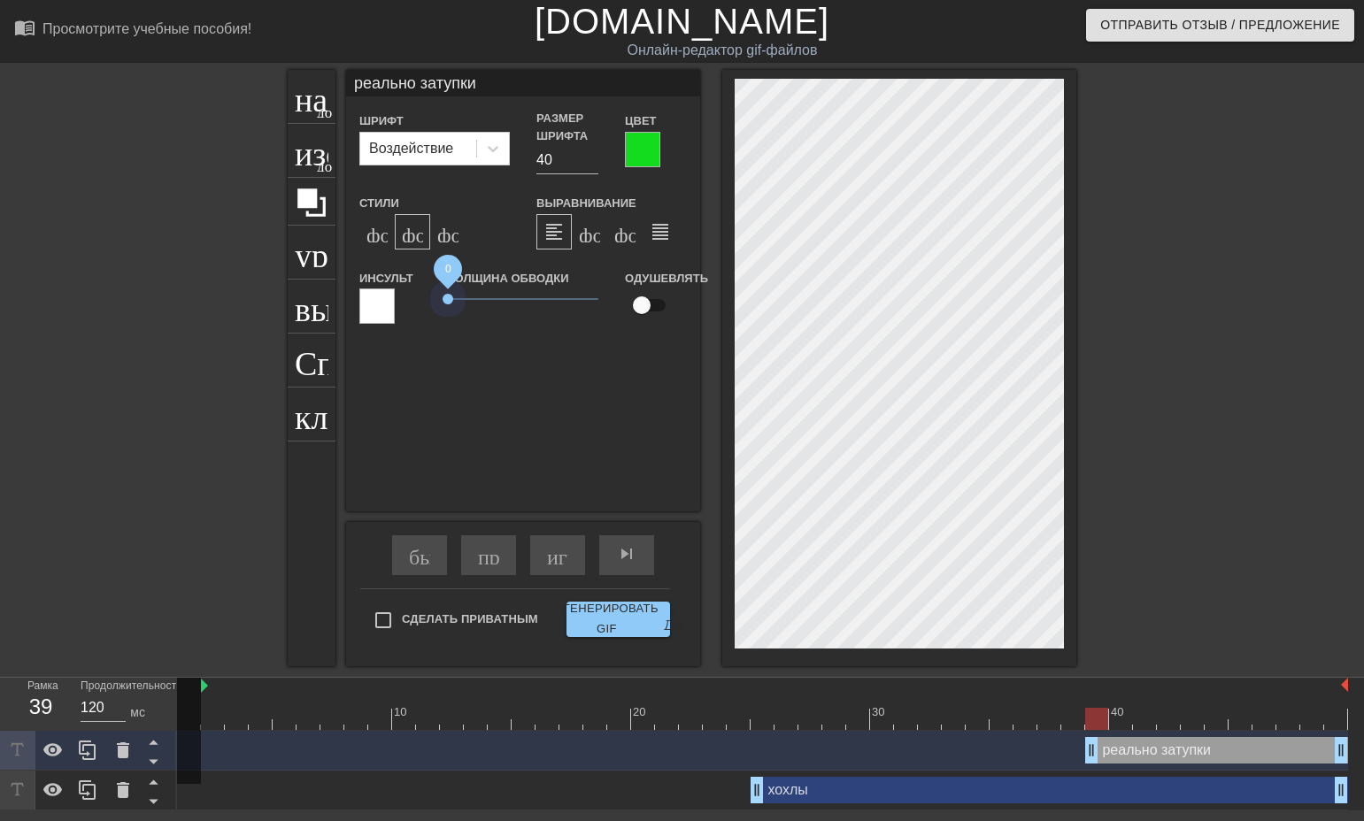
click at [443, 306] on div "Толщина обводки 0" at bounding box center [523, 303] width 177 height 73
click at [391, 304] on div at bounding box center [376, 306] width 35 height 35
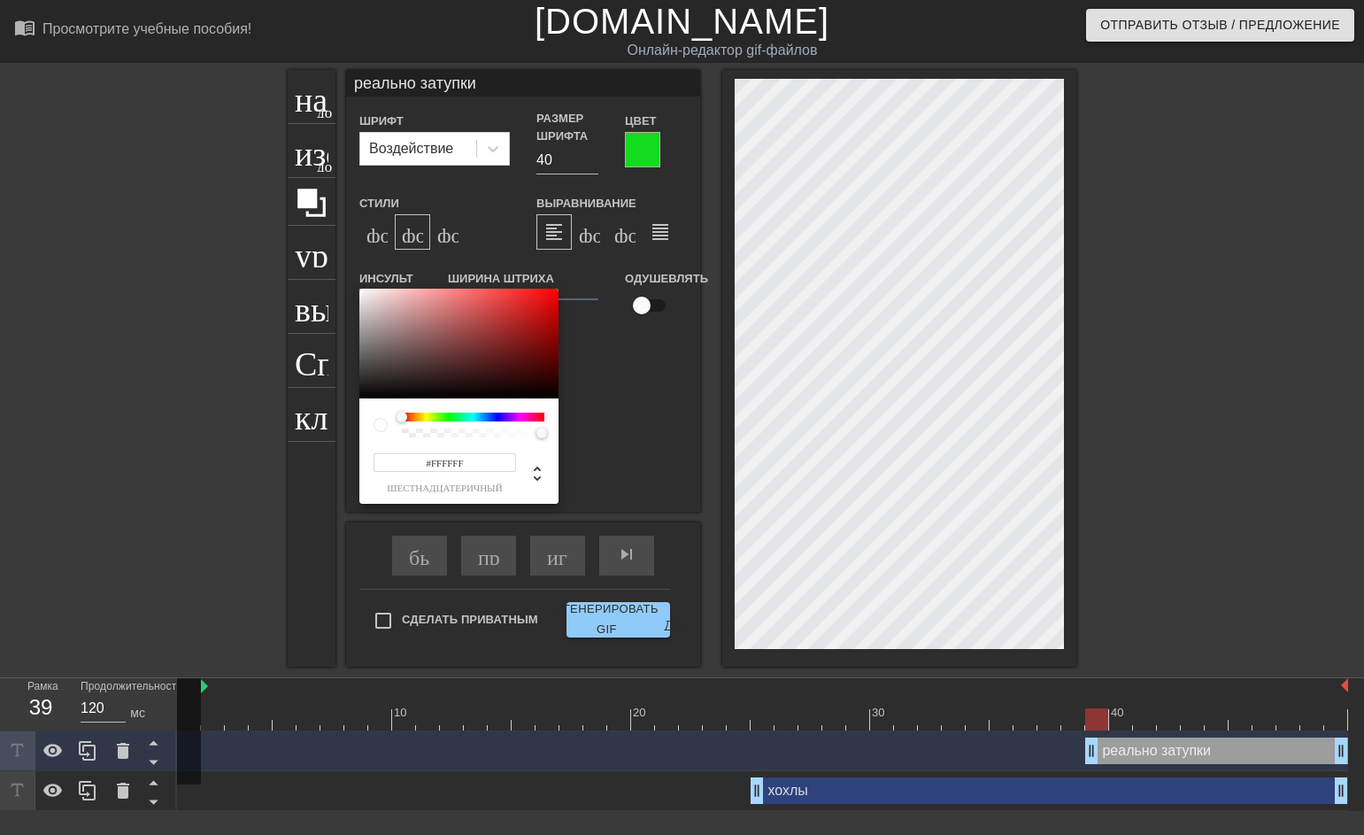
click at [490, 416] on div at bounding box center [473, 416] width 143 height 9
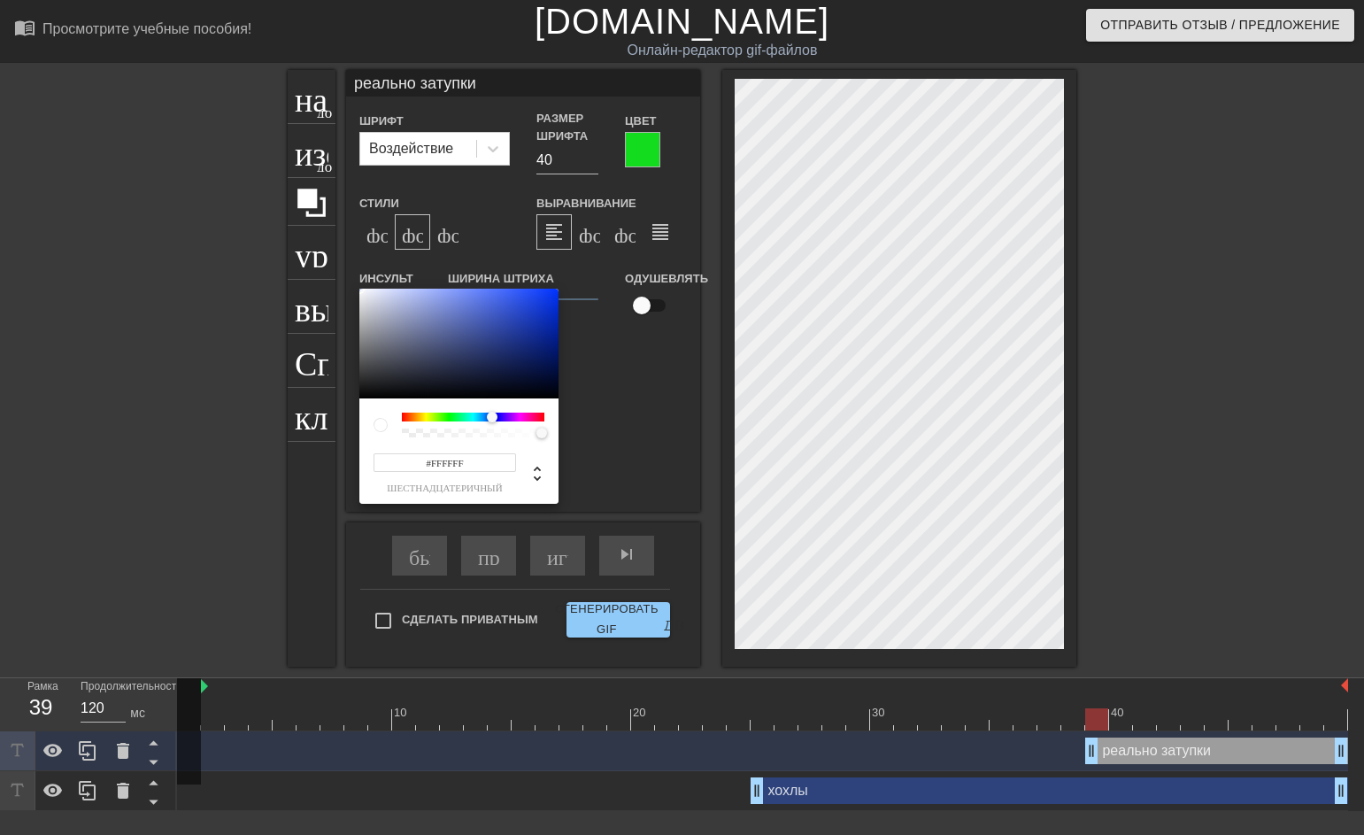
drag, startPoint x: 401, startPoint y: 419, endPoint x: 492, endPoint y: 417, distance: 91.2
click at [492, 417] on div at bounding box center [492, 417] width 11 height 11
type input "#0F3BE8"
click at [545, 298] on div at bounding box center [458, 344] width 199 height 110
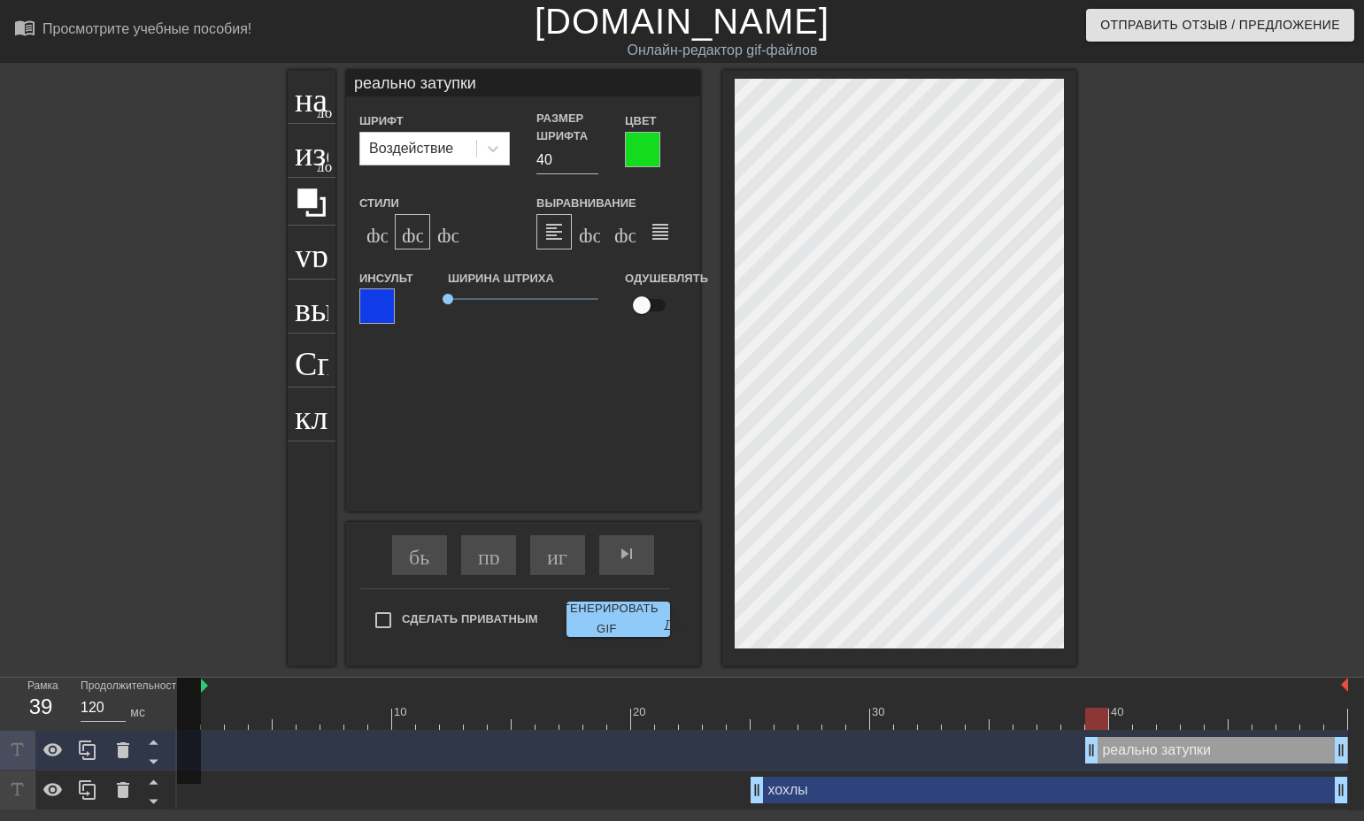
click at [389, 306] on div at bounding box center [376, 306] width 35 height 35
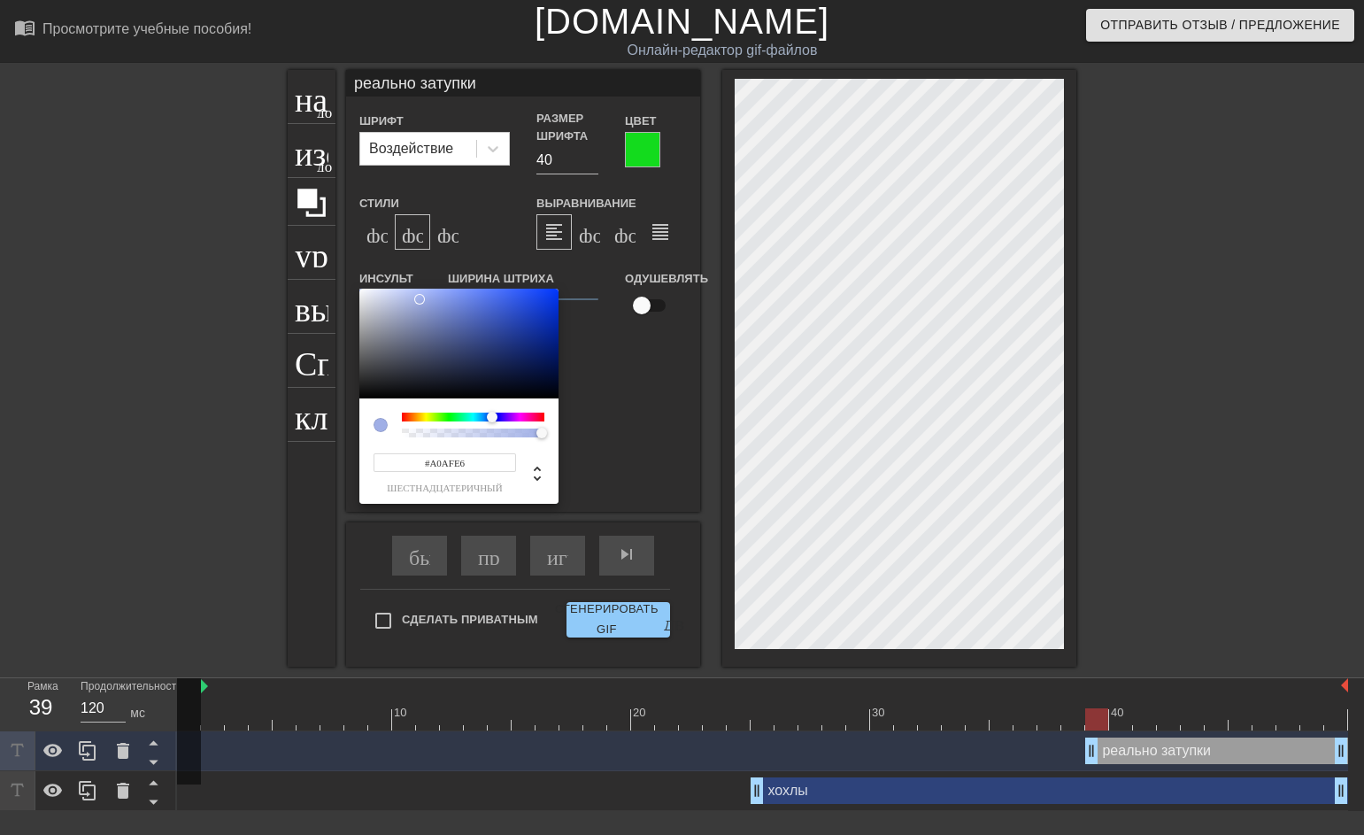
type input "#9FAEE6"
drag, startPoint x: 543, startPoint y: 297, endPoint x: 421, endPoint y: 299, distance: 121.3
click at [421, 299] on div at bounding box center [419, 299] width 11 height 11
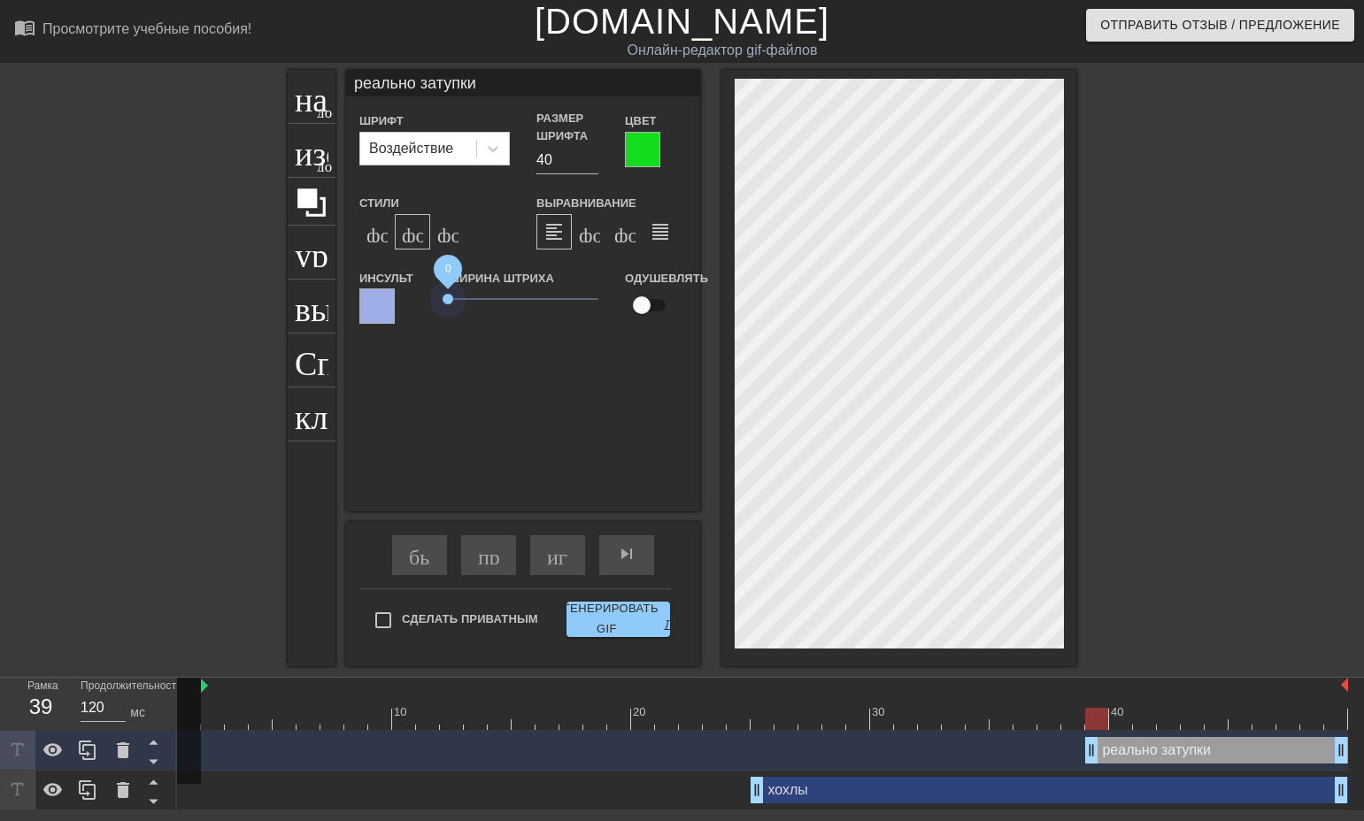
drag, startPoint x: 448, startPoint y: 299, endPoint x: 437, endPoint y: 305, distance: 12.3
click at [437, 305] on div "Ширина штриха 0" at bounding box center [523, 303] width 177 height 73
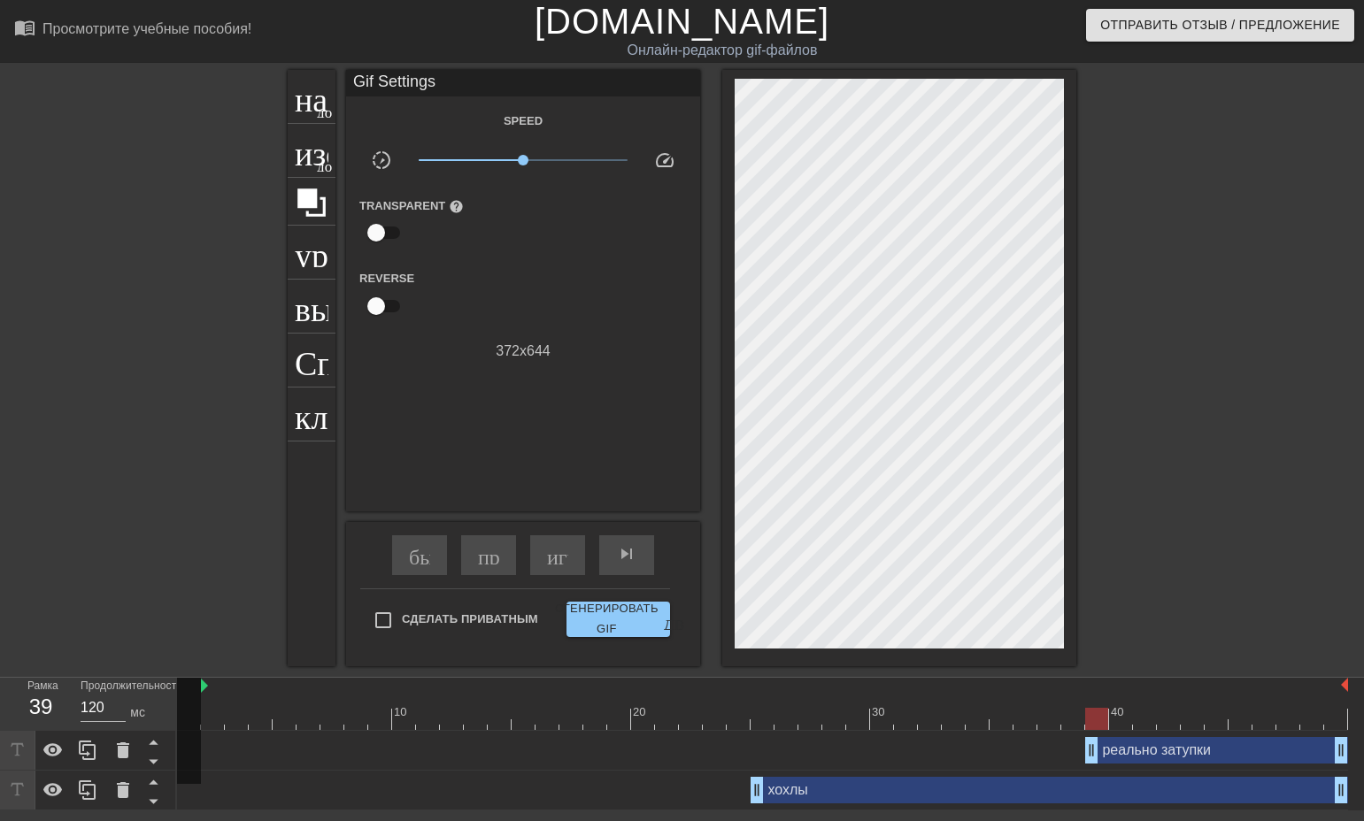
click at [1298, 590] on div at bounding box center [1231, 335] width 266 height 531
click at [1145, 367] on div at bounding box center [1231, 335] width 266 height 531
click at [321, 93] on ya-tr-span "название" at bounding box center [358, 95] width 127 height 34
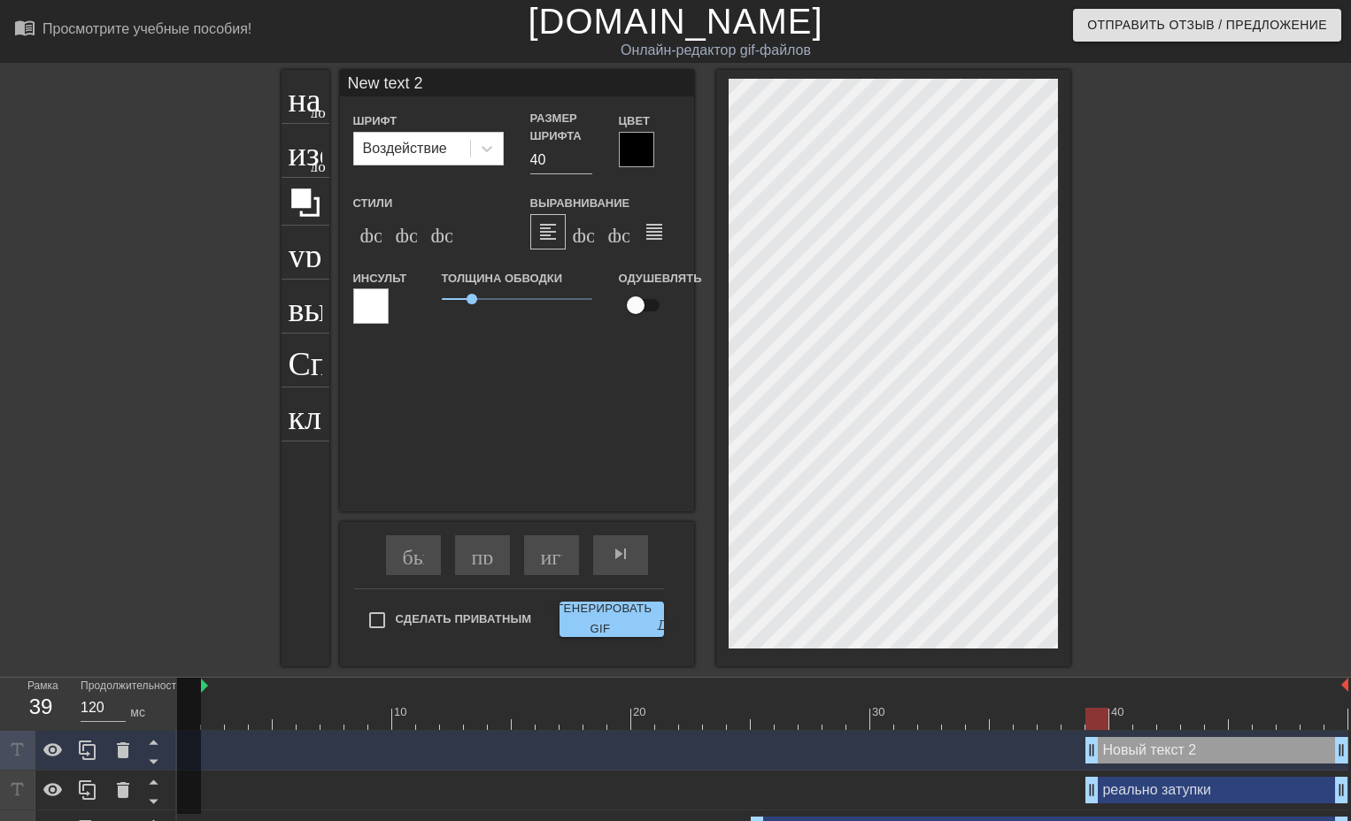
click at [430, 91] on input "New text 2" at bounding box center [517, 83] width 354 height 27
type input "N"
type input "[DOMAIN_NAME]"
click at [494, 154] on icon at bounding box center [487, 149] width 18 height 18
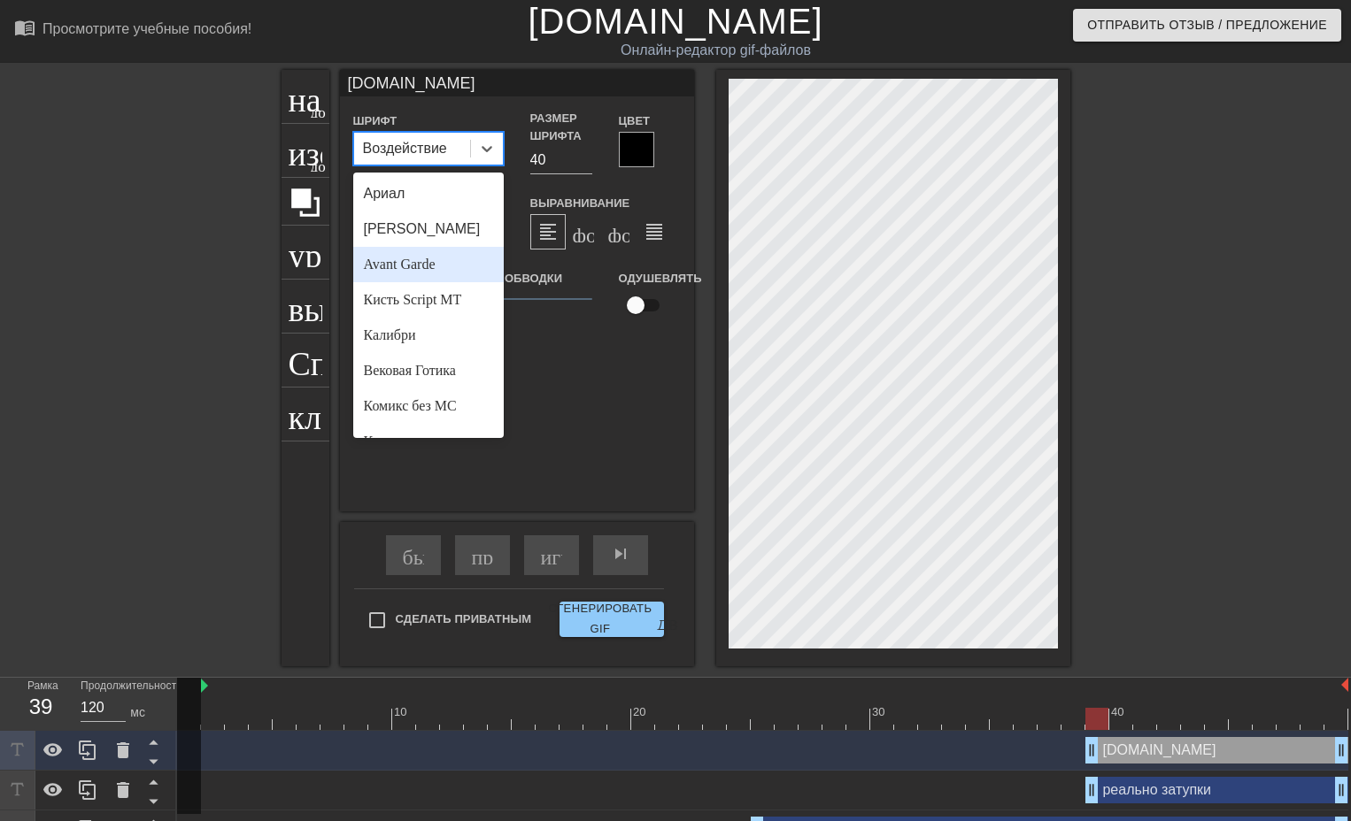
click at [450, 254] on div "Avant Garde" at bounding box center [428, 264] width 150 height 35
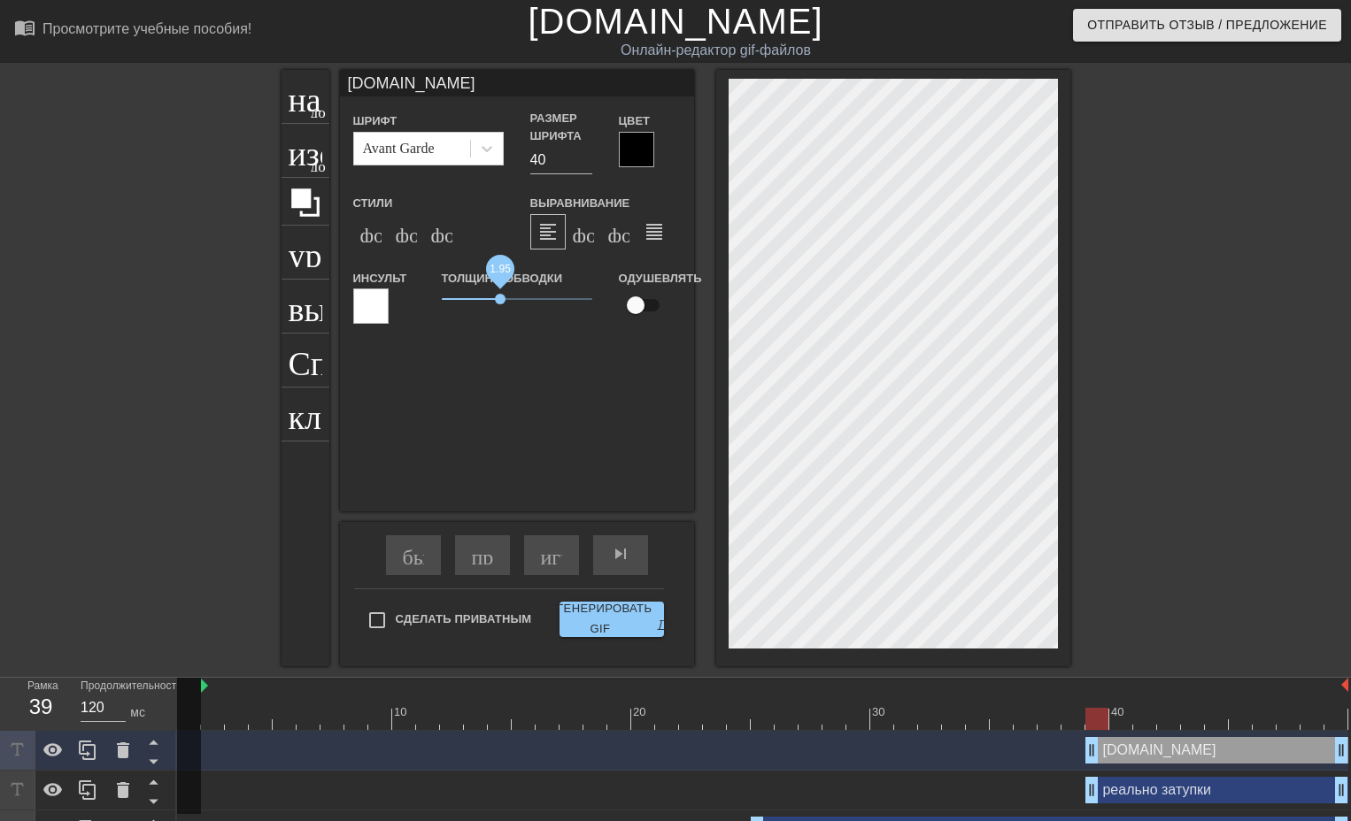
drag, startPoint x: 470, startPoint y: 301, endPoint x: 500, endPoint y: 307, distance: 30.7
click at [500, 307] on span "1.95" at bounding box center [517, 299] width 150 height 21
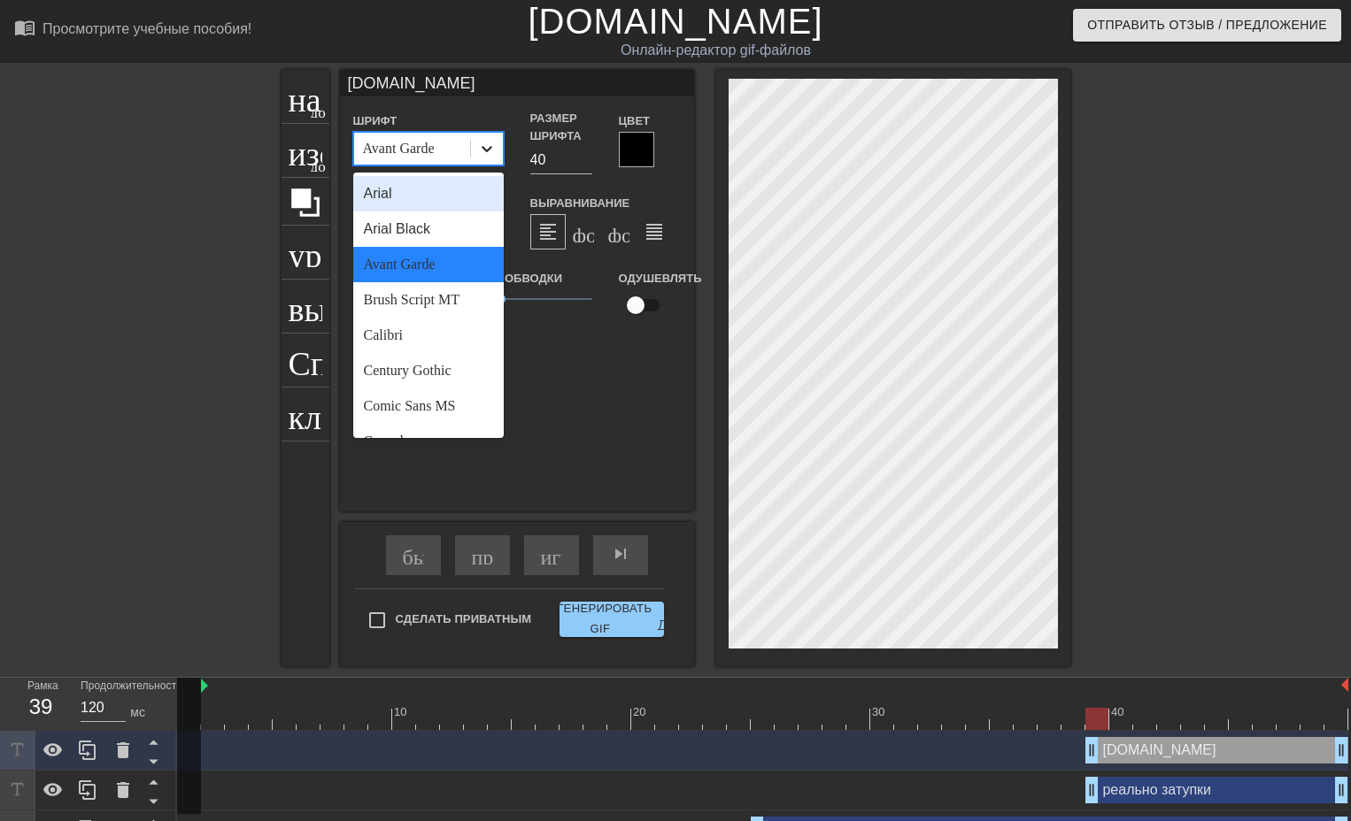
click at [497, 150] on div at bounding box center [487, 149] width 32 height 32
click at [476, 291] on div "Кисть Script MT" at bounding box center [428, 299] width 150 height 35
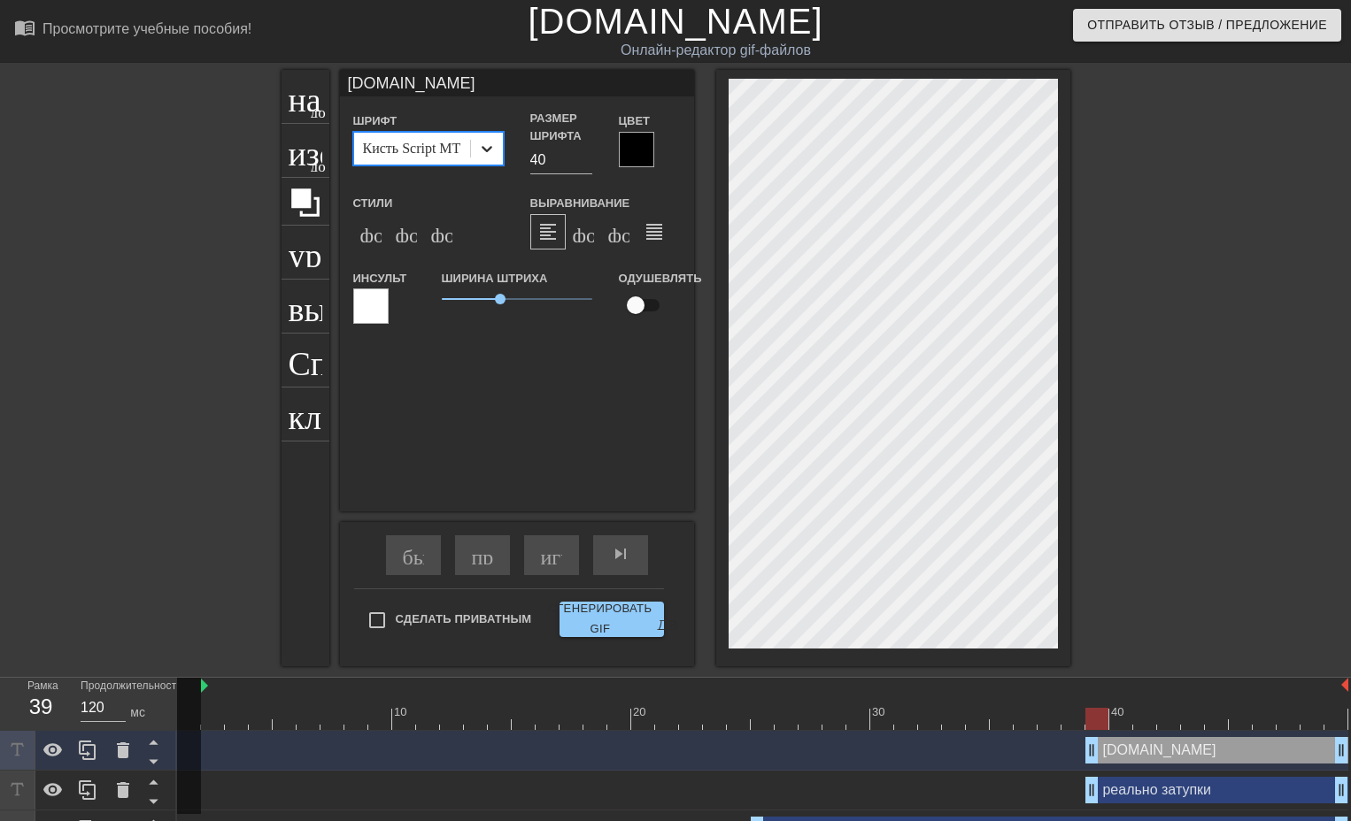
click at [483, 157] on icon at bounding box center [487, 149] width 18 height 18
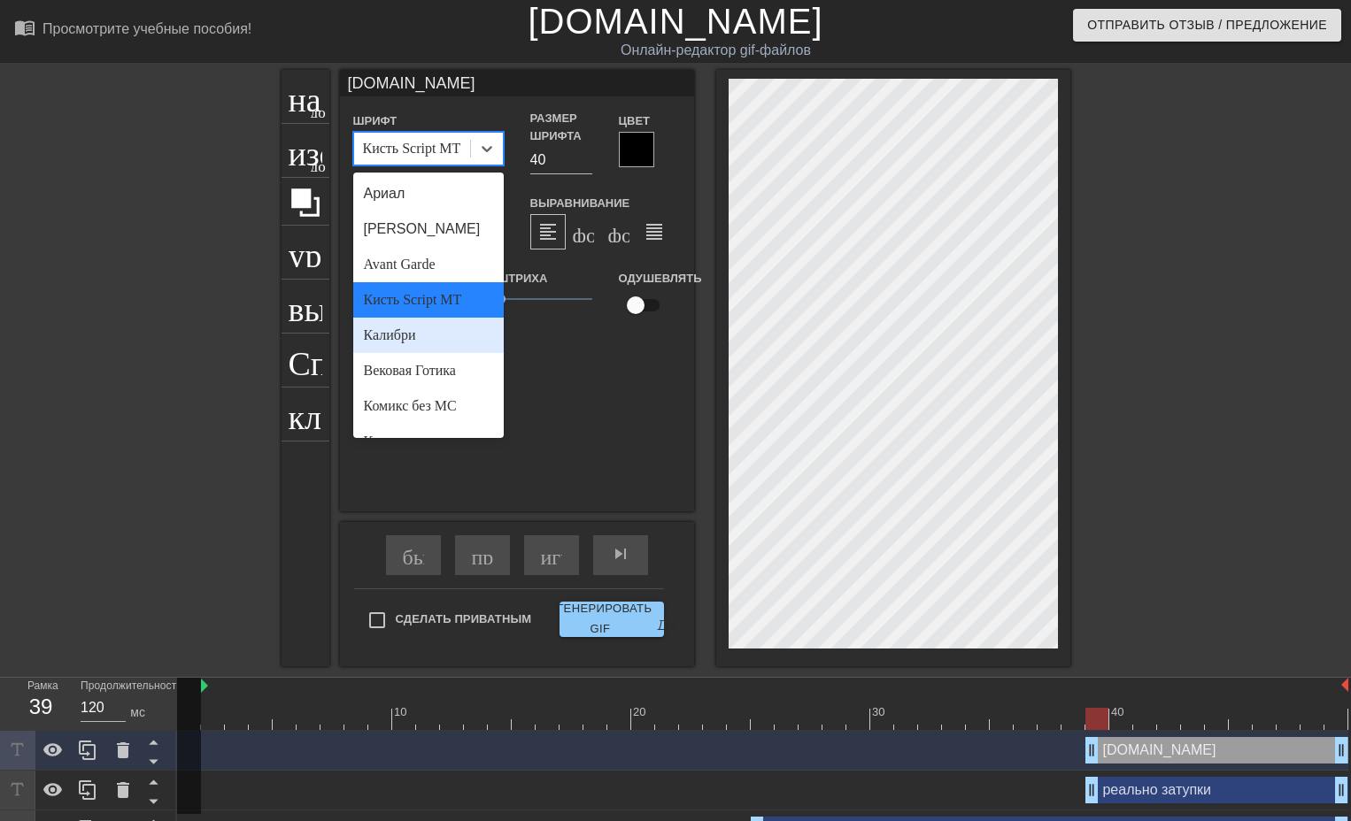
click at [435, 325] on div "Калибри" at bounding box center [428, 335] width 150 height 35
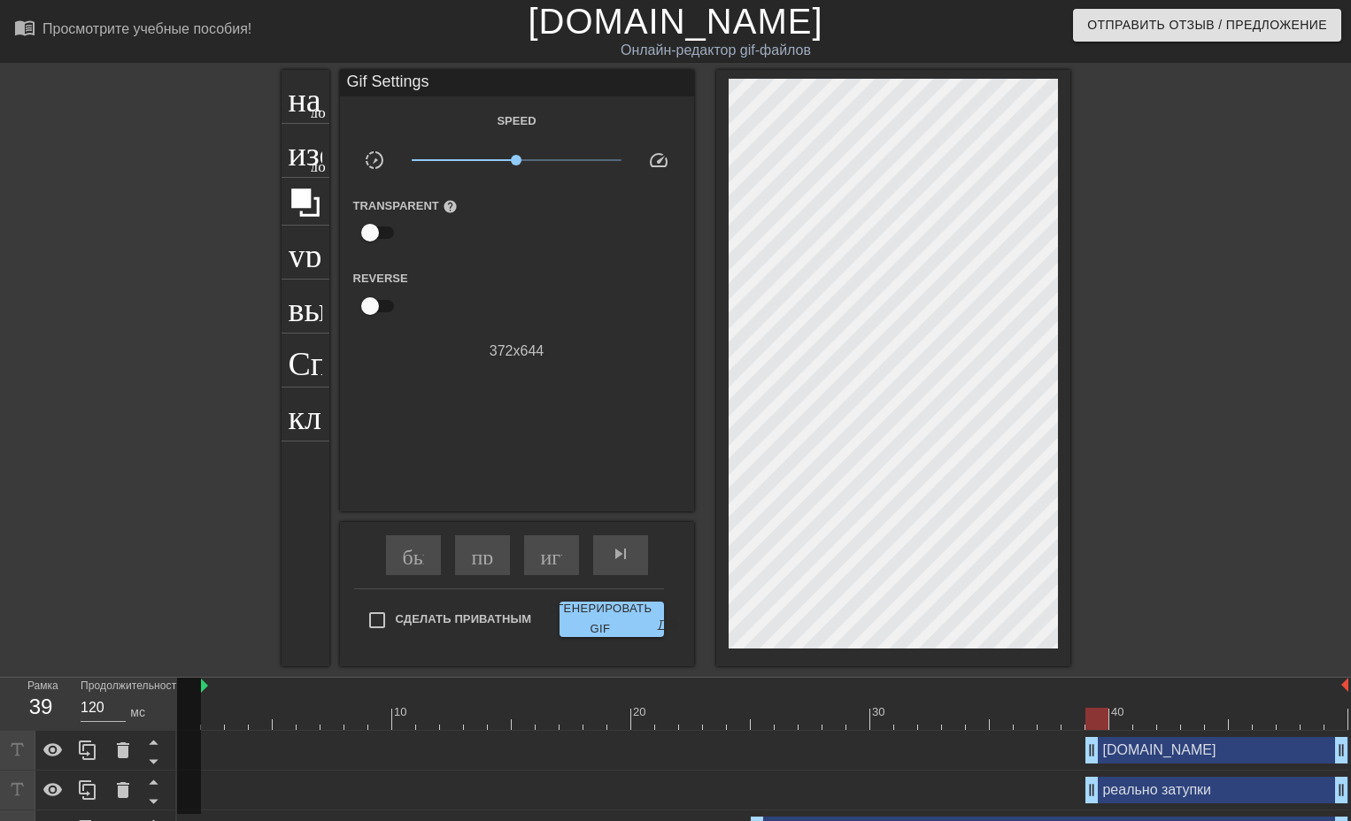
click at [1115, 150] on div at bounding box center [1224, 335] width 266 height 531
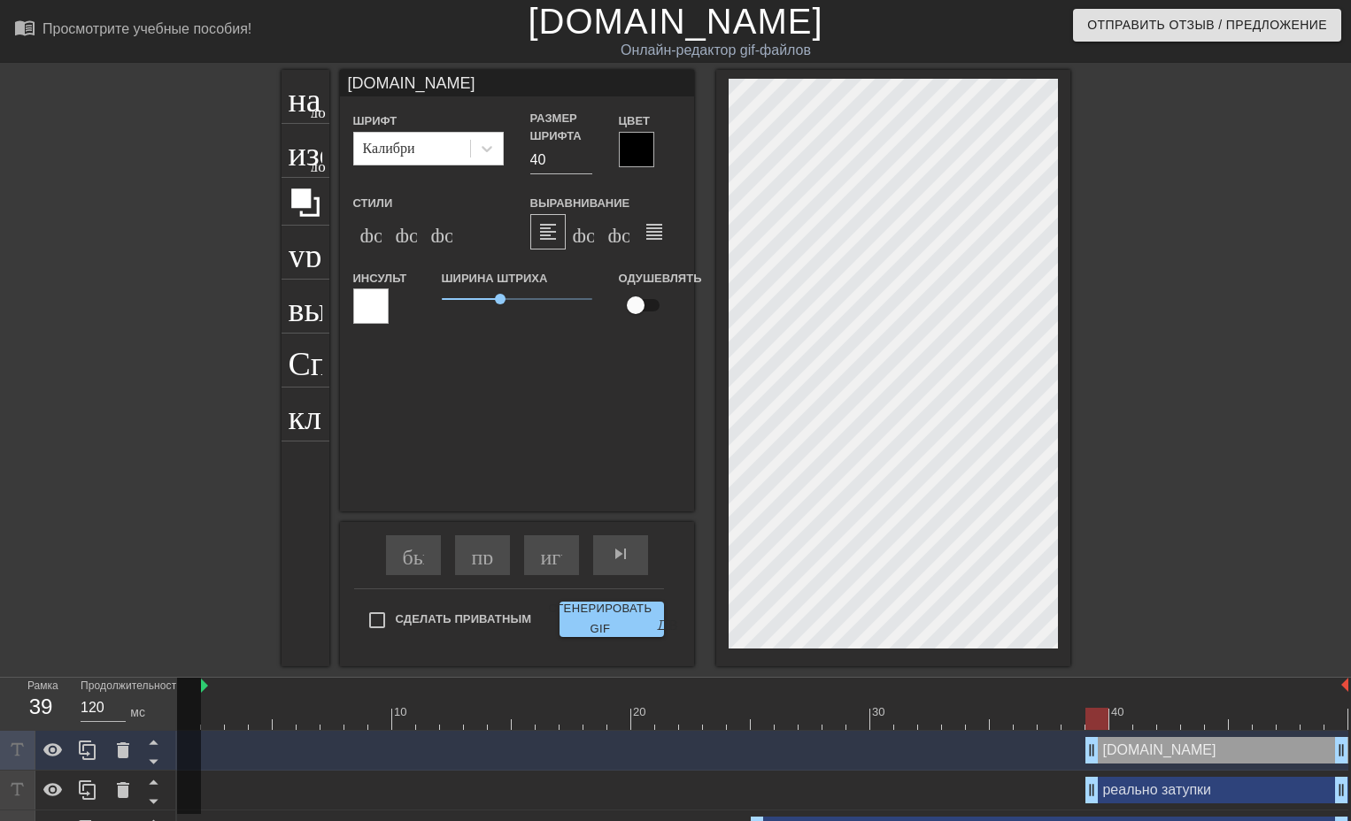
click at [1075, 166] on div "название добавить_круг изображение добавить_круг урожай выбор_размера_фото_боль…" at bounding box center [675, 368] width 1351 height 597
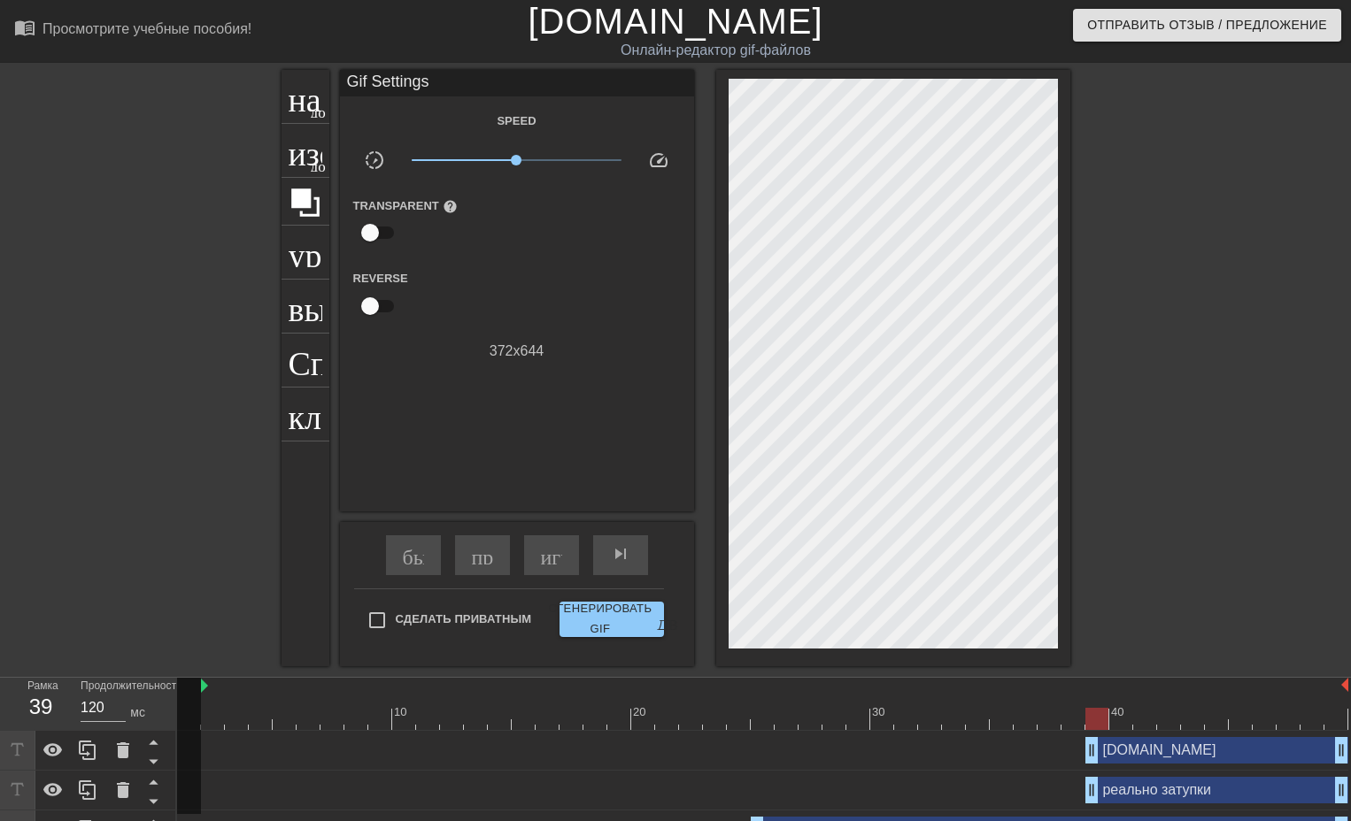
click at [1176, 176] on div at bounding box center [1224, 335] width 266 height 531
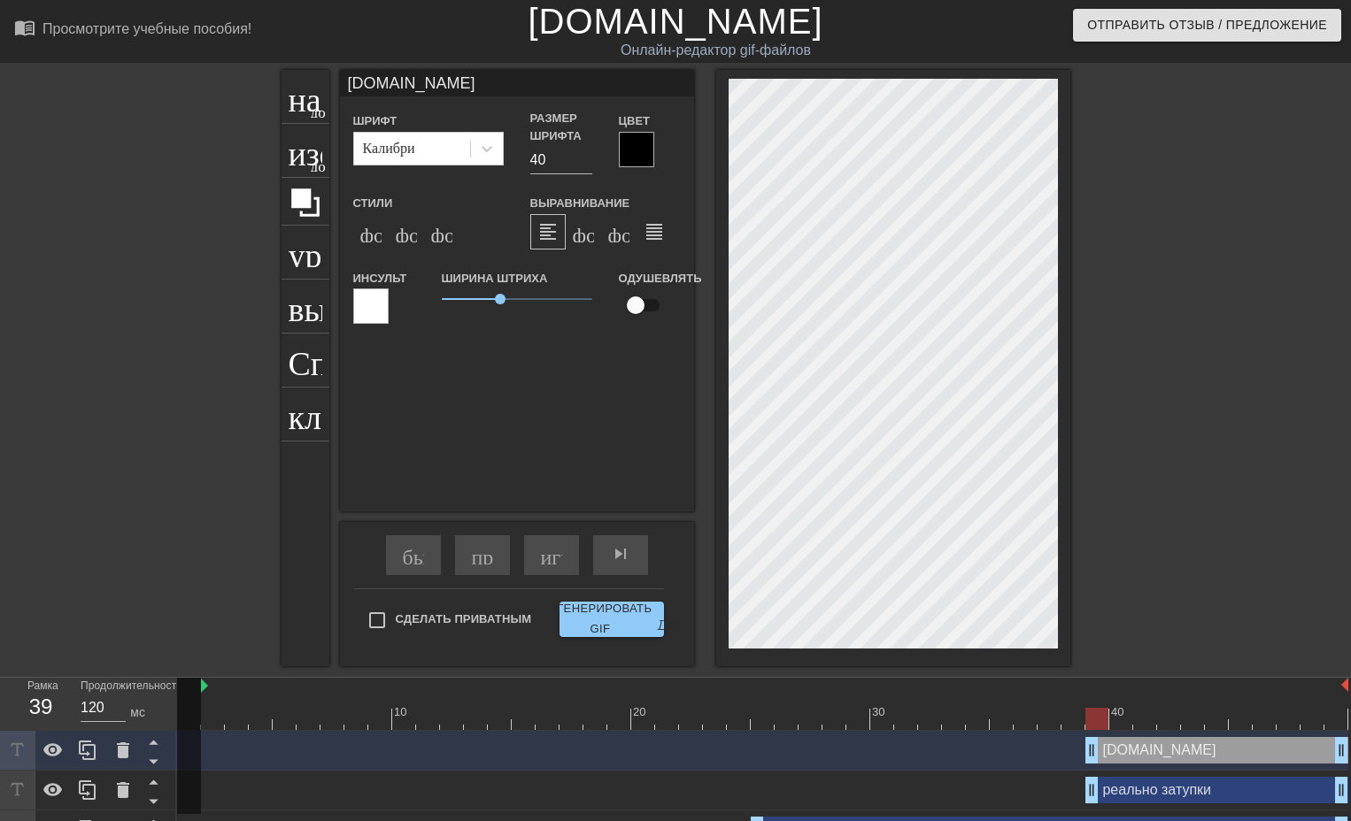
click at [1145, 145] on div at bounding box center [1224, 335] width 266 height 531
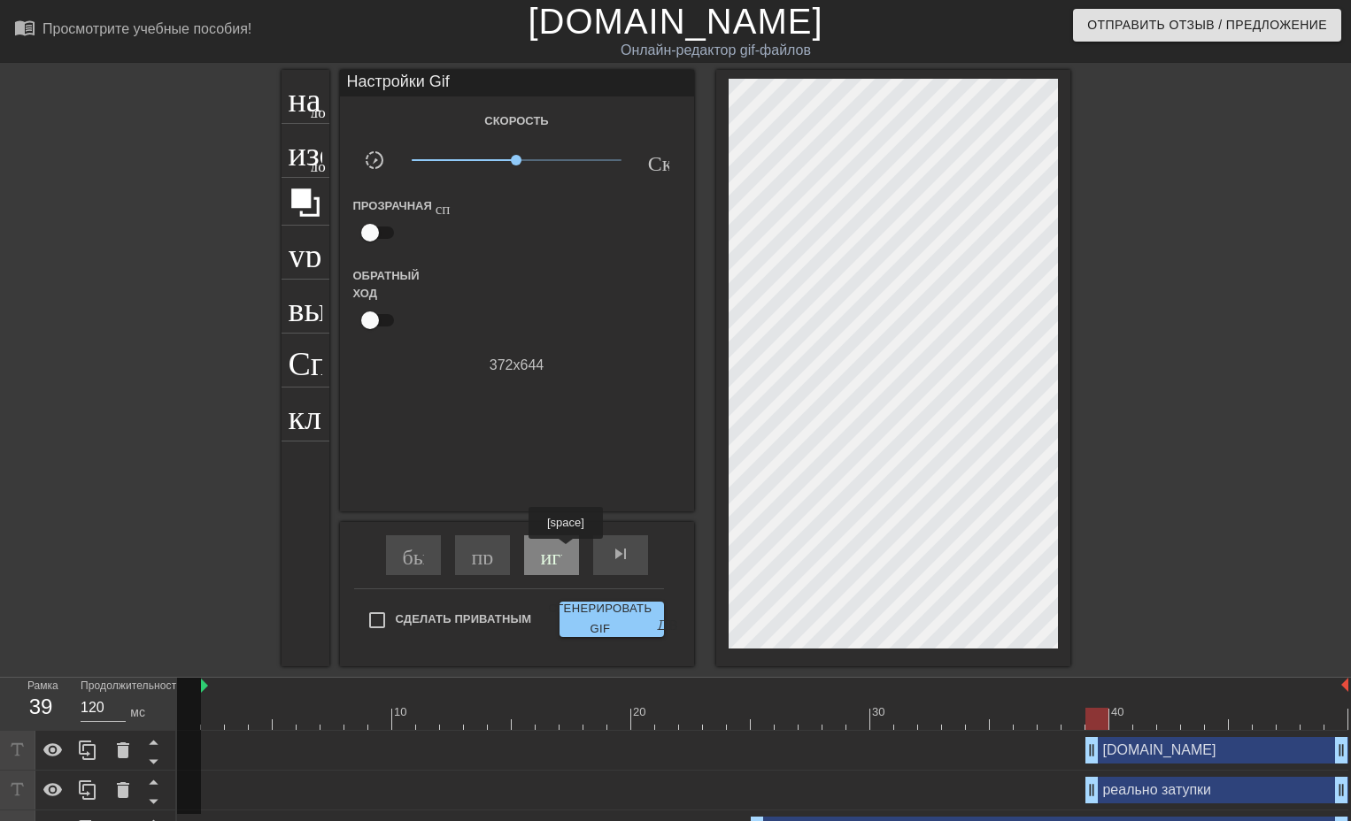
click at [565, 551] on div "играй_арроу" at bounding box center [551, 556] width 55 height 40
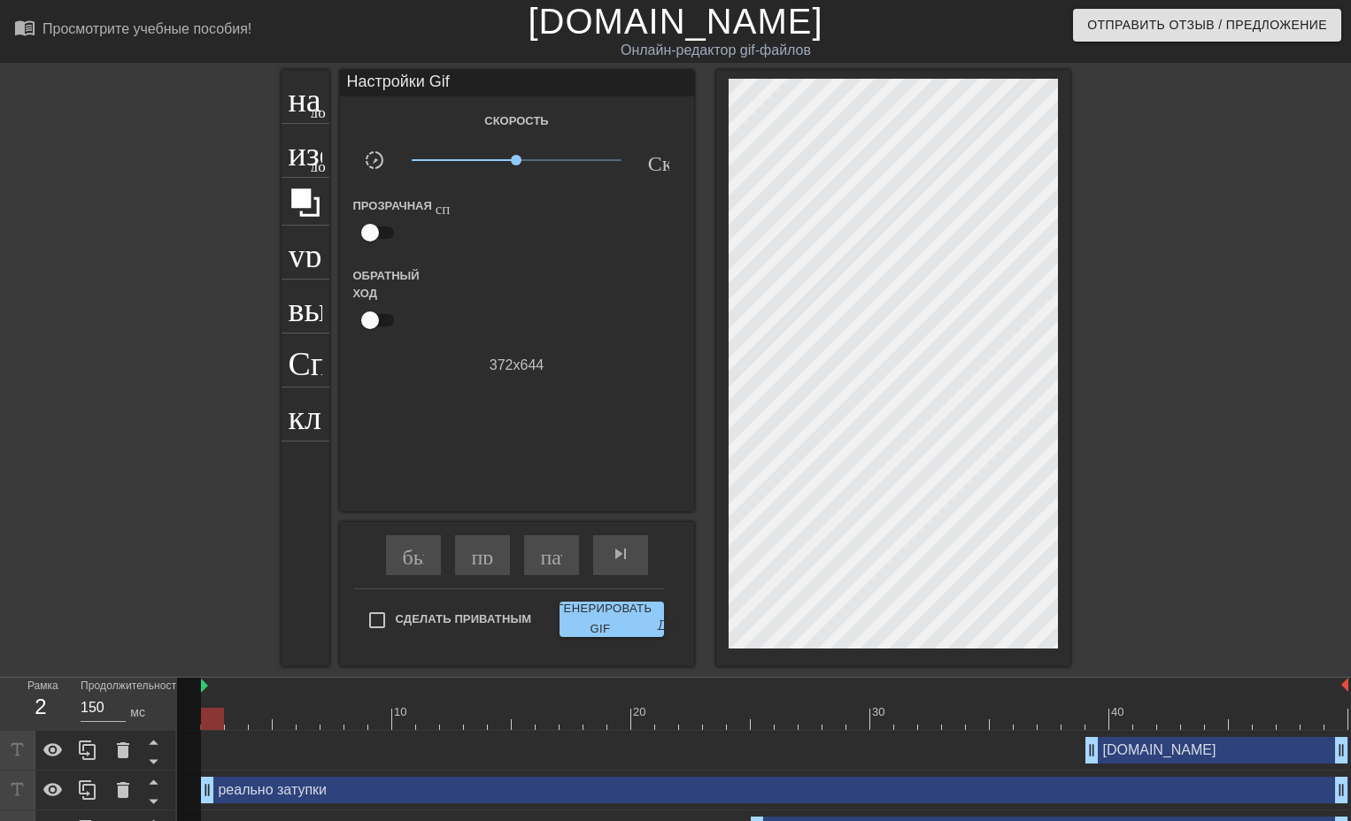
drag, startPoint x: 1095, startPoint y: 797, endPoint x: 214, endPoint y: 821, distance: 881.1
click at [214, 821] on html "menu_book_бук меню Просмотрите учебные пособия! [DOMAIN_NAME] Онлайн-редактор g…" at bounding box center [675, 425] width 1351 height 851
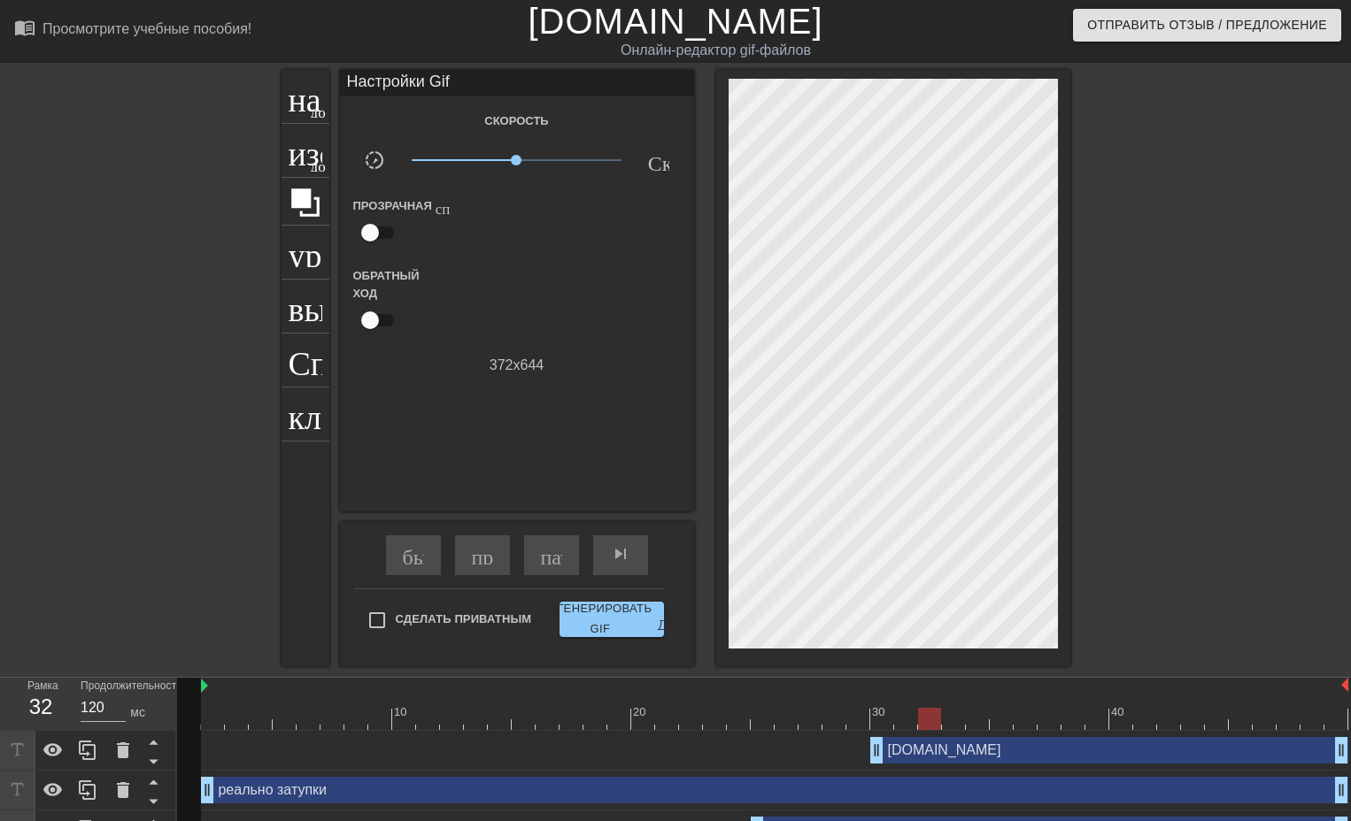
drag, startPoint x: 1091, startPoint y: 754, endPoint x: 869, endPoint y: 783, distance: 223.1
click at [869, 783] on div "[DOMAIN_NAME] drag_handle - ручка перетаскивания drag_handle - ручка перетаскив…" at bounding box center [764, 791] width 1174 height 120
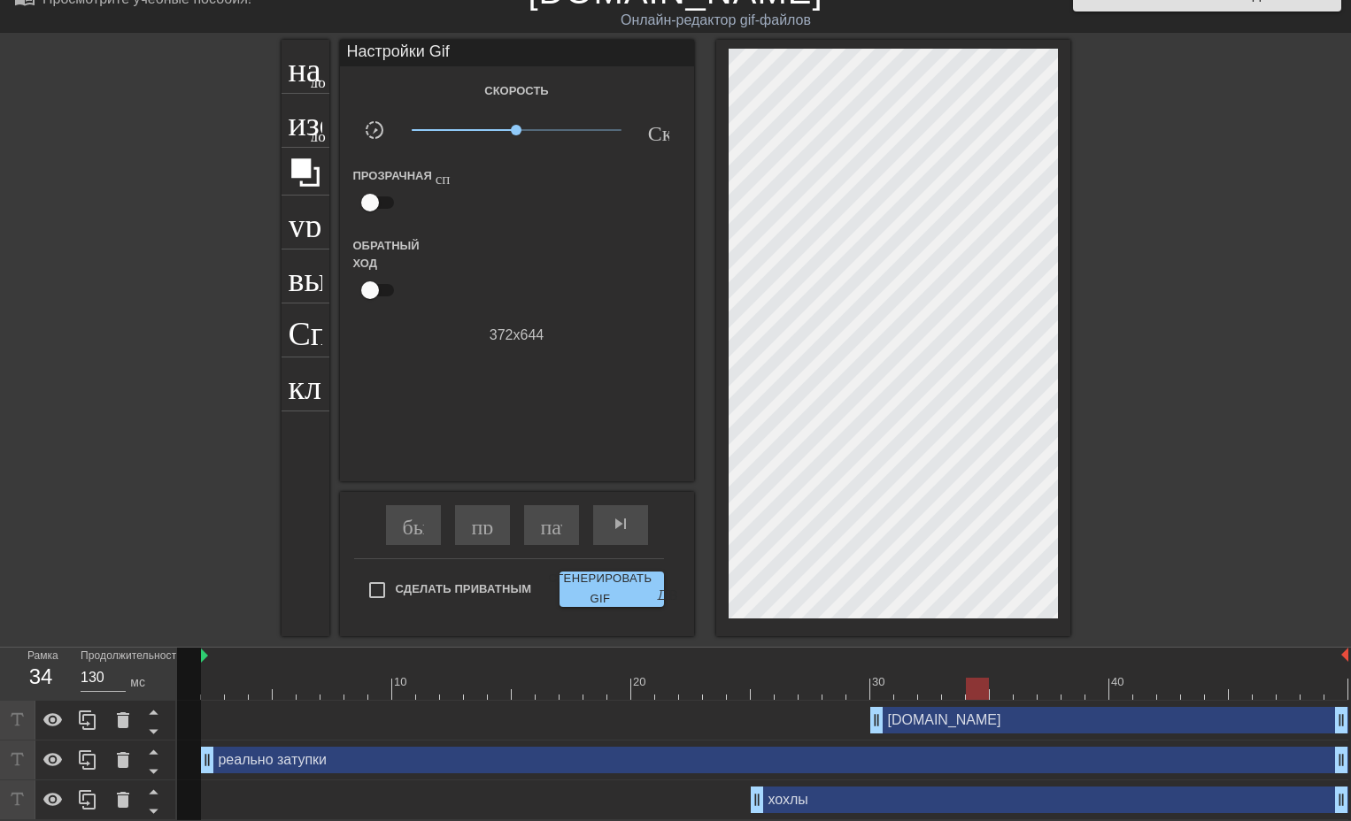
scroll to position [33, 0]
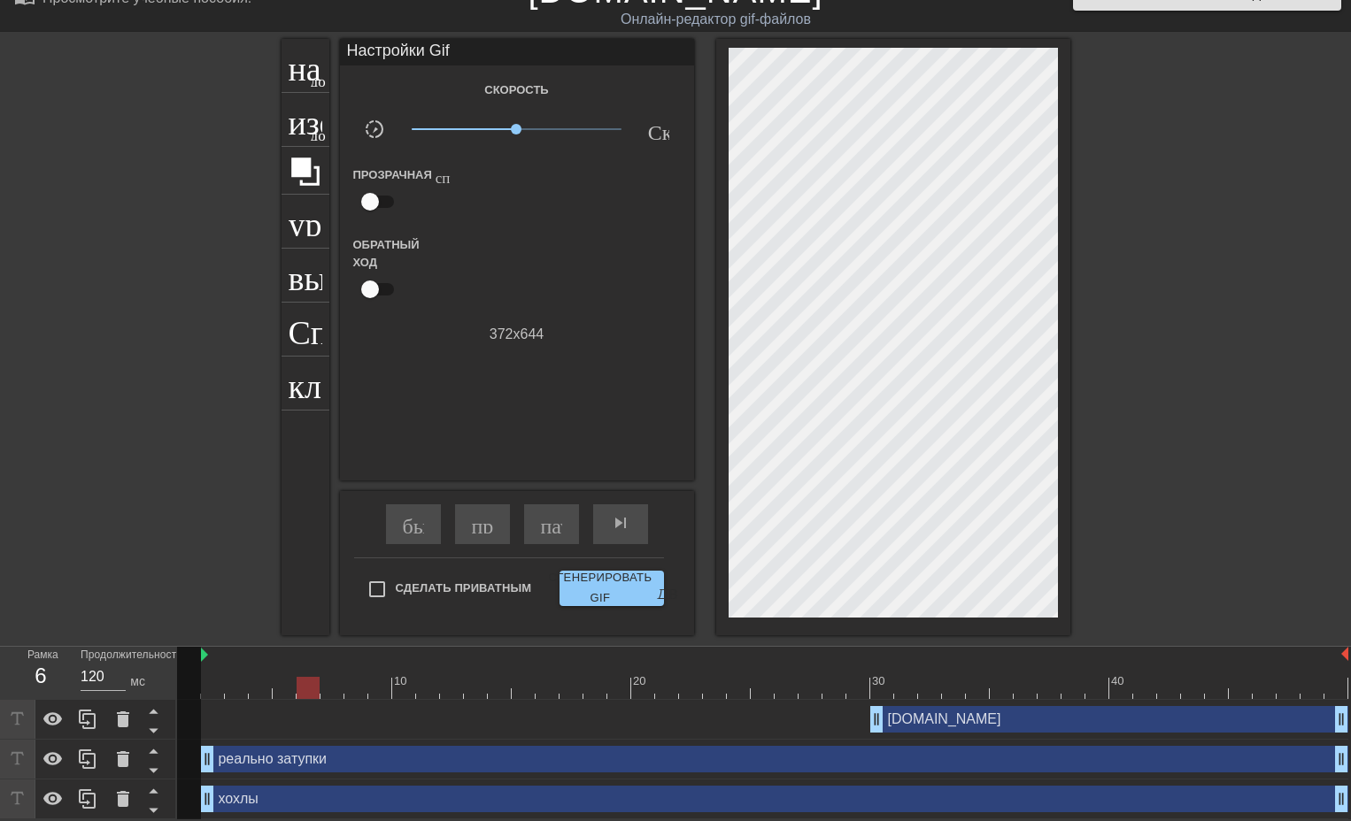
drag, startPoint x: 755, startPoint y: 803, endPoint x: 213, endPoint y: 840, distance: 543.0
click at [213, 820] on html "menu_book_бук меню Просмотрите учебные пособия! [DOMAIN_NAME] Онлайн-редактор g…" at bounding box center [675, 394] width 1351 height 851
drag, startPoint x: 208, startPoint y: 763, endPoint x: 226, endPoint y: 763, distance: 17.7
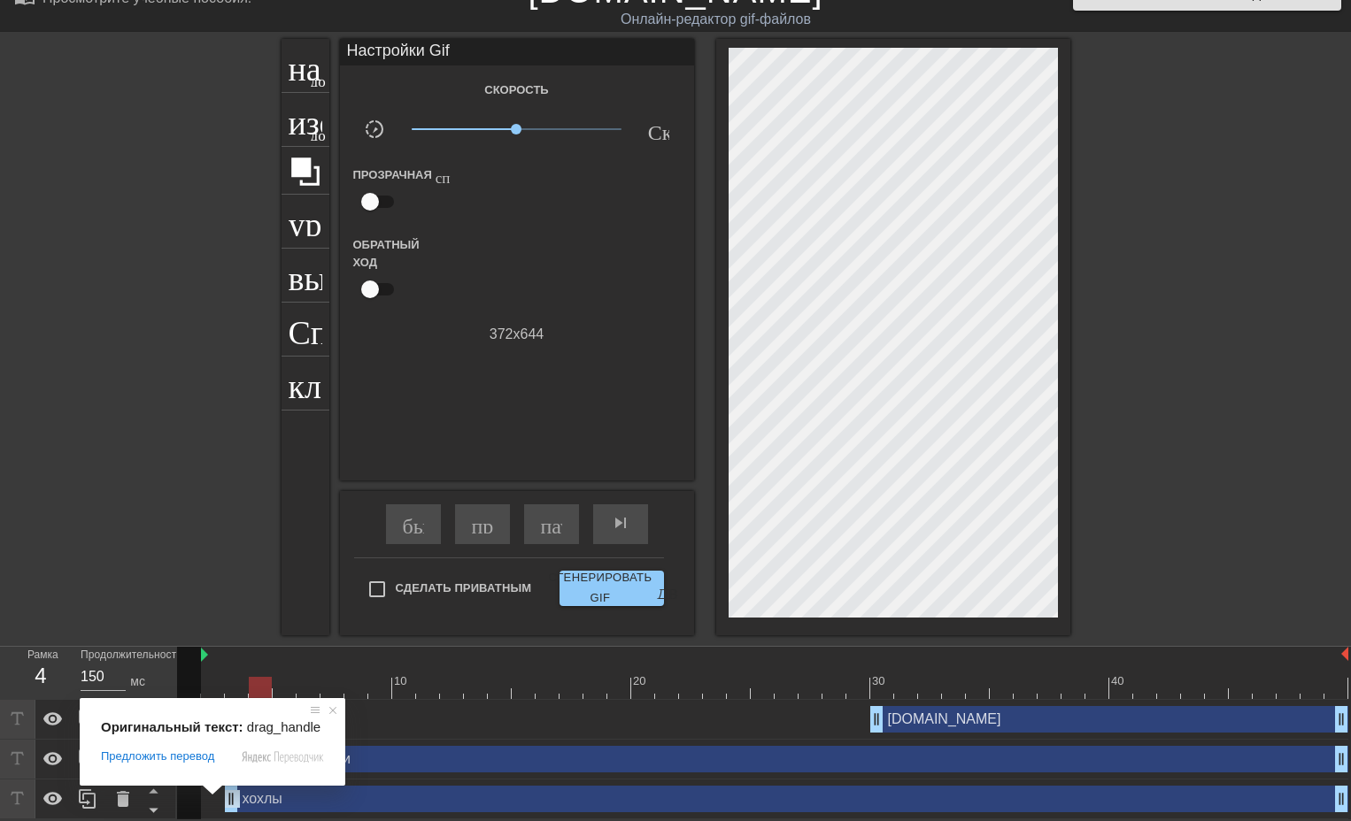
drag, startPoint x: 209, startPoint y: 793, endPoint x: 230, endPoint y: 797, distance: 21.5
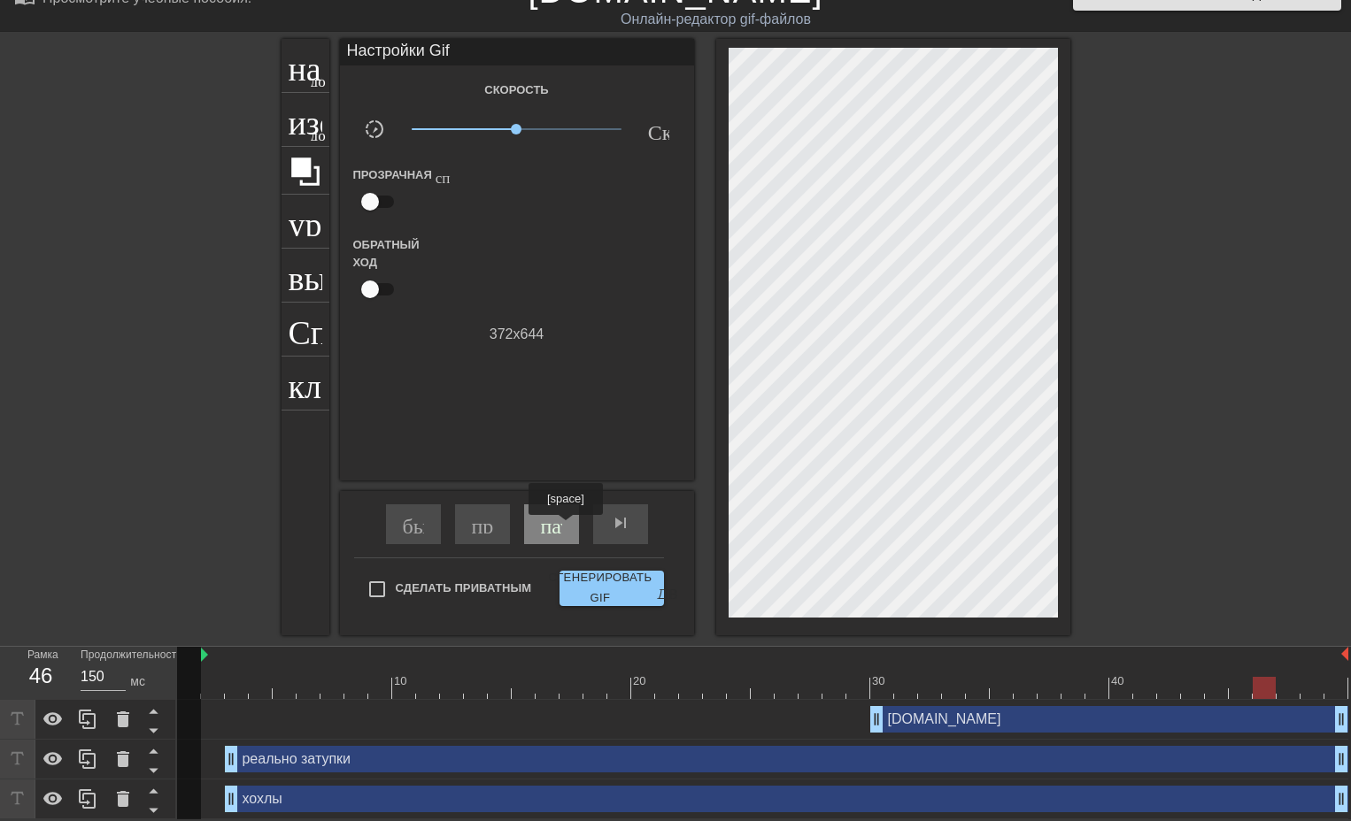
click at [565, 528] on div "пауза" at bounding box center [551, 525] width 55 height 40
drag, startPoint x: 1284, startPoint y: 682, endPoint x: 224, endPoint y: 741, distance: 1062.1
click at [224, 741] on div "10 20 30 40 [DOMAIN_NAME] drag_handle - ручка перетаскивания drag_handle - ручк…" at bounding box center [764, 733] width 1174 height 173
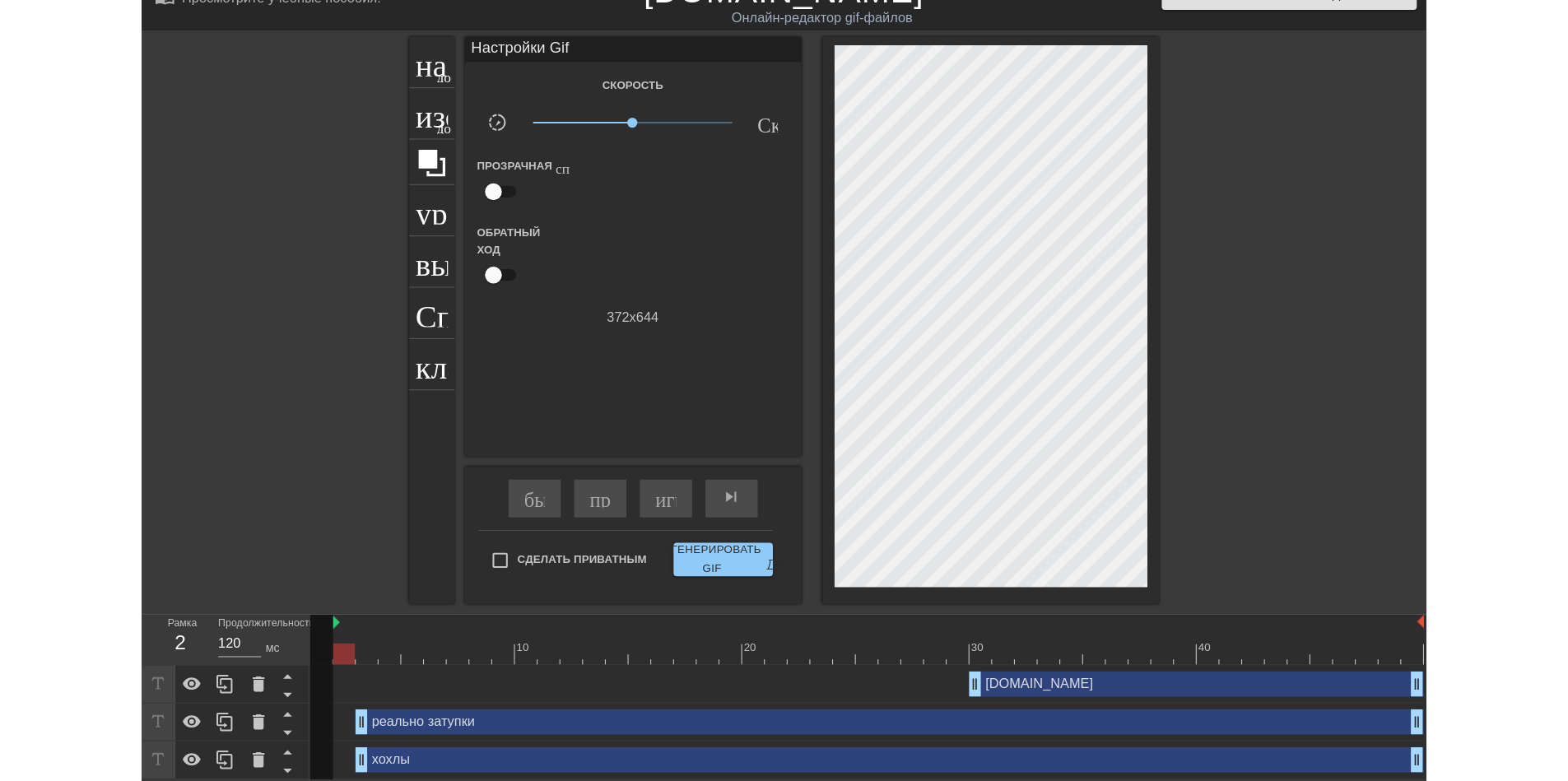
scroll to position [13, 0]
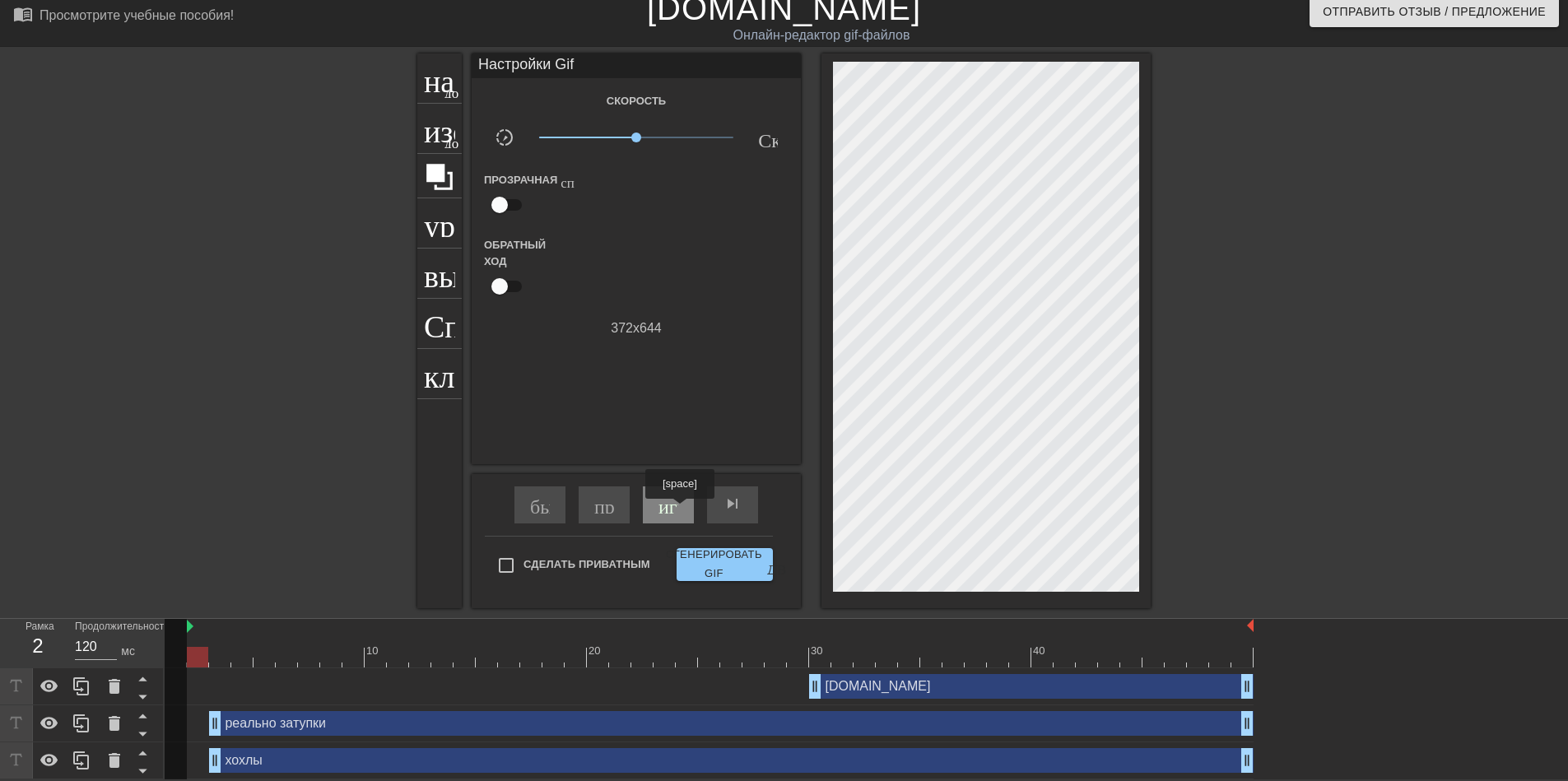
click at [679, 510] on div "играй_арроу" at bounding box center [668, 505] width 51 height 37
click at [631, 139] on span "x0.871" at bounding box center [631, 138] width 10 height 10
click at [635, 135] on span "x0.977" at bounding box center [635, 138] width 10 height 10
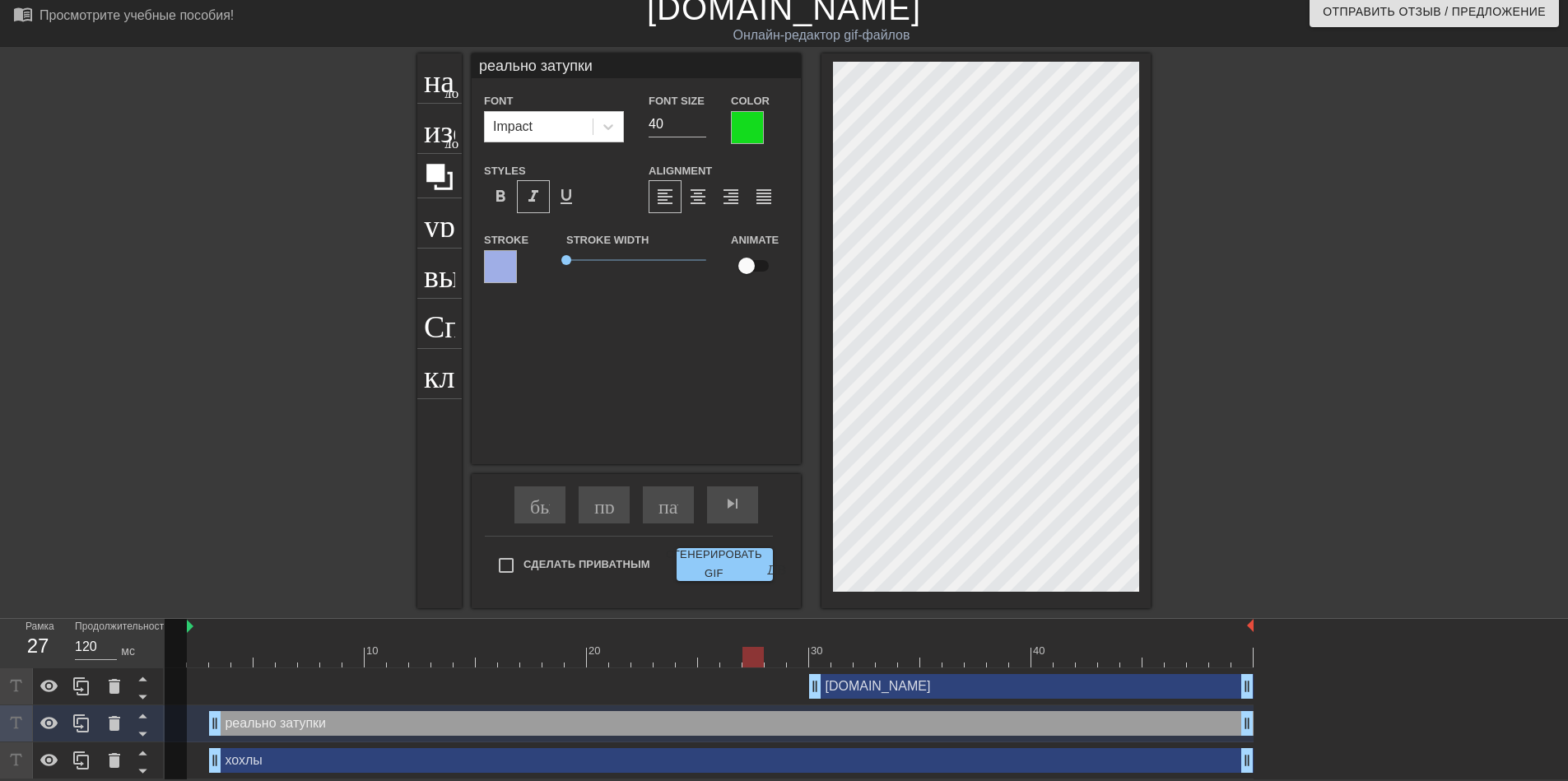
type input "150"
type input "хохлы"
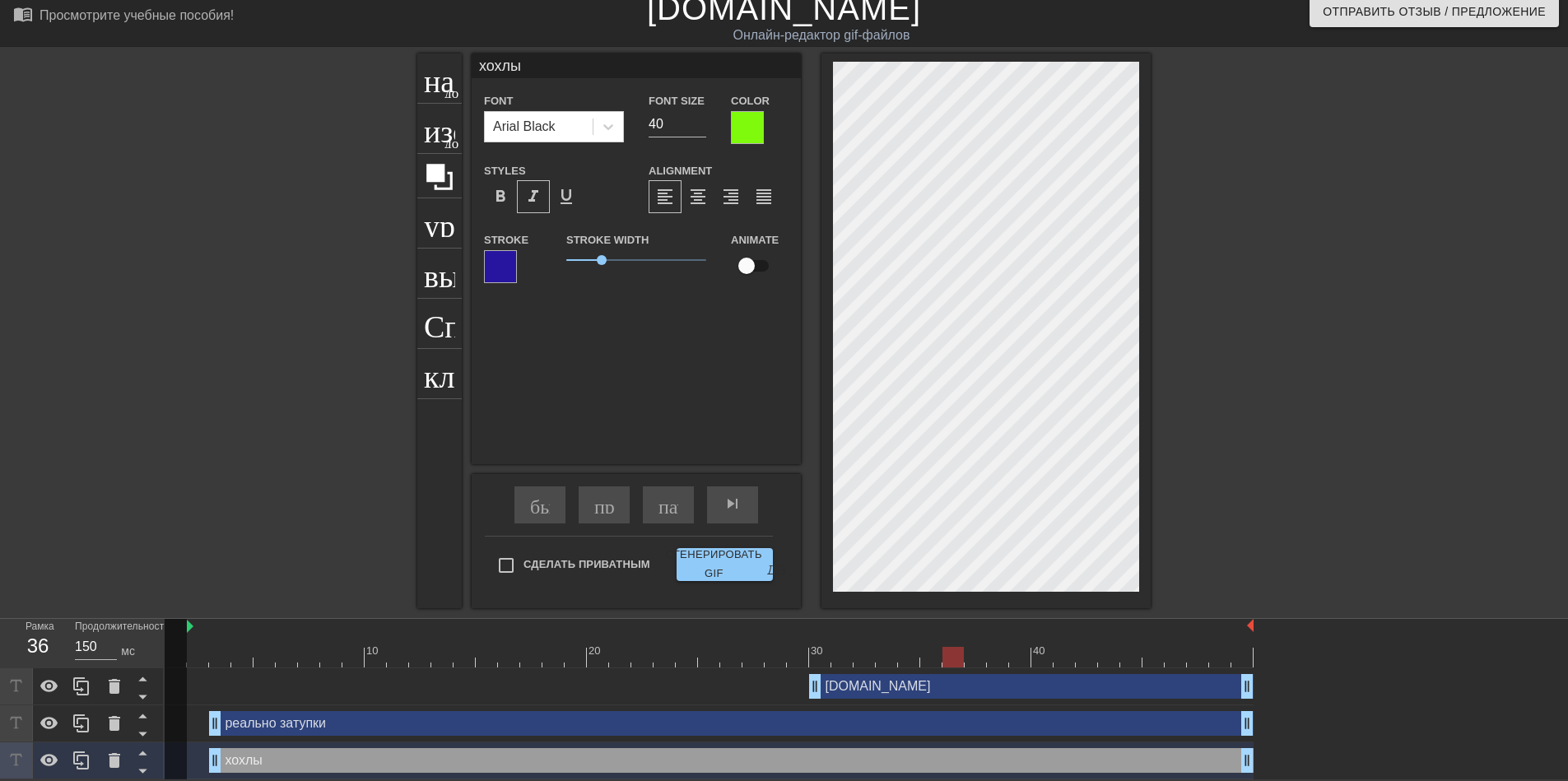
scroll to position [2, 3]
click at [1256, 527] on div at bounding box center [1295, 300] width 247 height 494
type input "150"
type input "реально затупки"
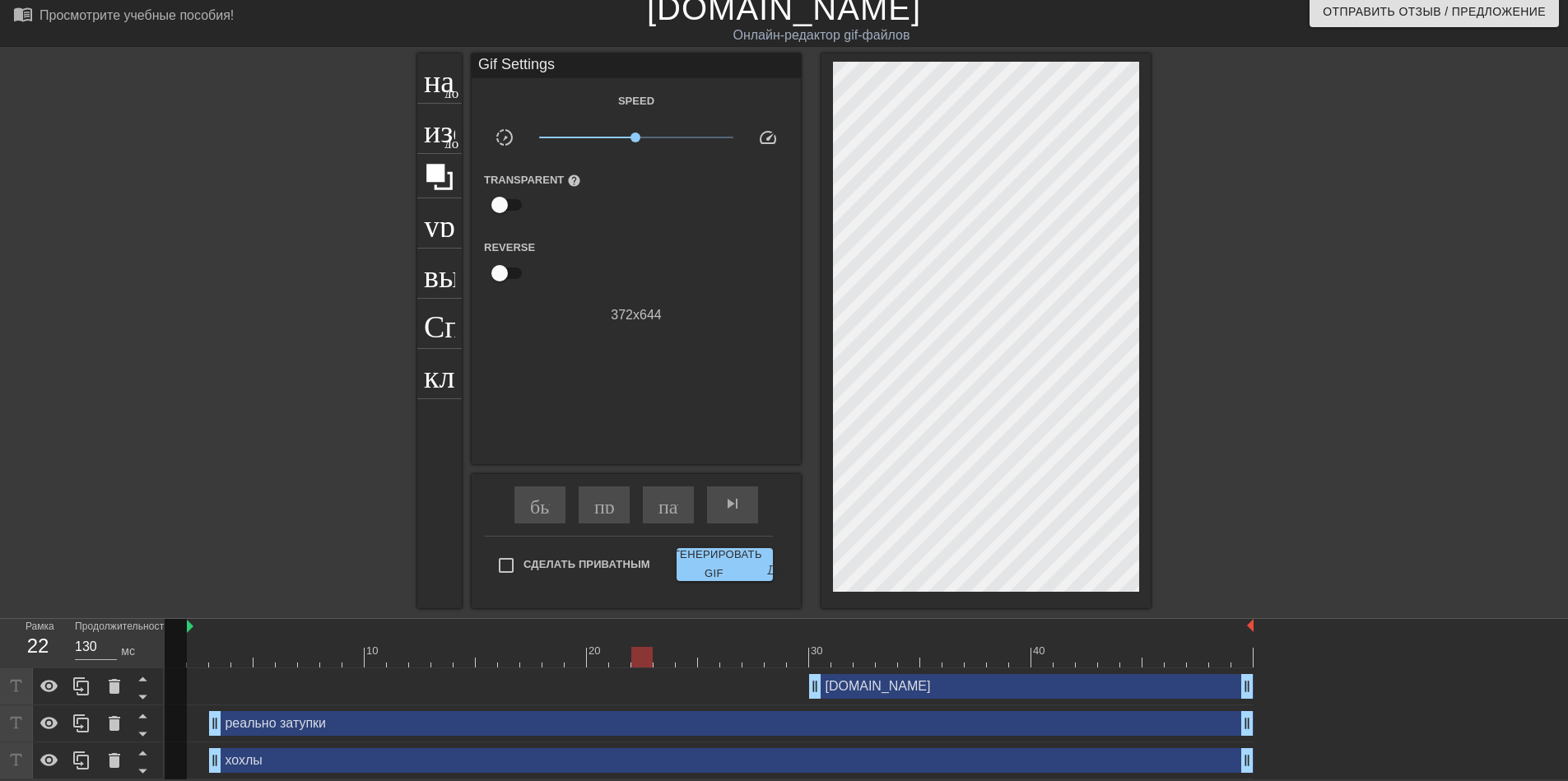
click at [1209, 563] on div "название добавить_круг изображение добавить_круг урожай выбор_размера_фото_боль…" at bounding box center [784, 331] width 1568 height 555
type input "120"
click at [502, 560] on input "Сделать Приватным" at bounding box center [506, 565] width 34 height 34
checkbox input "true"
type input "120"
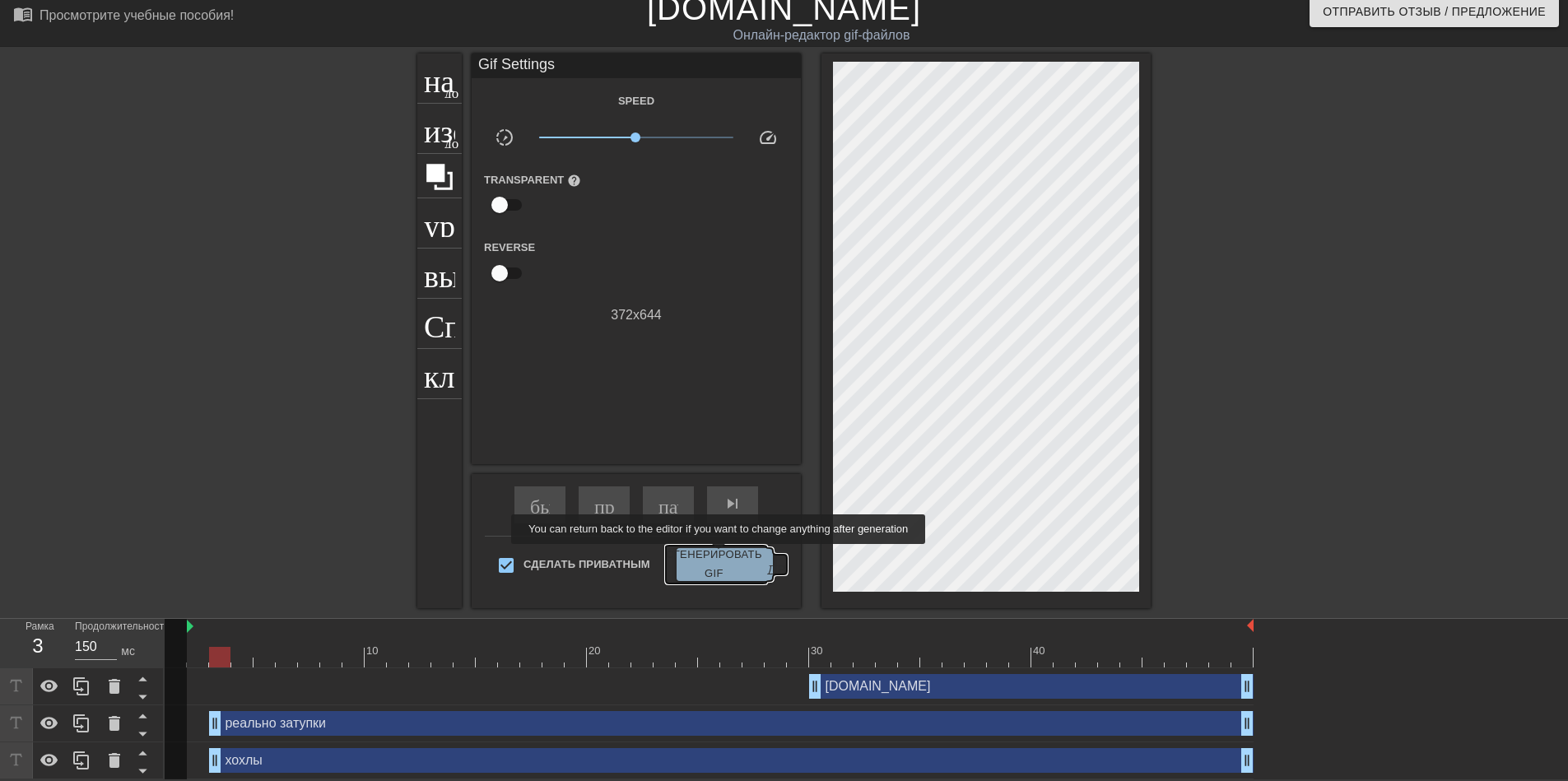
click at [721, 556] on ya-tr-span "Сгенерировать GIF" at bounding box center [714, 564] width 97 height 38
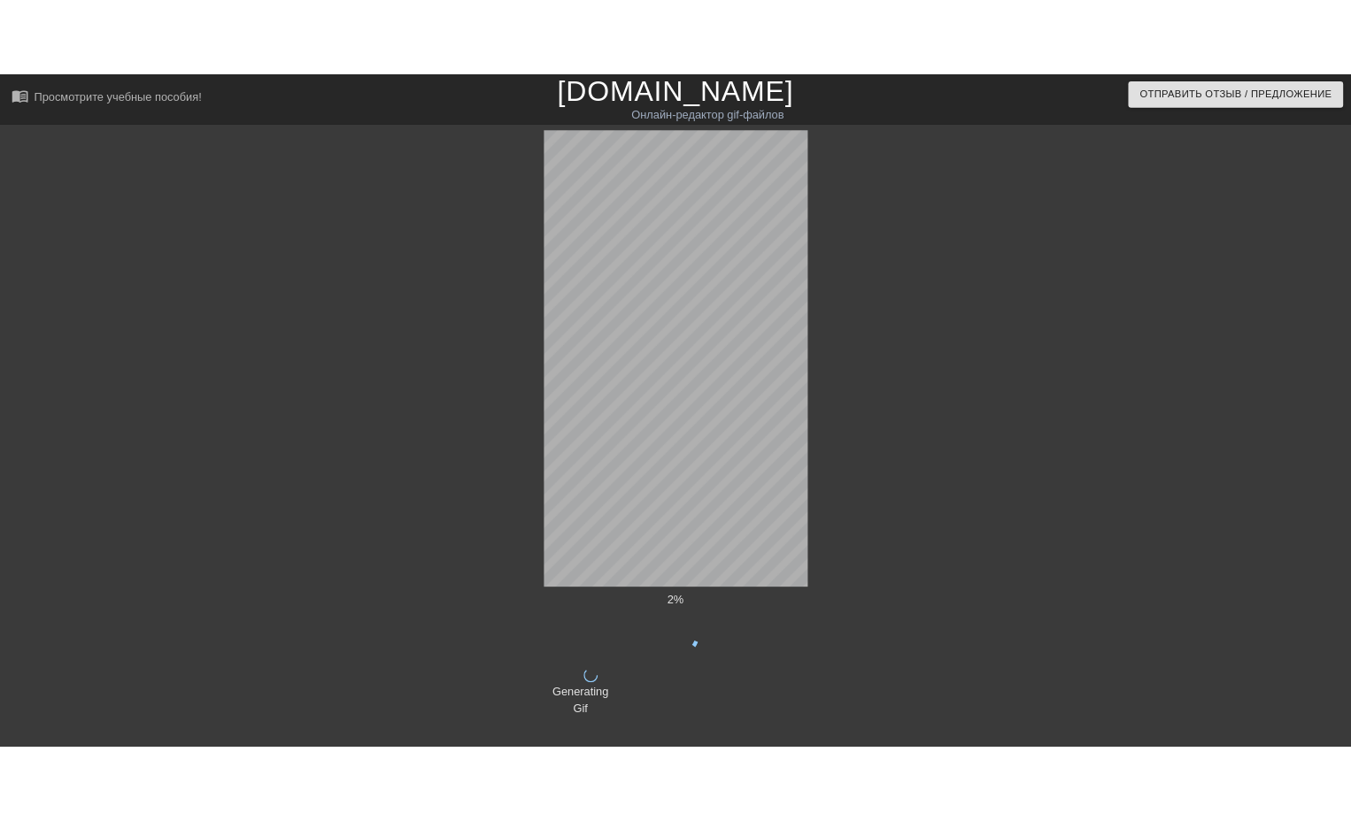
scroll to position [0, 0]
